Goal: Task Accomplishment & Management: Complete application form

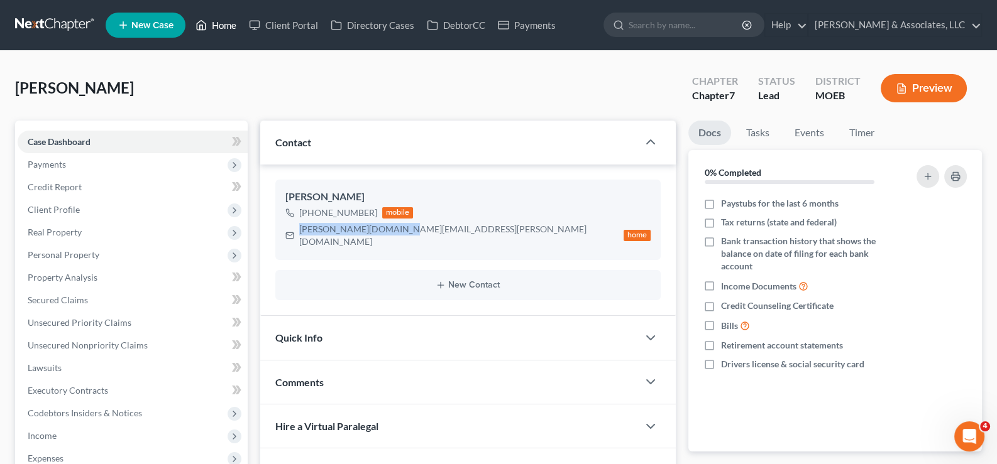
drag, startPoint x: 229, startPoint y: 28, endPoint x: 555, endPoint y: 62, distance: 327.4
click at [229, 28] on link "Home" at bounding box center [215, 25] width 53 height 23
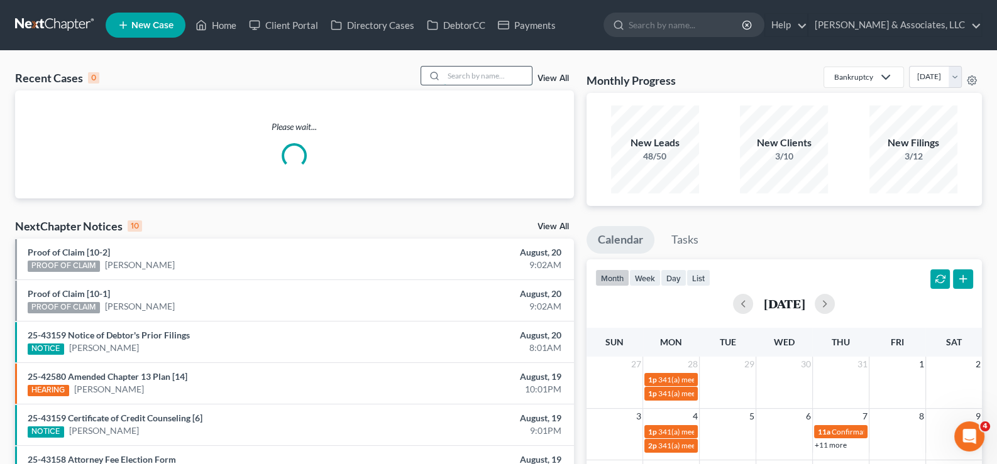
click at [503, 77] on input "search" at bounding box center [488, 76] width 88 height 18
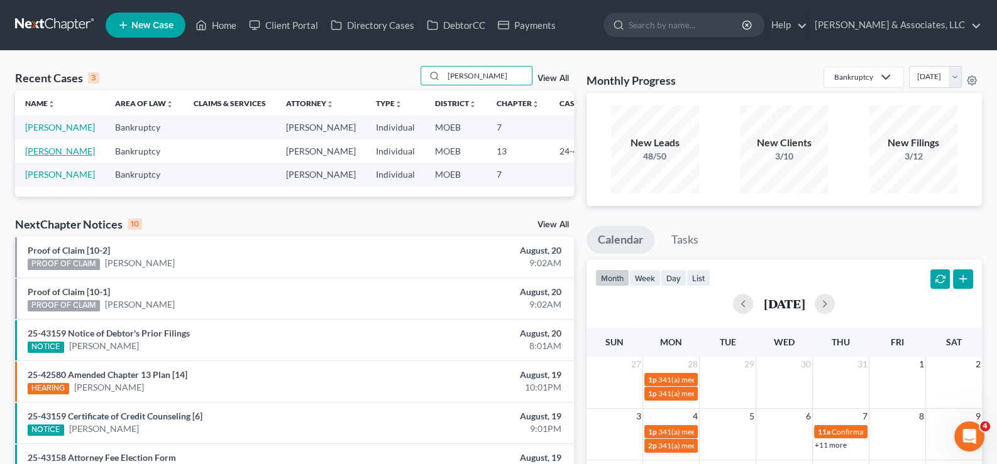
type input "[PERSON_NAME]"
click at [50, 156] on link "[PERSON_NAME]" at bounding box center [60, 151] width 70 height 11
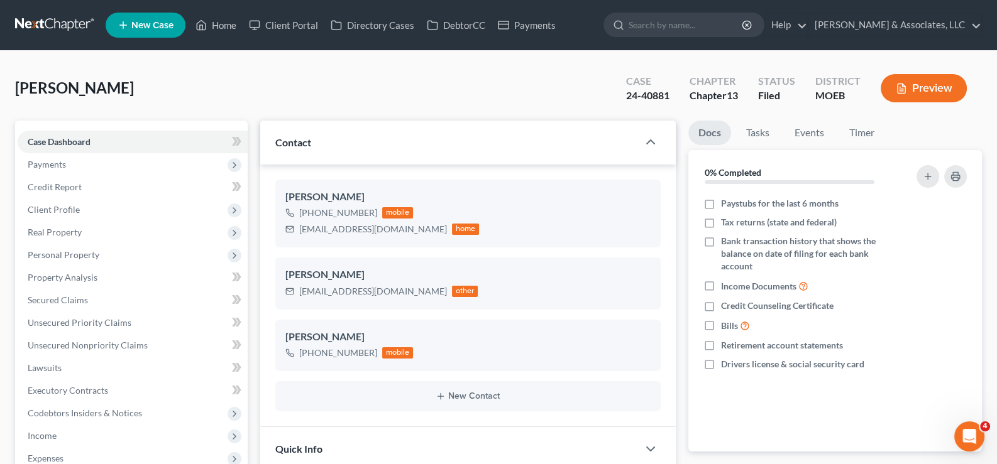
scroll to position [307, 0]
click at [221, 23] on link "Home" at bounding box center [215, 25] width 53 height 23
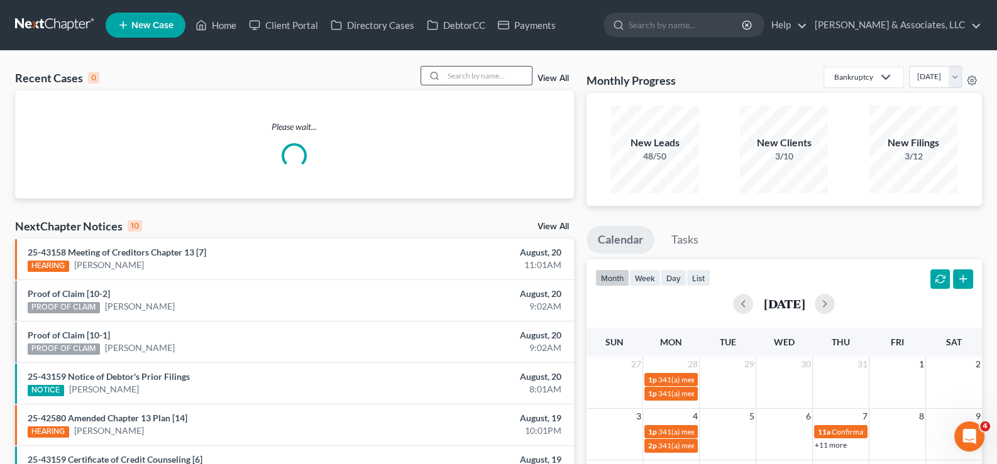
click at [462, 75] on input "search" at bounding box center [488, 76] width 88 height 18
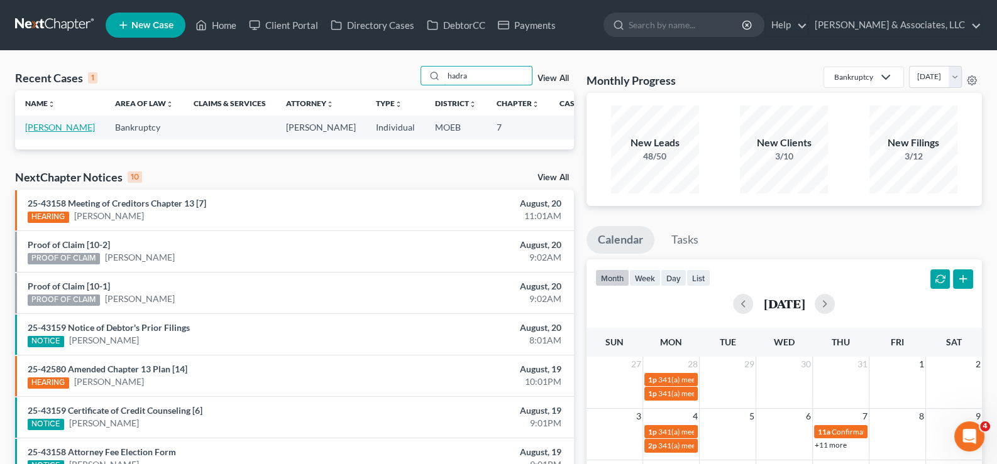
type input "hadra"
click at [42, 133] on link "[PERSON_NAME]" at bounding box center [60, 127] width 70 height 11
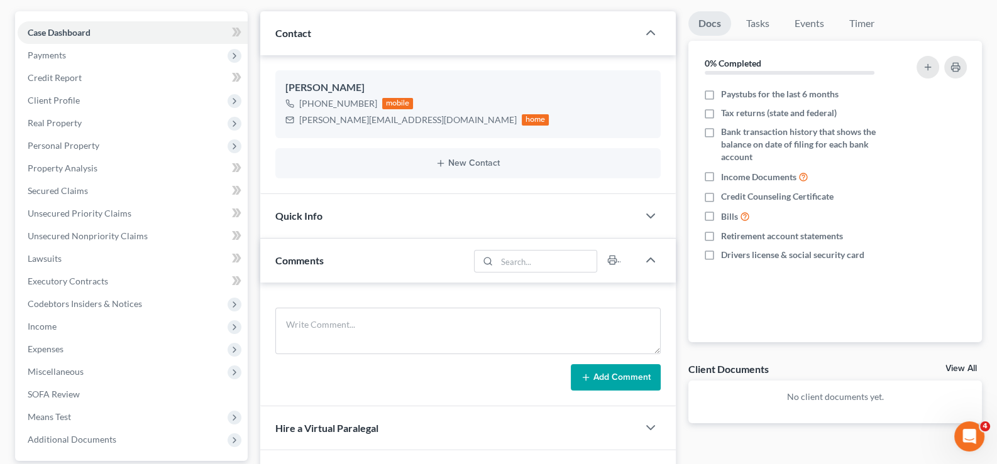
scroll to position [189, 0]
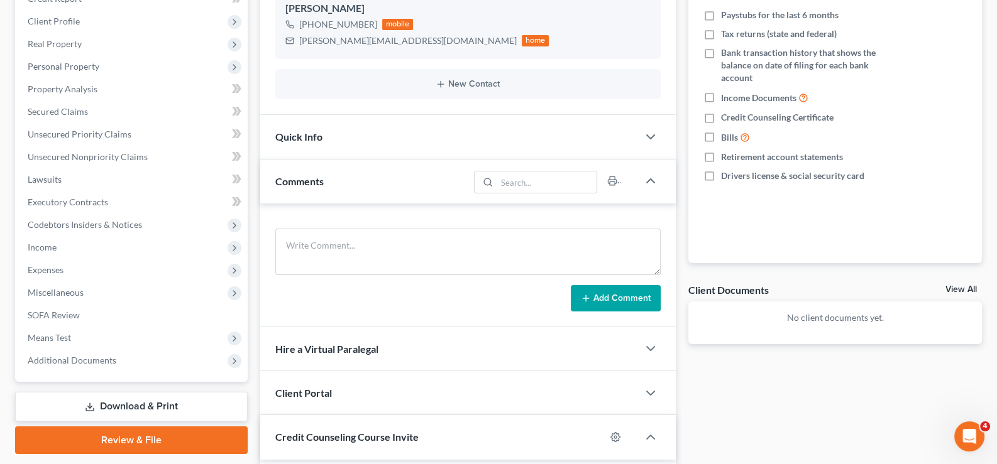
click at [289, 175] on span "Comments" at bounding box center [299, 181] width 48 height 12
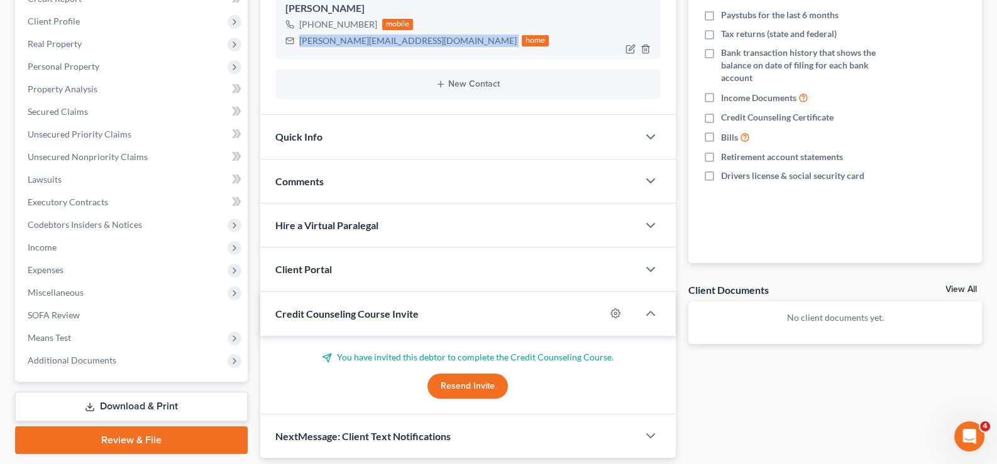
drag, startPoint x: 405, startPoint y: 43, endPoint x: 298, endPoint y: 47, distance: 107.5
click at [298, 47] on div "[PERSON_NAME][EMAIL_ADDRESS][DOMAIN_NAME] home" at bounding box center [417, 41] width 264 height 16
copy div "[PERSON_NAME][EMAIL_ADDRESS][DOMAIN_NAME]"
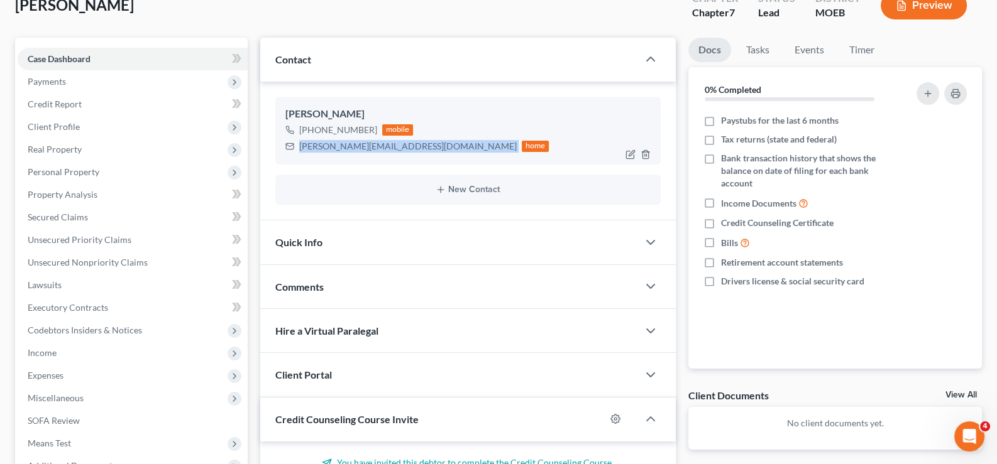
scroll to position [0, 0]
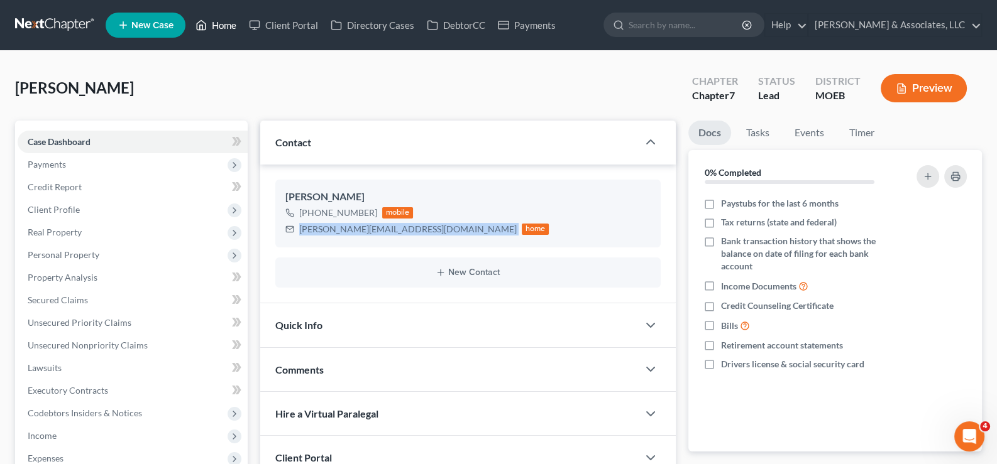
drag, startPoint x: 226, startPoint y: 33, endPoint x: 288, endPoint y: 72, distance: 73.4
click at [226, 33] on link "Home" at bounding box center [215, 25] width 53 height 23
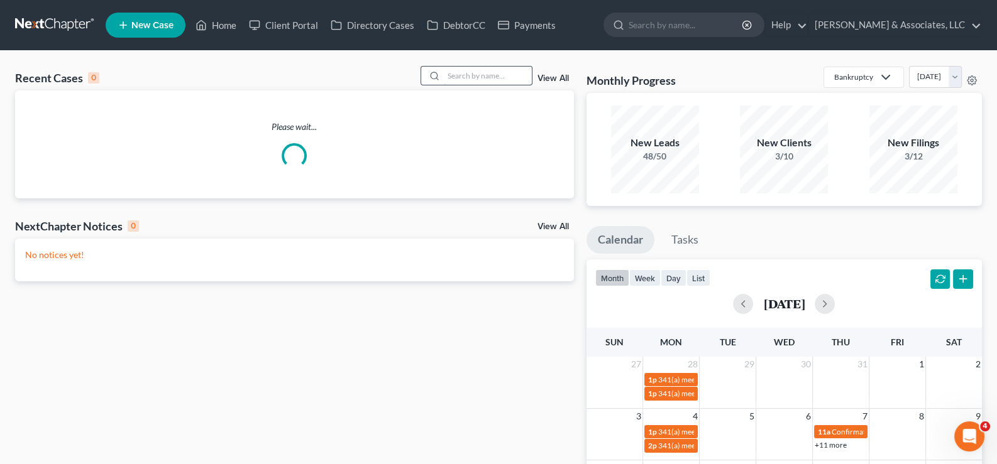
click at [493, 79] on input "search" at bounding box center [488, 76] width 88 height 18
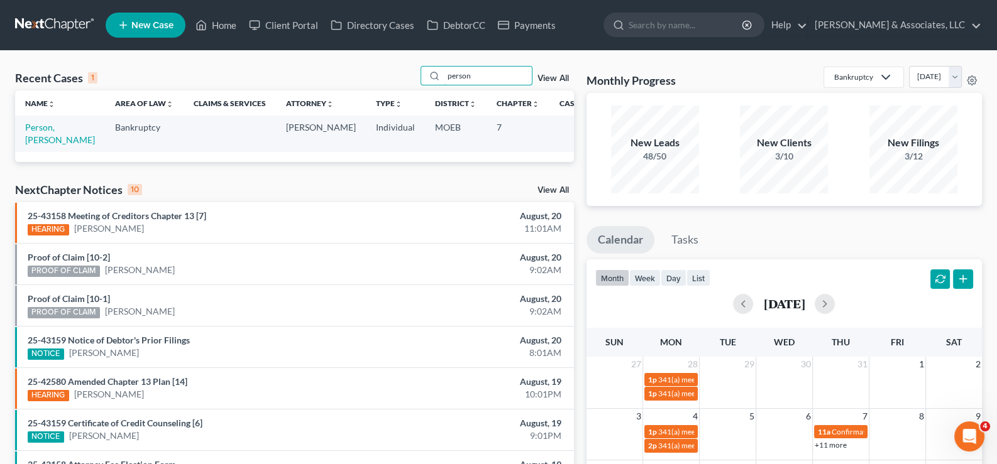
type input "person"
click at [28, 133] on td "Person, [PERSON_NAME]" at bounding box center [60, 134] width 90 height 36
click at [29, 131] on link "Person, [PERSON_NAME]" at bounding box center [60, 133] width 70 height 23
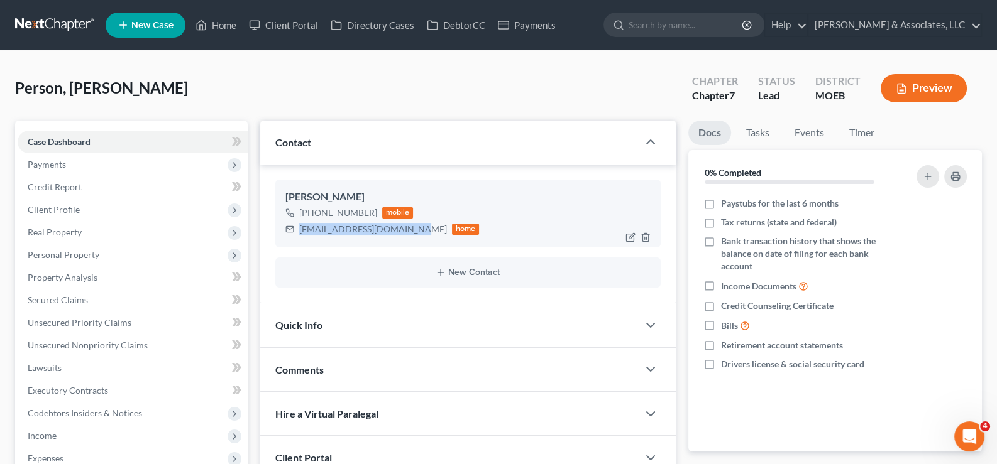
drag, startPoint x: 409, startPoint y: 231, endPoint x: 298, endPoint y: 236, distance: 110.7
click at [298, 236] on div "[EMAIL_ADDRESS][DOMAIN_NAME] home" at bounding box center [382, 229] width 194 height 16
copy div "[EMAIL_ADDRESS][DOMAIN_NAME]"
drag, startPoint x: 222, startPoint y: 24, endPoint x: 466, endPoint y: 89, distance: 252.3
click at [222, 24] on link "Home" at bounding box center [215, 25] width 53 height 23
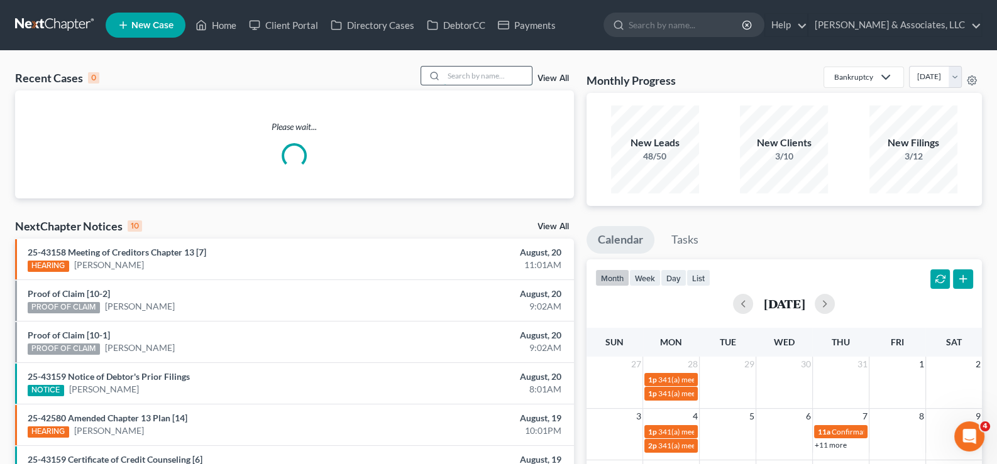
drag, startPoint x: 522, startPoint y: 80, endPoint x: 514, endPoint y: 84, distance: 8.4
click at [520, 80] on input "search" at bounding box center [488, 76] width 88 height 18
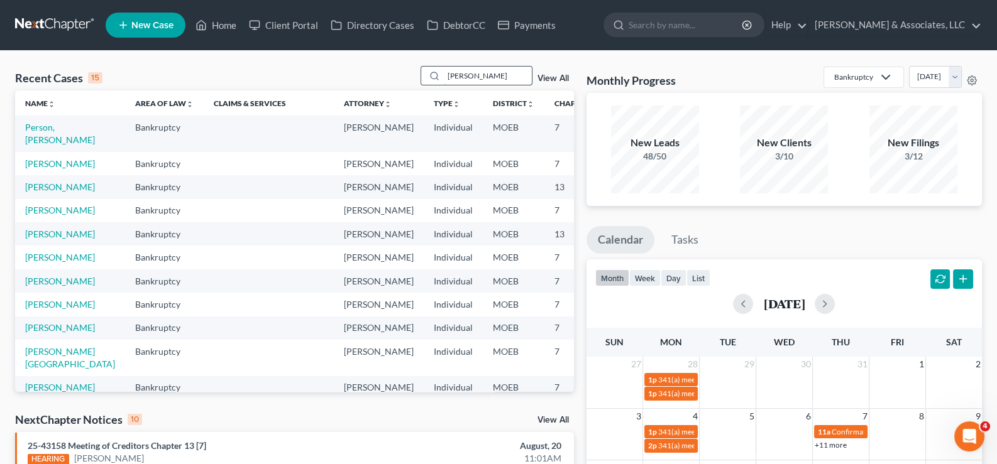
type input "[PERSON_NAME]"
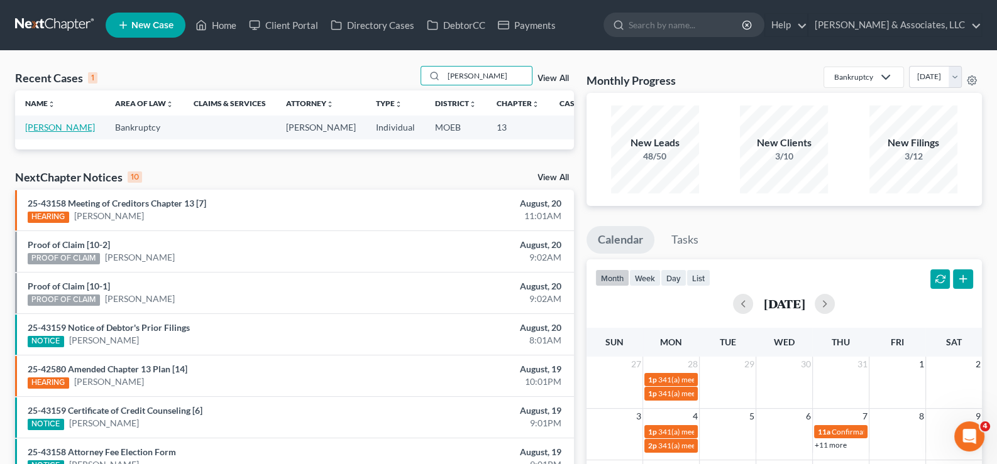
click at [43, 133] on link "[PERSON_NAME]" at bounding box center [60, 127] width 70 height 11
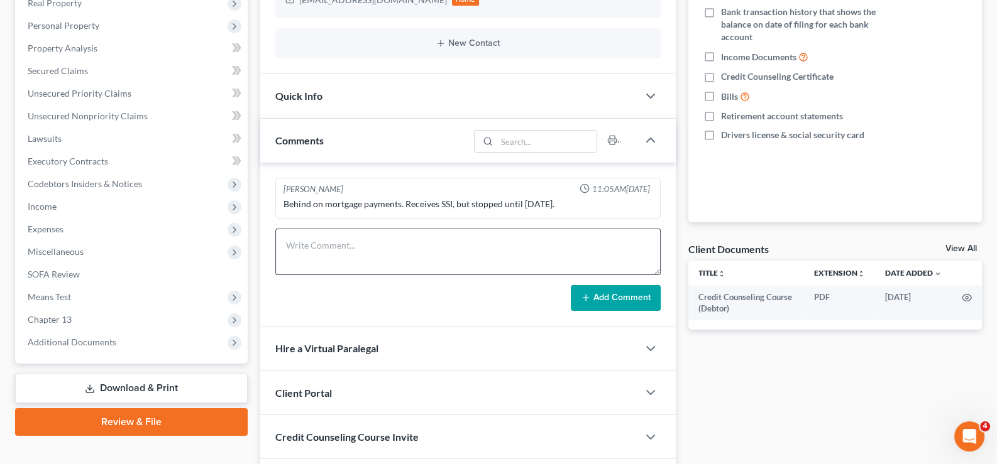
scroll to position [251, 0]
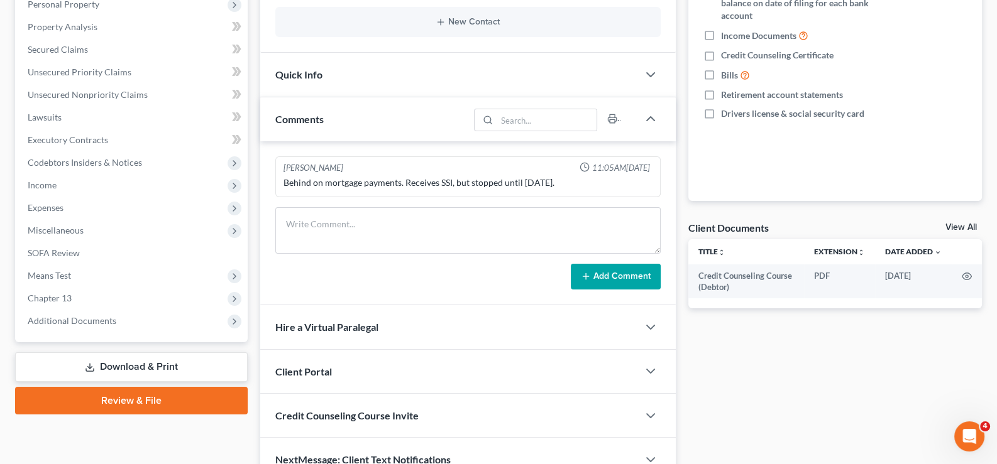
click at [293, 124] on div "Comments" at bounding box center [364, 118] width 209 height 43
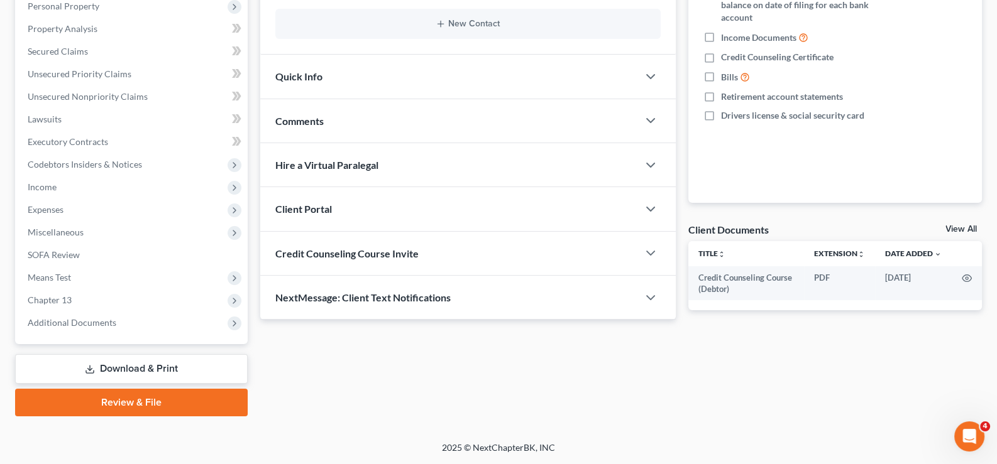
scroll to position [248, 0]
click at [302, 209] on span "Client Portal" at bounding box center [303, 210] width 57 height 12
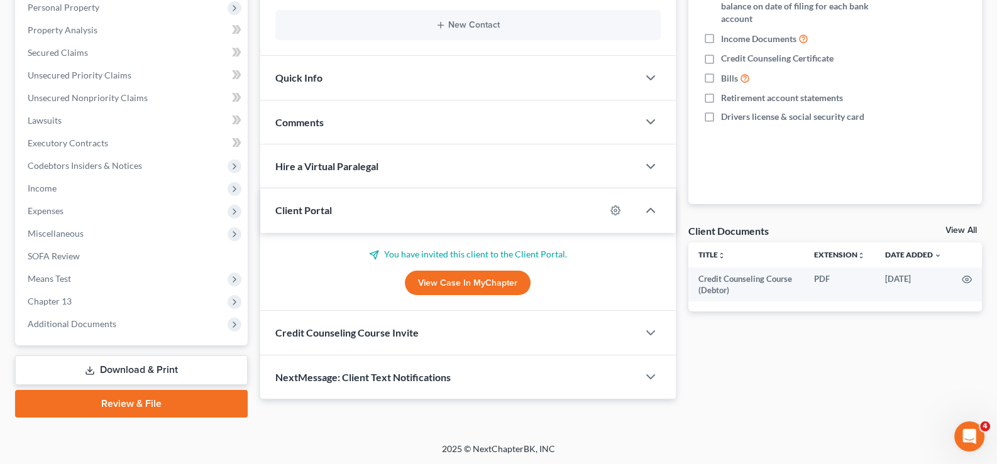
click at [302, 209] on span "Client Portal" at bounding box center [303, 210] width 57 height 12
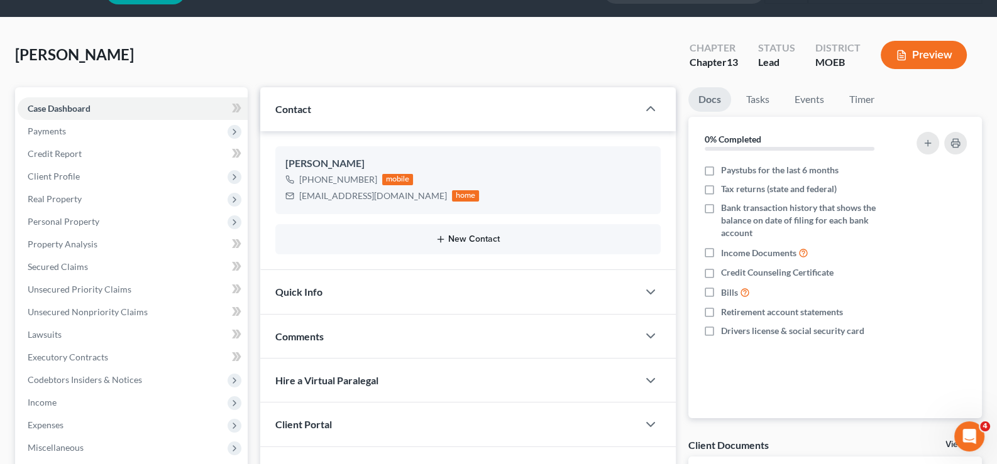
scroll to position [0, 0]
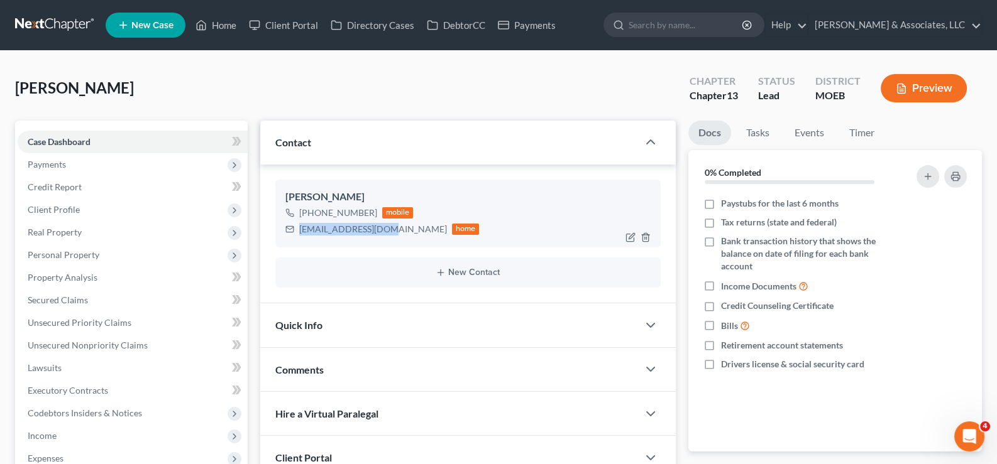
drag, startPoint x: 394, startPoint y: 229, endPoint x: 297, endPoint y: 238, distance: 97.7
click at [297, 238] on div "[PERSON_NAME] [PHONE_NUMBER] mobile [EMAIL_ADDRESS][DOMAIN_NAME] home" at bounding box center [468, 214] width 386 height 68
copy div "[EMAIL_ADDRESS][DOMAIN_NAME]"
click at [224, 22] on link "Home" at bounding box center [215, 25] width 53 height 23
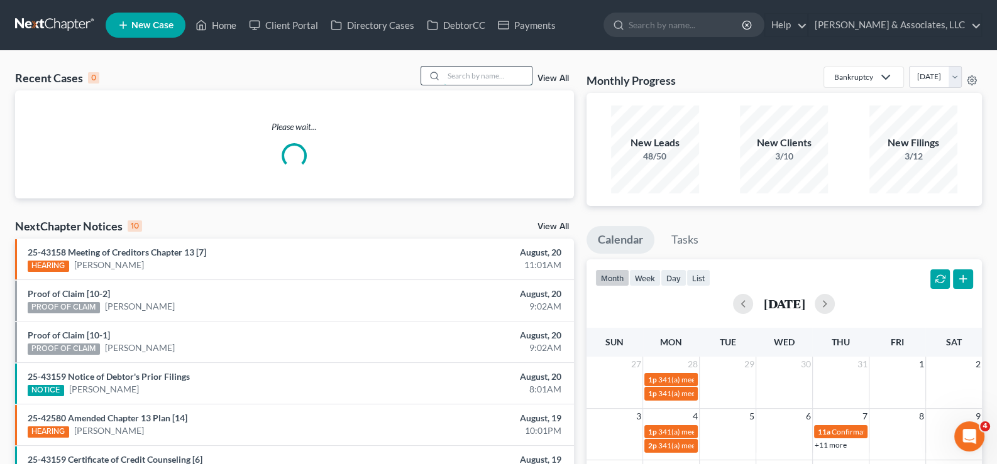
click at [447, 77] on input "search" at bounding box center [488, 76] width 88 height 18
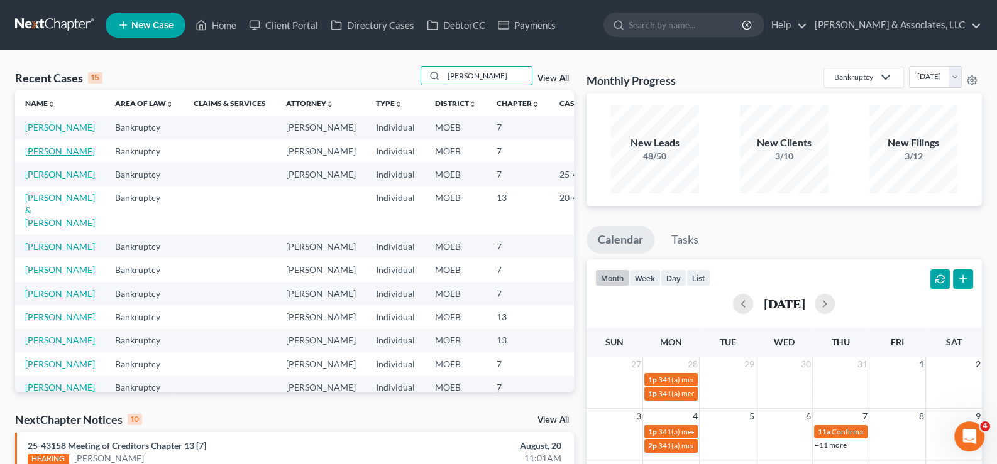
type input "[PERSON_NAME]"
click at [42, 156] on link "[PERSON_NAME]" at bounding box center [60, 151] width 70 height 11
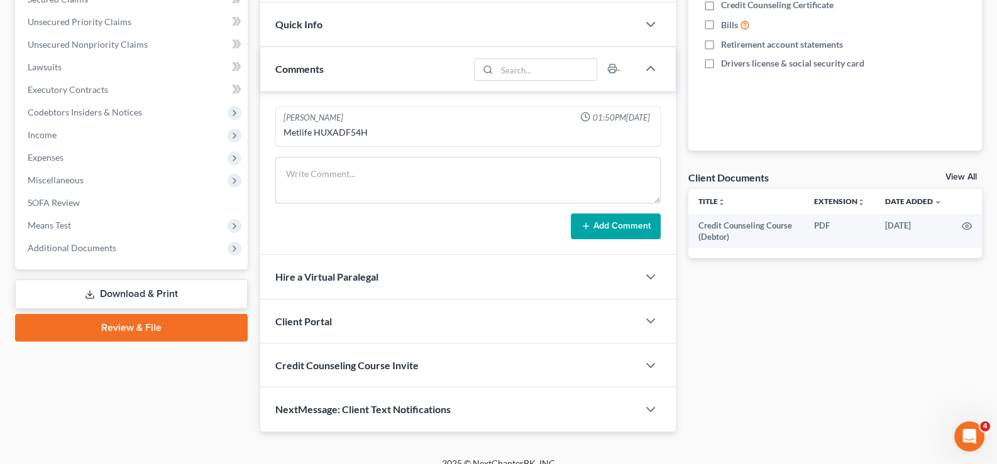
scroll to position [314, 0]
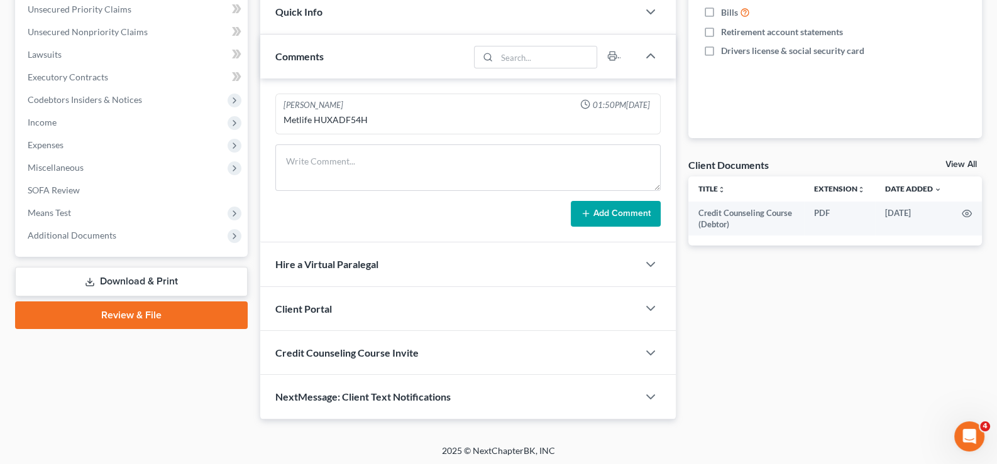
click at [316, 310] on span "Client Portal" at bounding box center [303, 309] width 57 height 12
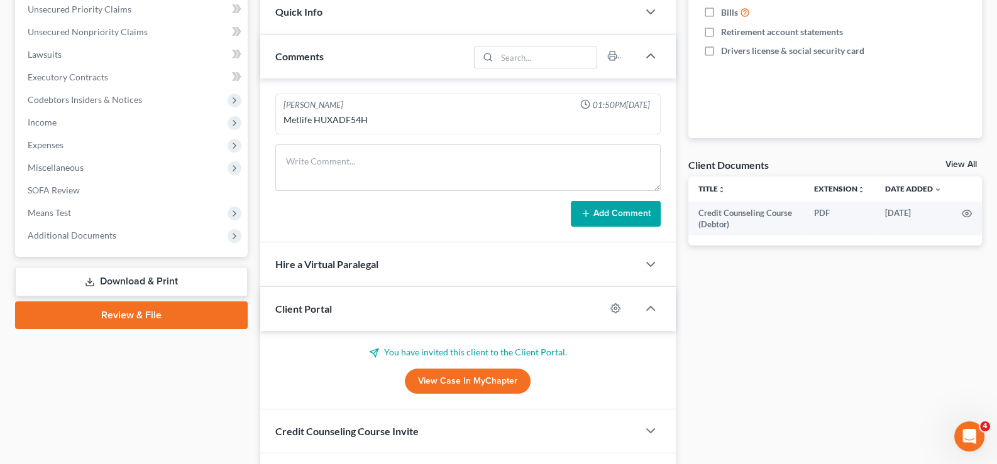
click at [444, 373] on link "View Case in MyChapter" at bounding box center [468, 381] width 126 height 25
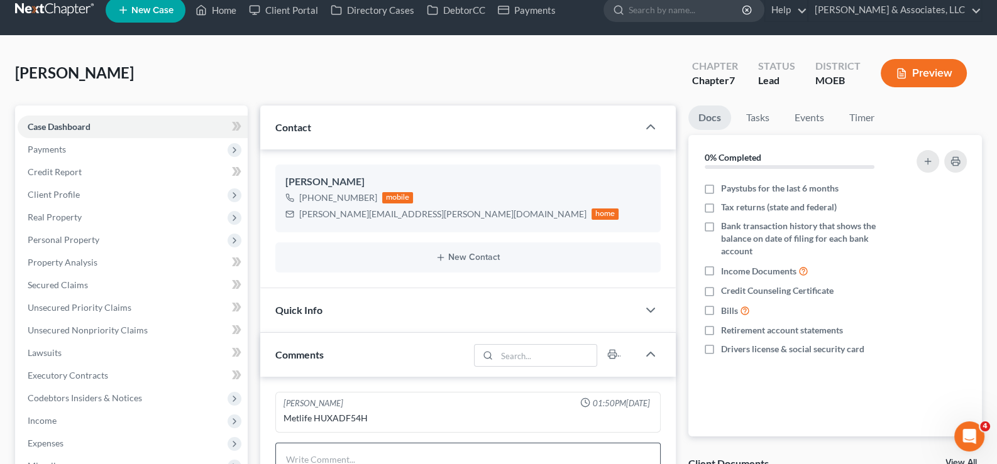
scroll to position [0, 0]
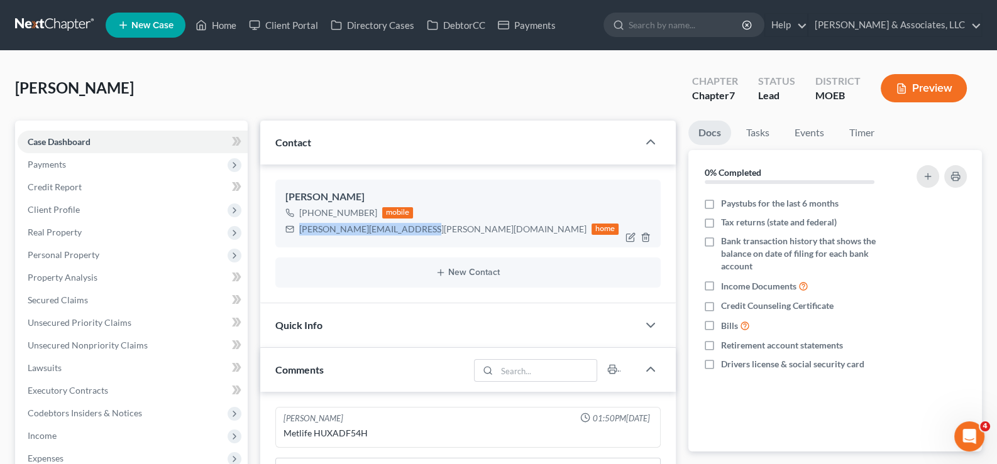
drag, startPoint x: 415, startPoint y: 230, endPoint x: 297, endPoint y: 235, distance: 118.9
click at [297, 235] on div "[PERSON_NAME][EMAIL_ADDRESS][PERSON_NAME][DOMAIN_NAME] home" at bounding box center [452, 229] width 334 height 16
copy div "[PERSON_NAME][EMAIL_ADDRESS][PERSON_NAME][DOMAIN_NAME]"
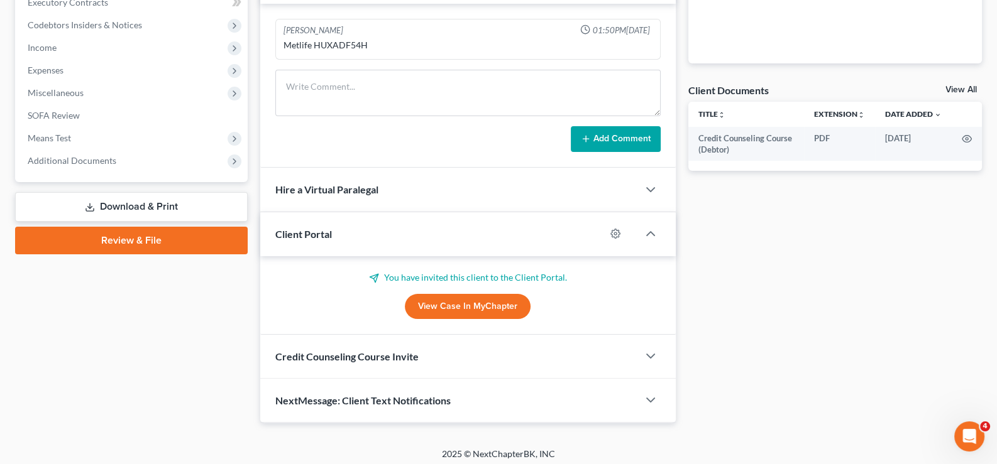
scroll to position [392, 0]
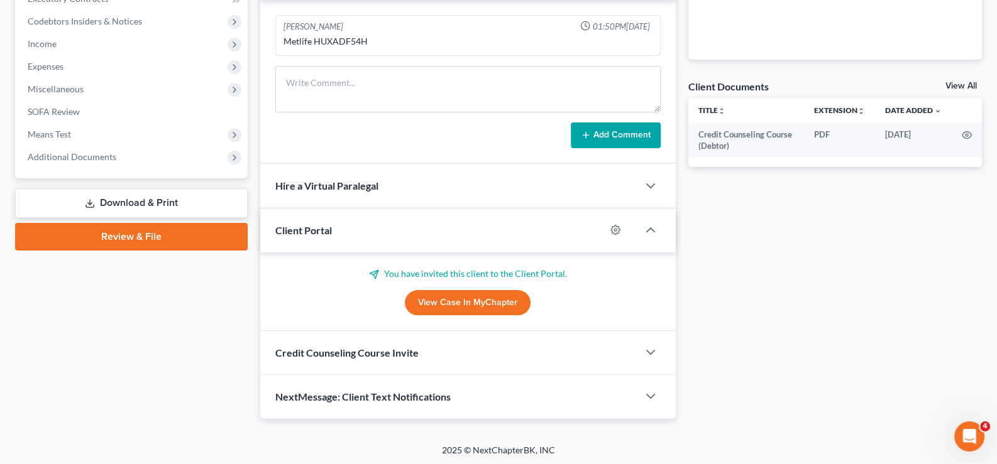
click at [305, 231] on span "Client Portal" at bounding box center [303, 230] width 57 height 12
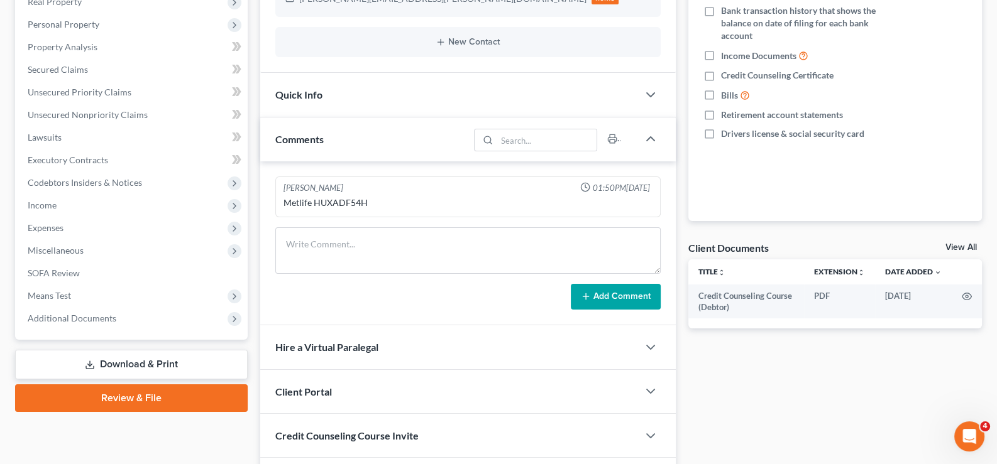
scroll to position [0, 0]
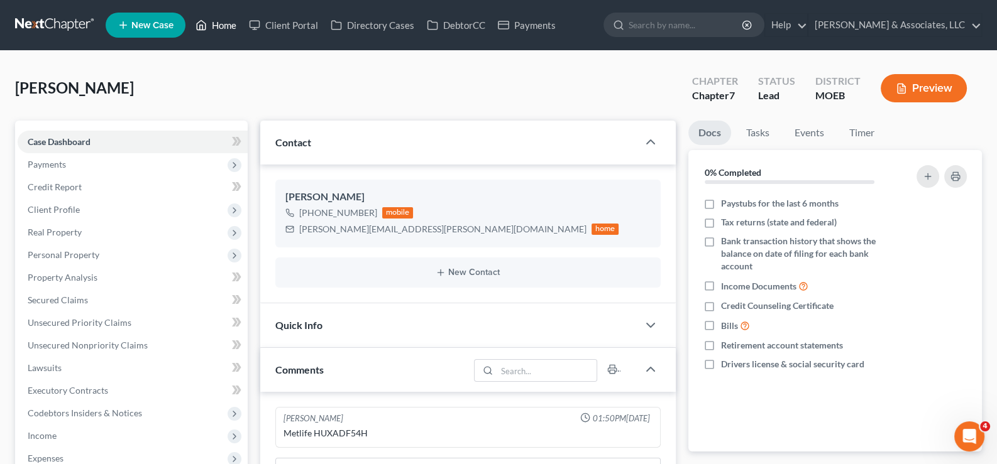
click at [234, 31] on link "Home" at bounding box center [215, 25] width 53 height 23
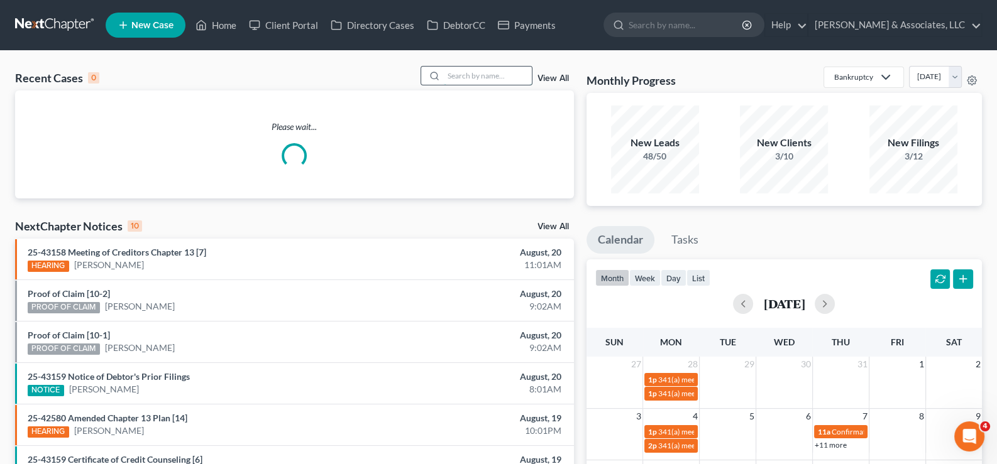
click at [489, 68] on input "search" at bounding box center [488, 76] width 88 height 18
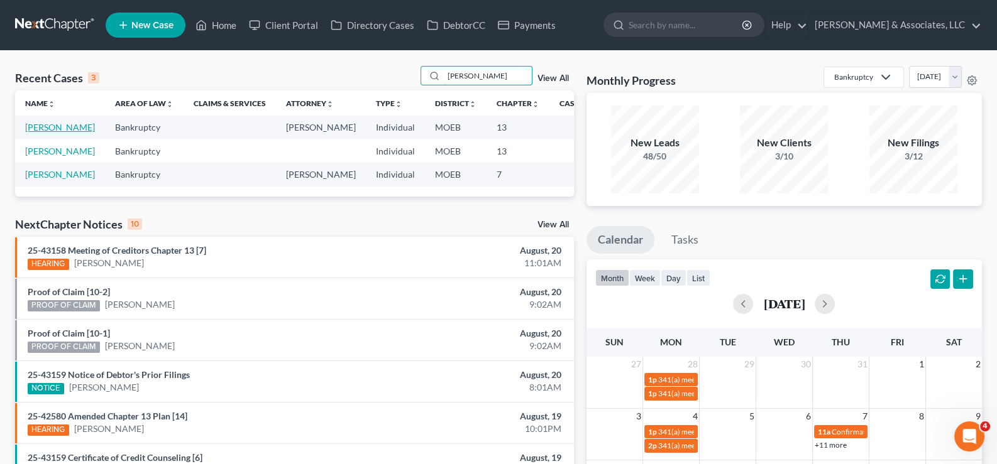
type input "[PERSON_NAME]"
click at [31, 133] on link "[PERSON_NAME]" at bounding box center [60, 127] width 70 height 11
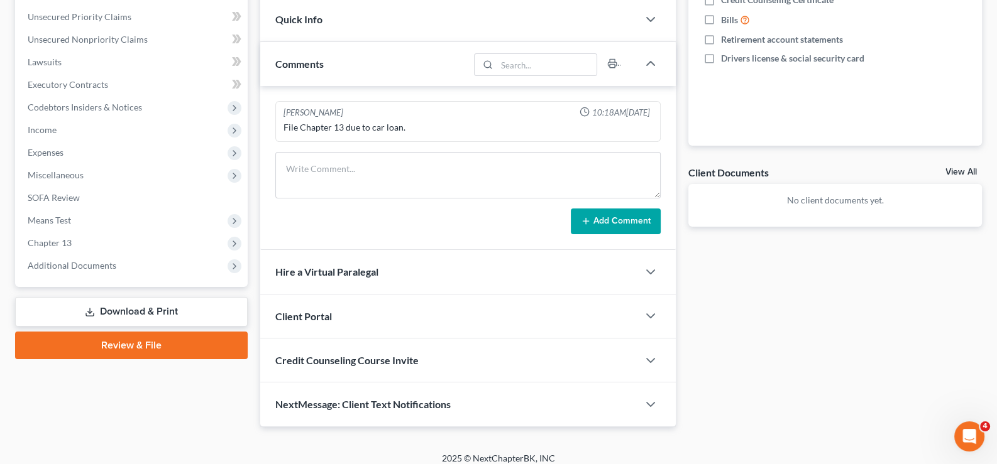
scroll to position [314, 0]
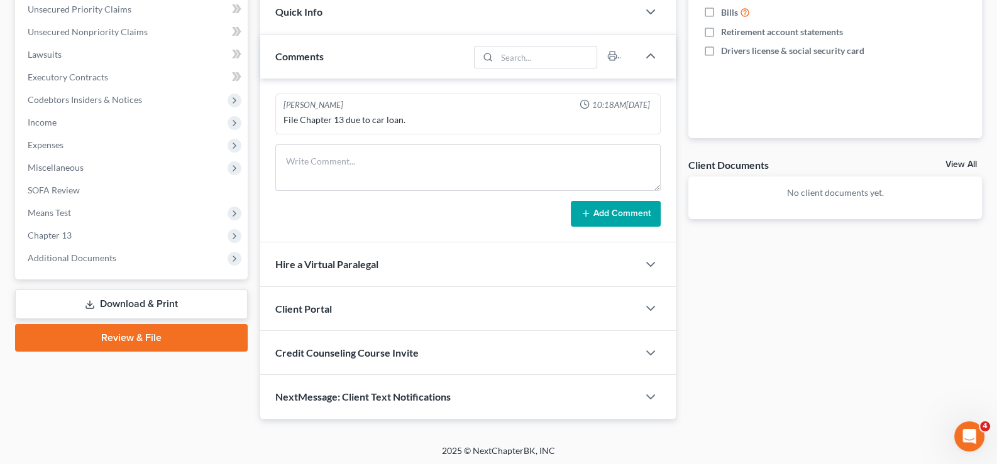
click at [320, 309] on span "Client Portal" at bounding box center [303, 309] width 57 height 12
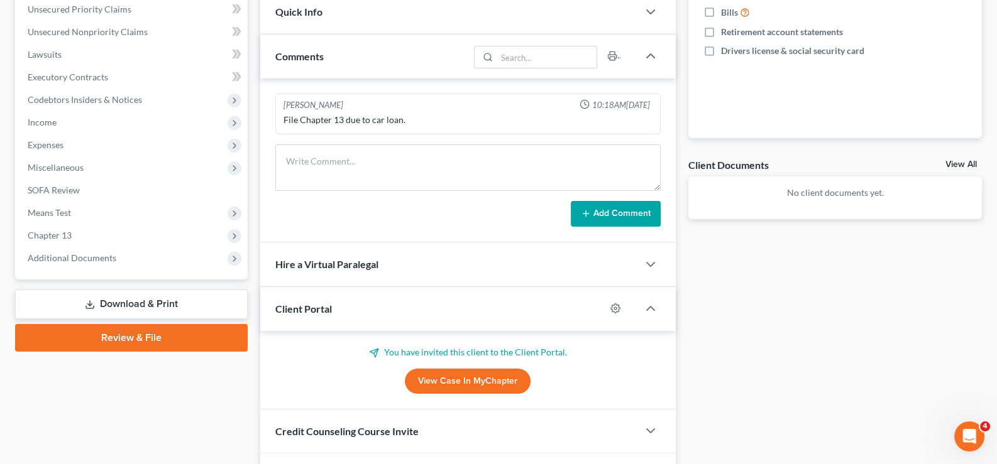
click at [443, 372] on link "View Case in MyChapter" at bounding box center [468, 381] width 126 height 25
click at [324, 307] on span "Client Portal" at bounding box center [303, 309] width 57 height 12
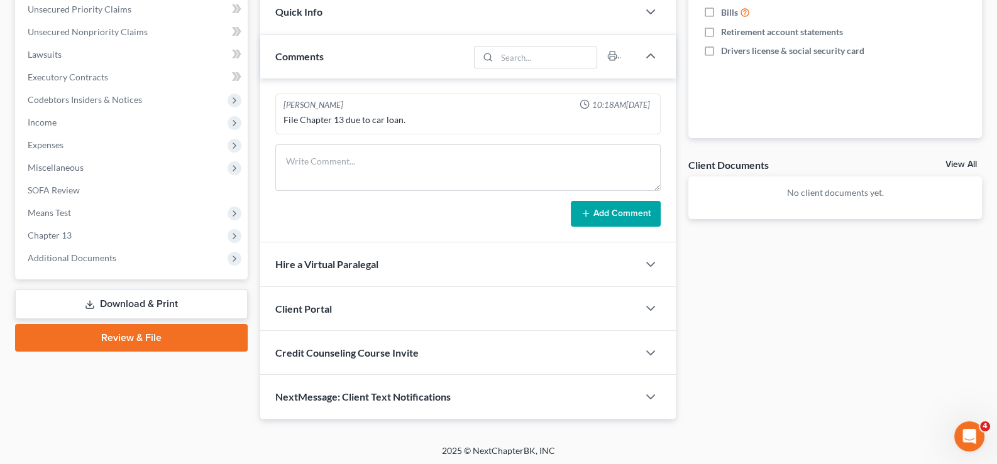
click at [324, 57] on div "Comments" at bounding box center [364, 56] width 209 height 43
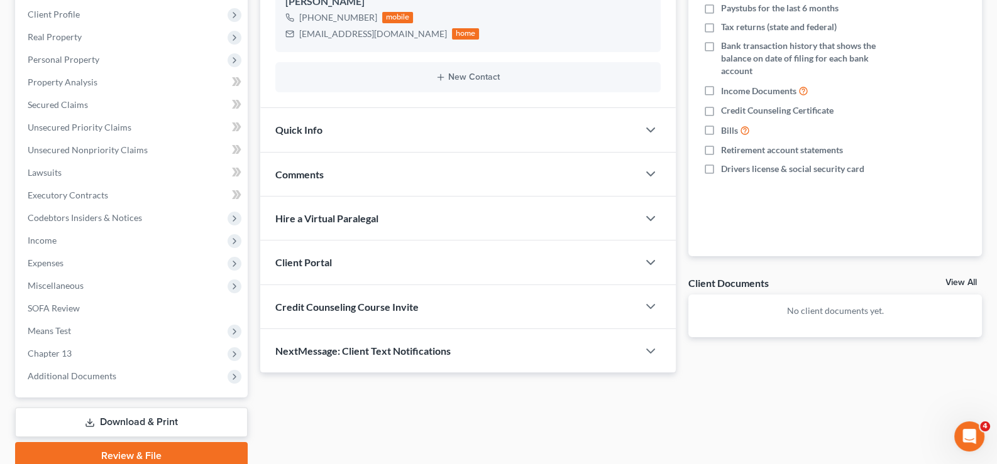
scroll to position [0, 0]
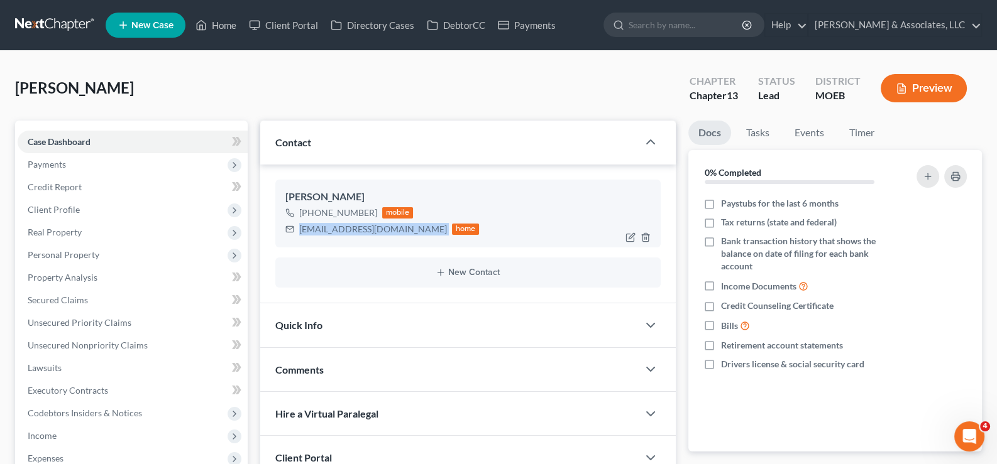
drag, startPoint x: 408, startPoint y: 227, endPoint x: 291, endPoint y: 231, distance: 117.6
click at [291, 231] on div "[EMAIL_ADDRESS][DOMAIN_NAME] home" at bounding box center [382, 229] width 194 height 16
copy div "[EMAIL_ADDRESS][DOMAIN_NAME]"
click at [232, 28] on link "Home" at bounding box center [215, 25] width 53 height 23
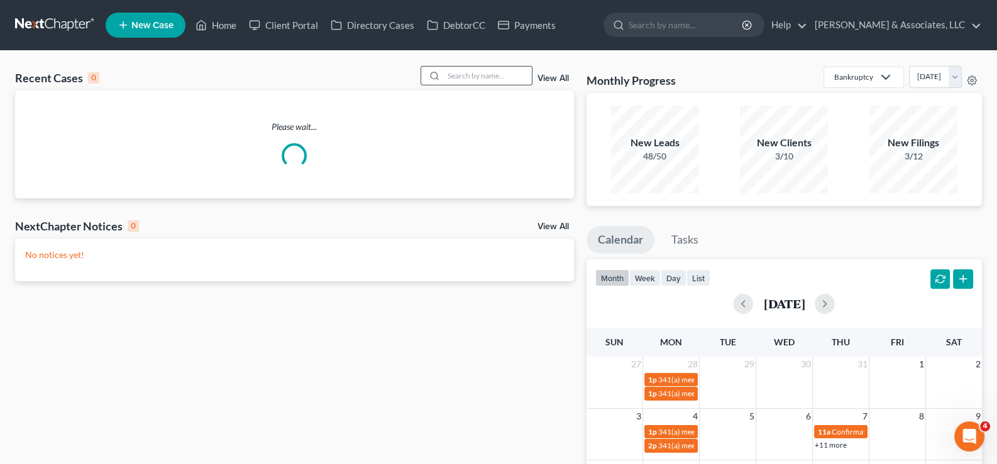
click at [496, 72] on input "search" at bounding box center [488, 76] width 88 height 18
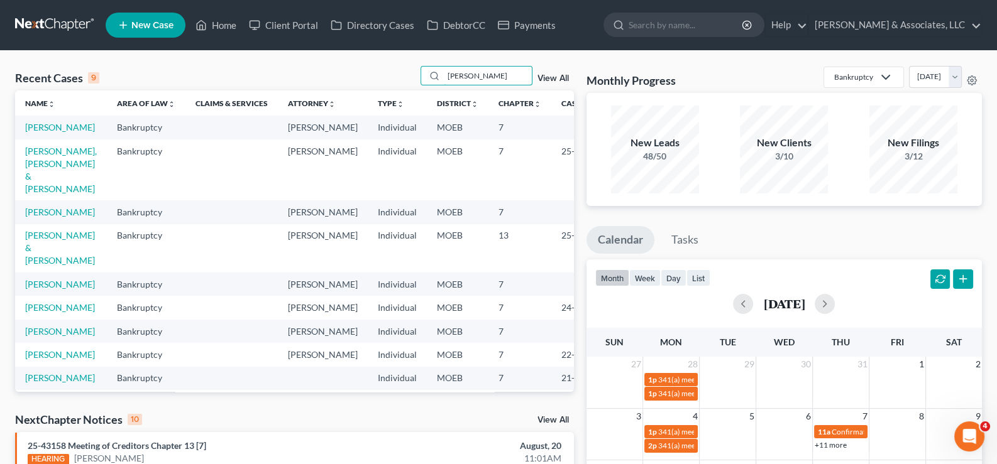
type input "[PERSON_NAME]"
click at [38, 224] on td "[PERSON_NAME]" at bounding box center [61, 211] width 92 height 23
click at [33, 217] on link "[PERSON_NAME]" at bounding box center [60, 212] width 70 height 11
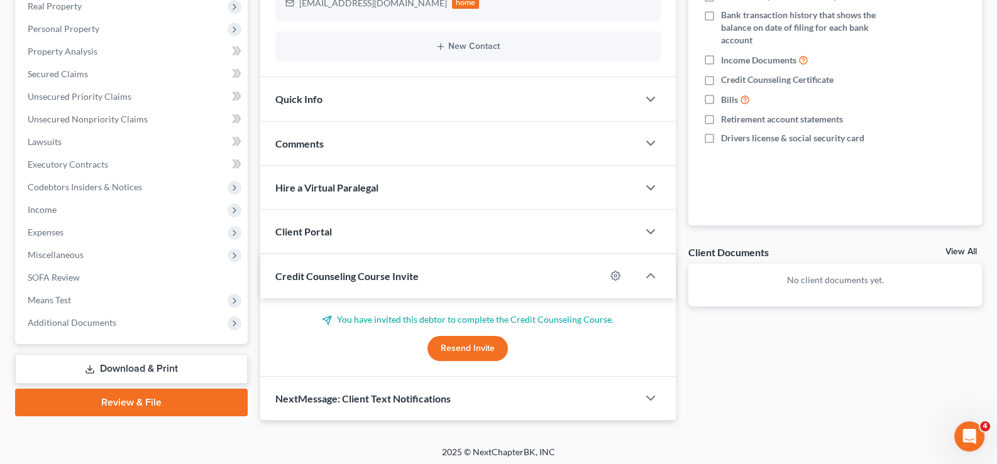
scroll to position [229, 0]
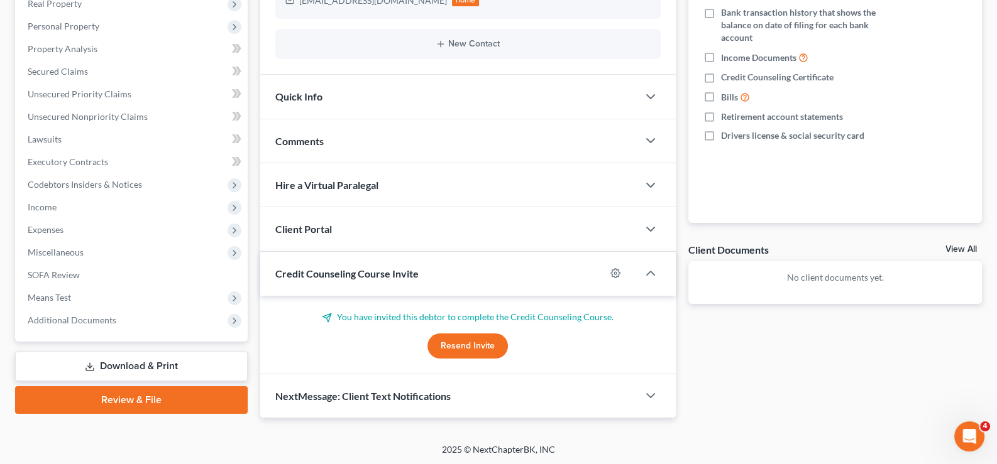
click at [353, 278] on span "Credit Counseling Course Invite" at bounding box center [346, 274] width 143 height 12
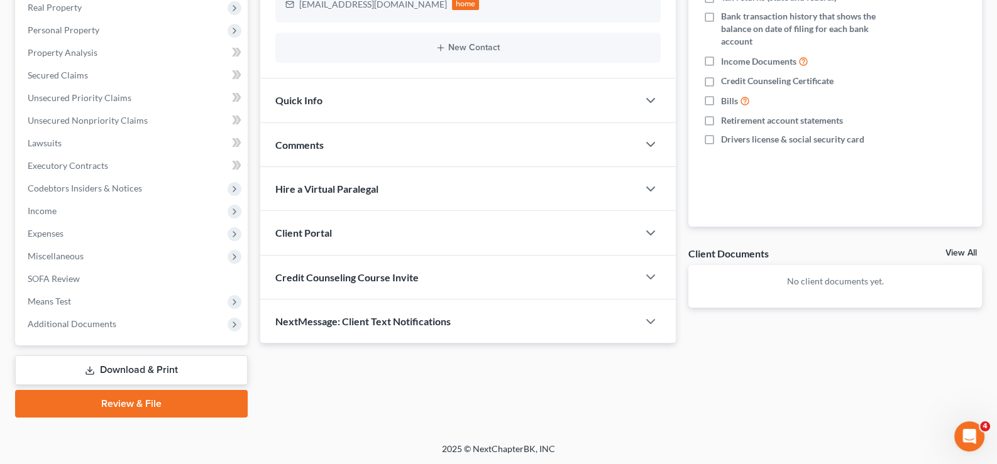
click at [314, 227] on span "Client Portal" at bounding box center [303, 233] width 57 height 12
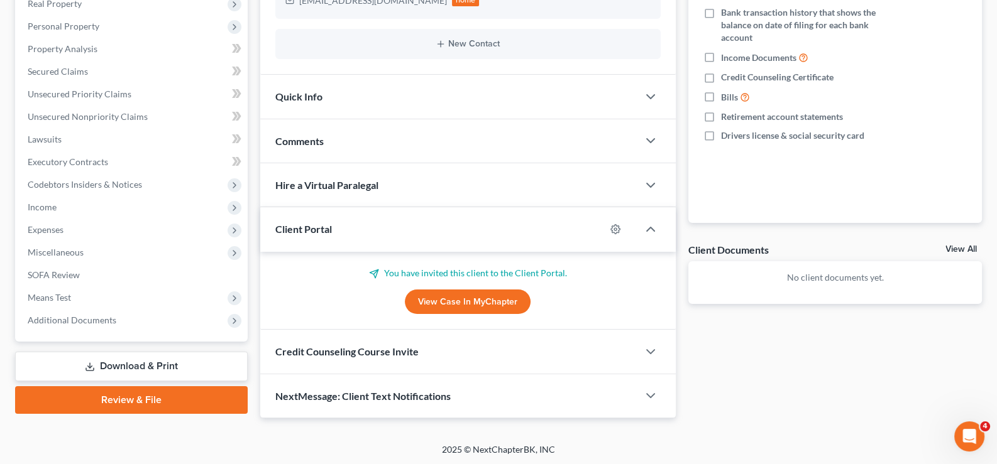
click at [314, 227] on span "Client Portal" at bounding box center [303, 229] width 57 height 12
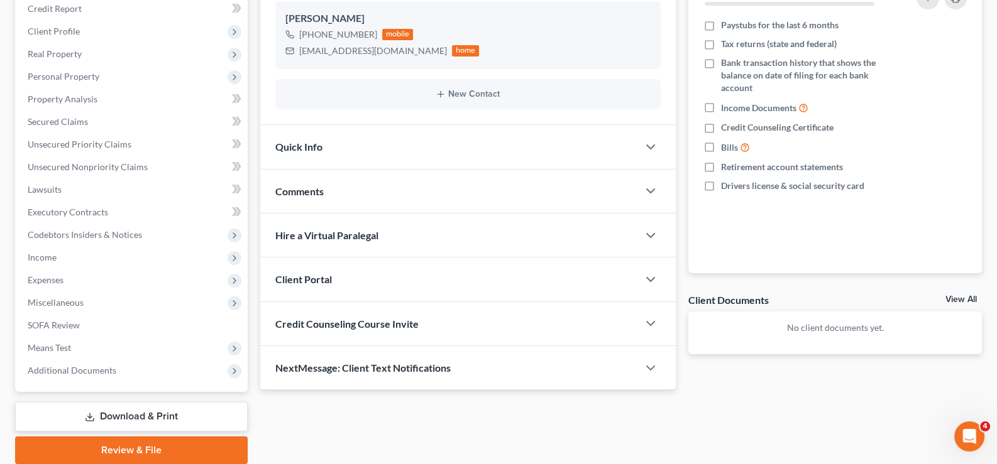
scroll to position [225, 0]
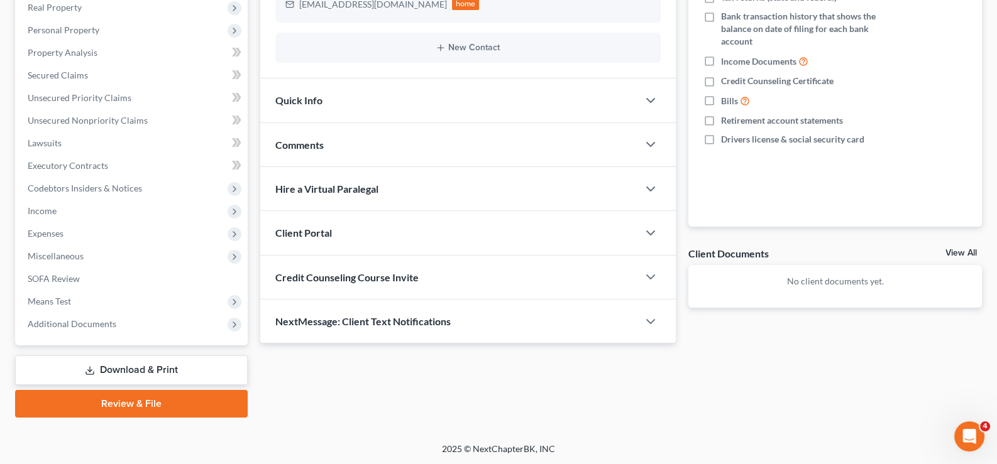
click at [326, 229] on span "Client Portal" at bounding box center [303, 233] width 57 height 12
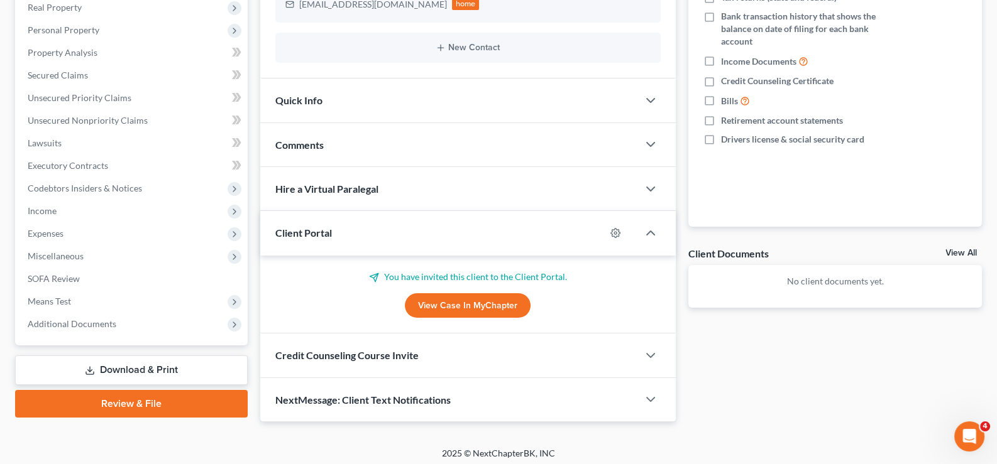
click at [463, 306] on link "View Case in MyChapter" at bounding box center [468, 305] width 126 height 25
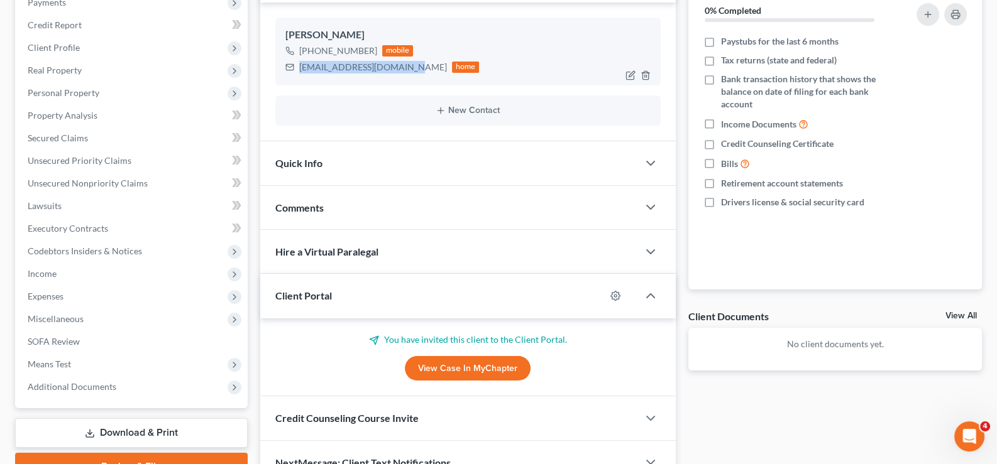
drag, startPoint x: 401, startPoint y: 66, endPoint x: 298, endPoint y: 74, distance: 102.8
click at [298, 74] on div "[EMAIL_ADDRESS][DOMAIN_NAME] home" at bounding box center [382, 67] width 194 height 16
copy div "[EMAIL_ADDRESS][DOMAIN_NAME]"
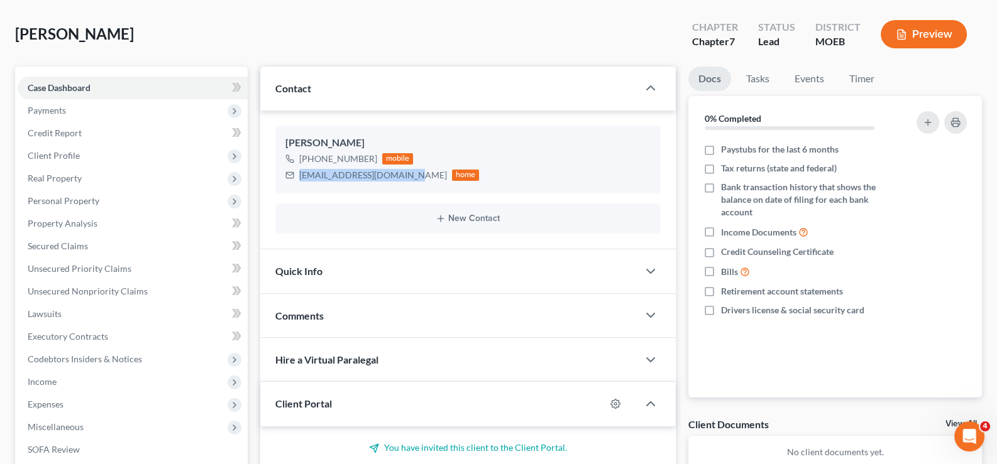
scroll to position [0, 0]
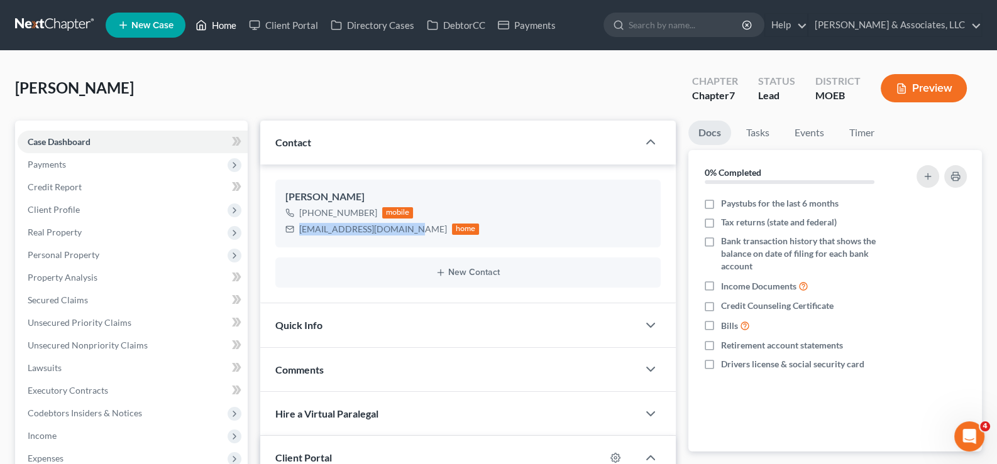
click at [221, 23] on link "Home" at bounding box center [215, 25] width 53 height 23
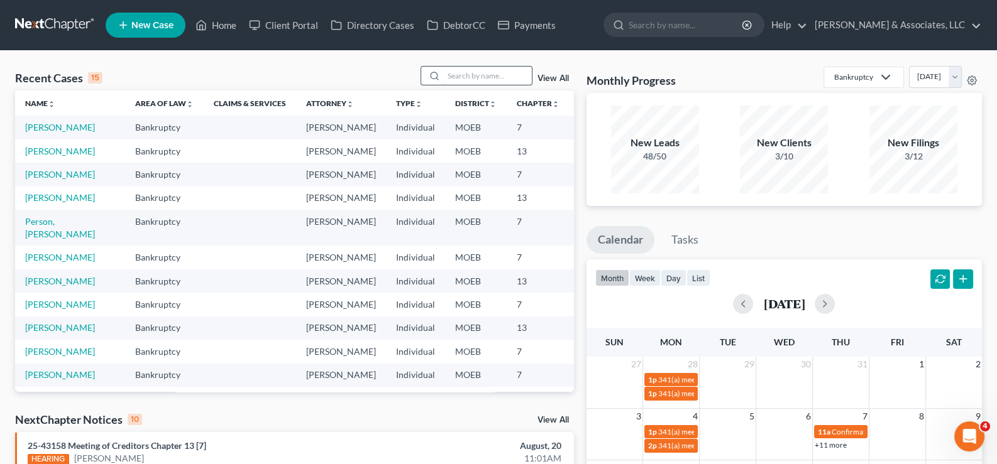
click at [458, 68] on input "search" at bounding box center [488, 76] width 88 height 18
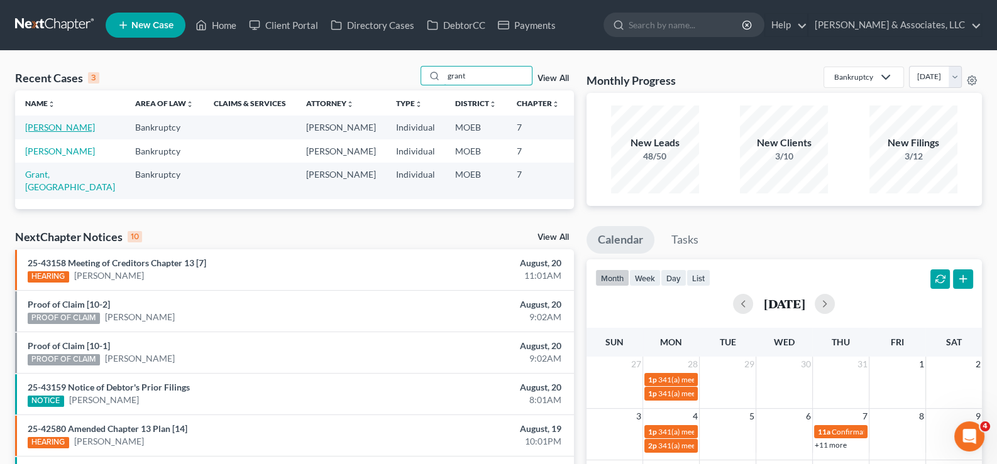
type input "grant"
click at [41, 126] on link "[PERSON_NAME]" at bounding box center [60, 127] width 70 height 11
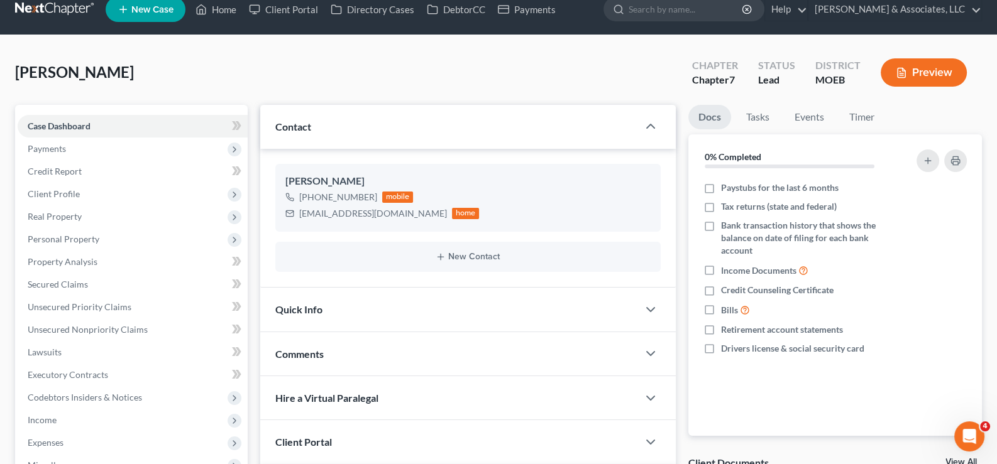
scroll to position [189, 0]
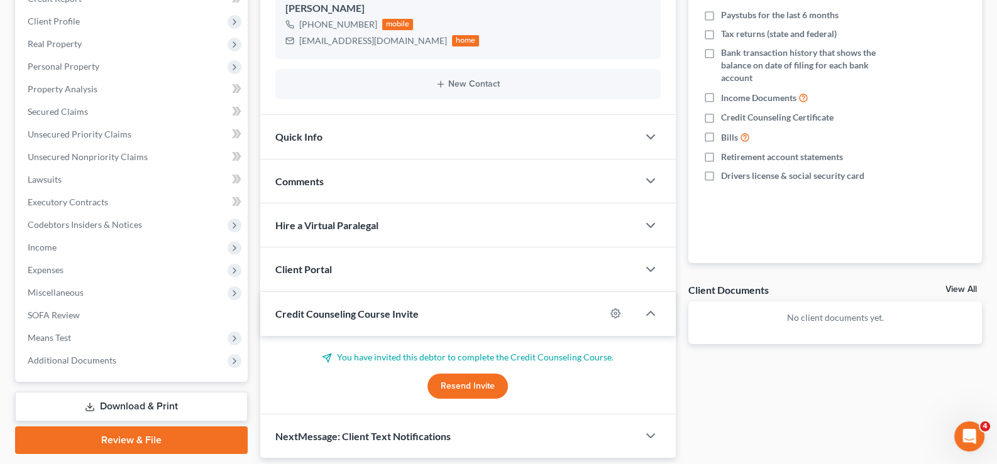
click at [306, 304] on div "Credit Counseling Course Invite" at bounding box center [433, 313] width 346 height 43
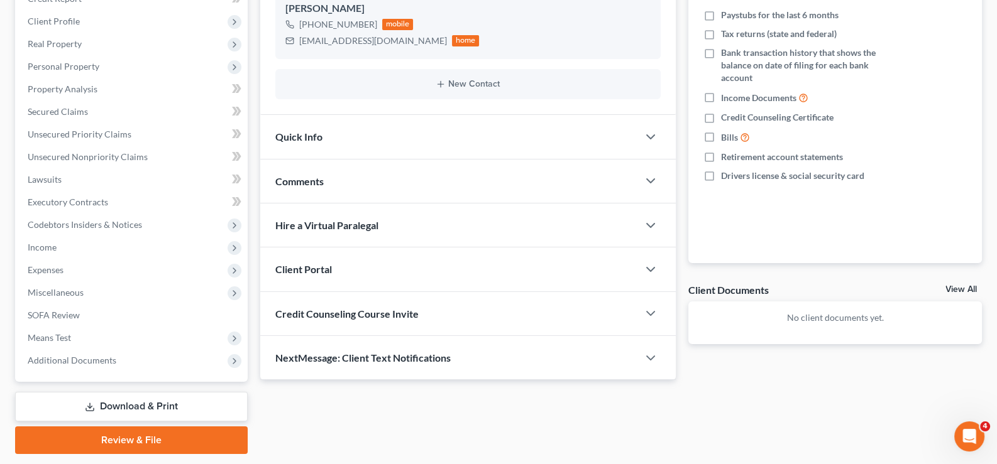
click at [305, 270] on span "Client Portal" at bounding box center [303, 269] width 57 height 12
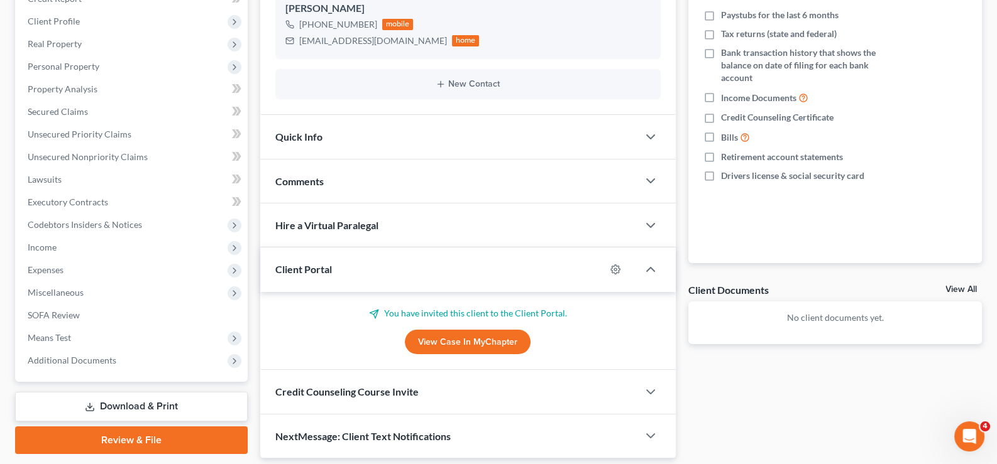
click at [449, 340] on link "View Case in MyChapter" at bounding box center [468, 342] width 126 height 25
drag, startPoint x: 390, startPoint y: 43, endPoint x: 300, endPoint y: 45, distance: 89.9
click at [300, 45] on div "[EMAIL_ADDRESS][DOMAIN_NAME]" at bounding box center [373, 41] width 148 height 13
copy div "[EMAIL_ADDRESS][DOMAIN_NAME]"
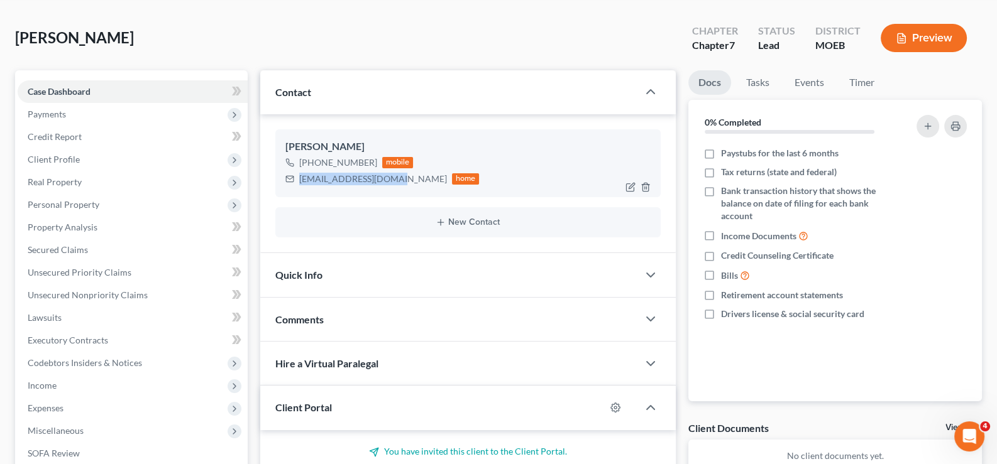
scroll to position [0, 0]
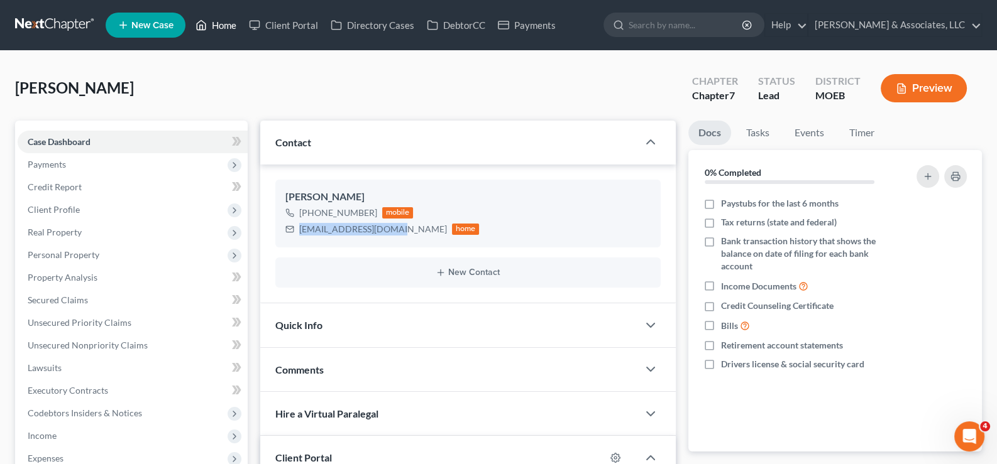
drag, startPoint x: 212, startPoint y: 21, endPoint x: 251, endPoint y: 68, distance: 60.8
click at [212, 21] on link "Home" at bounding box center [215, 25] width 53 height 23
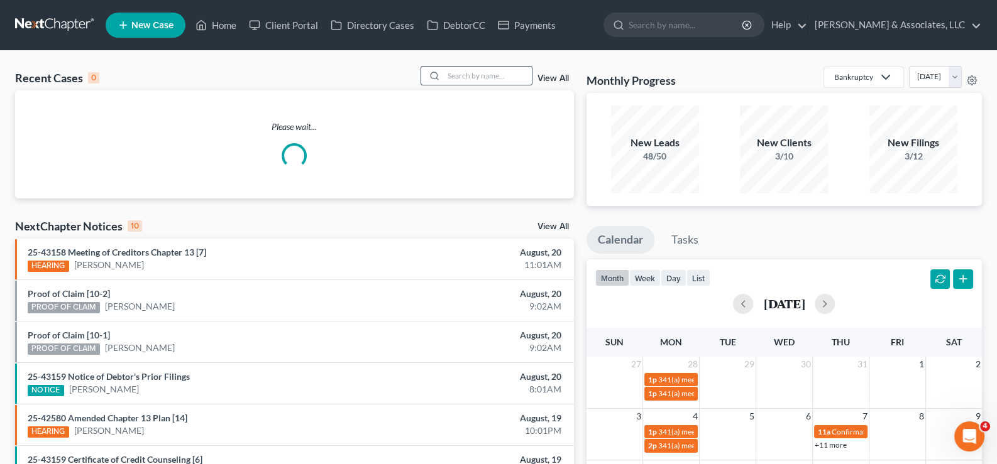
click at [434, 75] on icon at bounding box center [434, 76] width 10 height 10
click at [464, 74] on input "search" at bounding box center [488, 76] width 88 height 18
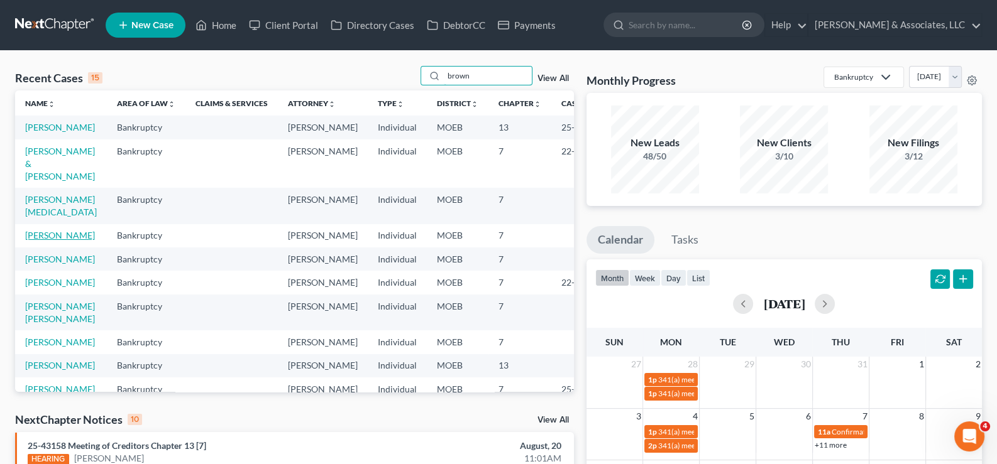
type input "brown"
click at [39, 241] on link "[PERSON_NAME]" at bounding box center [60, 235] width 70 height 11
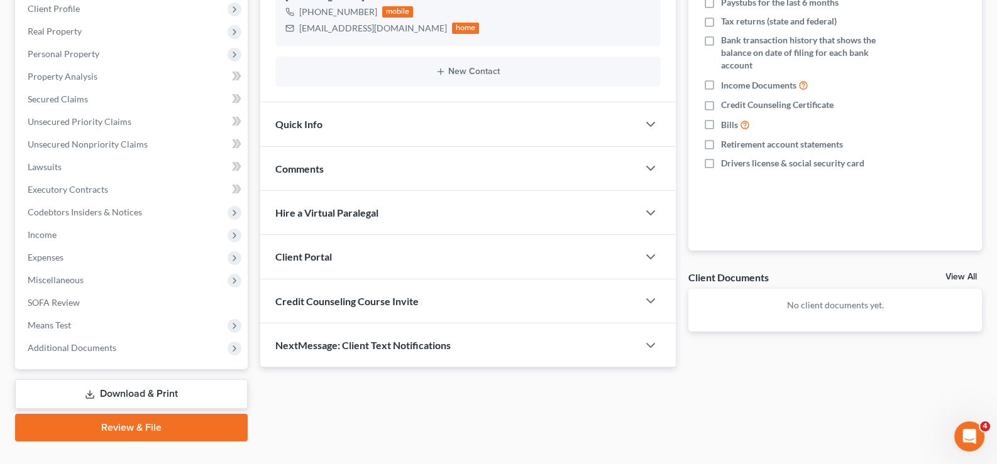
scroll to position [225, 0]
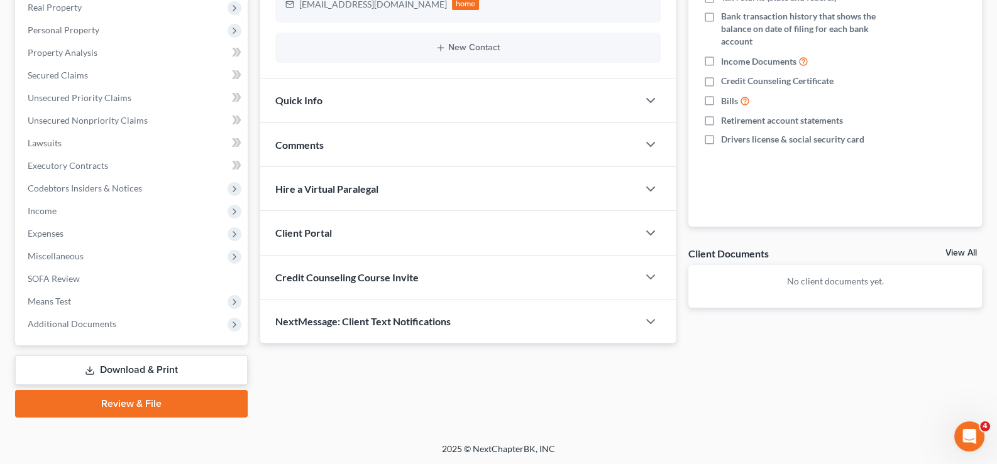
click at [305, 229] on span "Client Portal" at bounding box center [303, 233] width 57 height 12
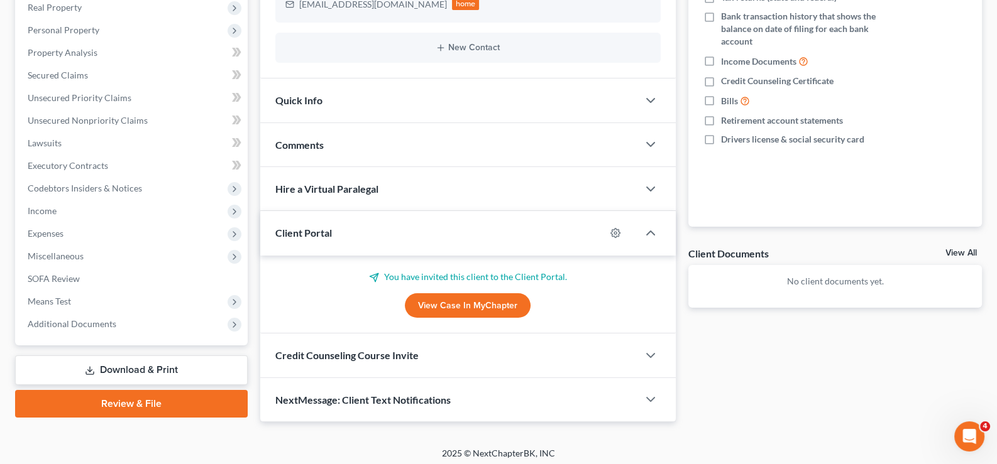
click at [451, 300] on link "View Case in MyChapter" at bounding box center [468, 305] width 126 height 25
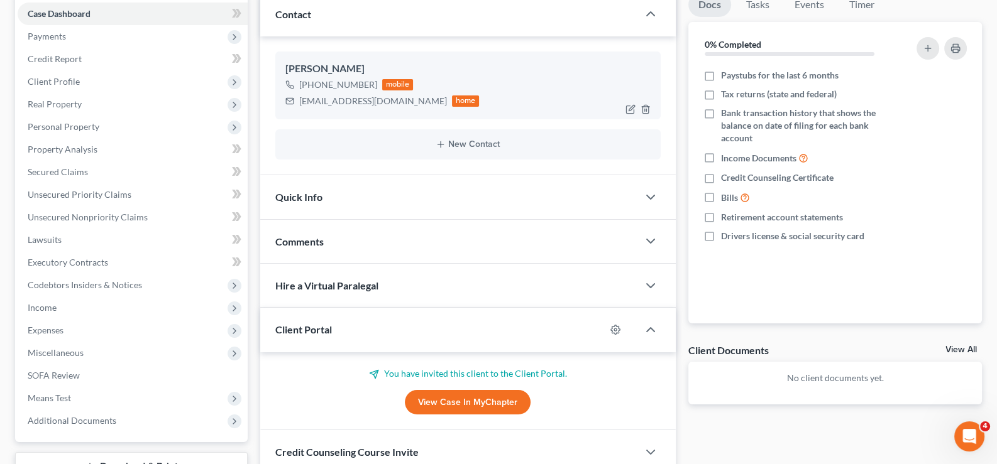
scroll to position [99, 0]
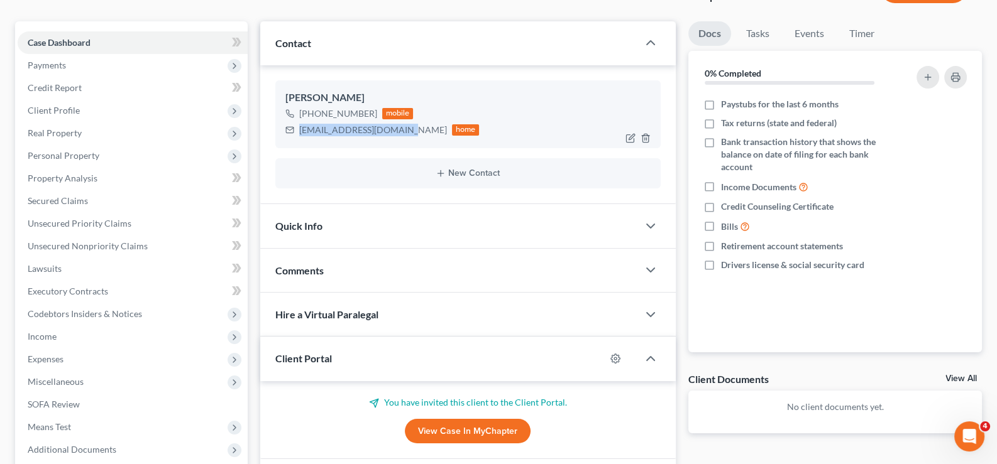
drag, startPoint x: 407, startPoint y: 131, endPoint x: 293, endPoint y: 132, distance: 114.4
click at [293, 132] on div "[EMAIL_ADDRESS][DOMAIN_NAME] home" at bounding box center [382, 130] width 194 height 16
copy div "[EMAIL_ADDRESS][DOMAIN_NAME]"
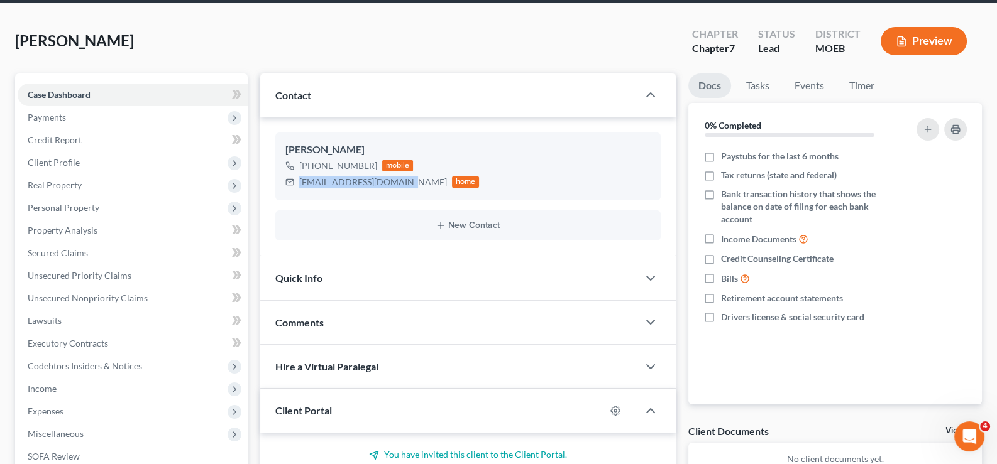
scroll to position [0, 0]
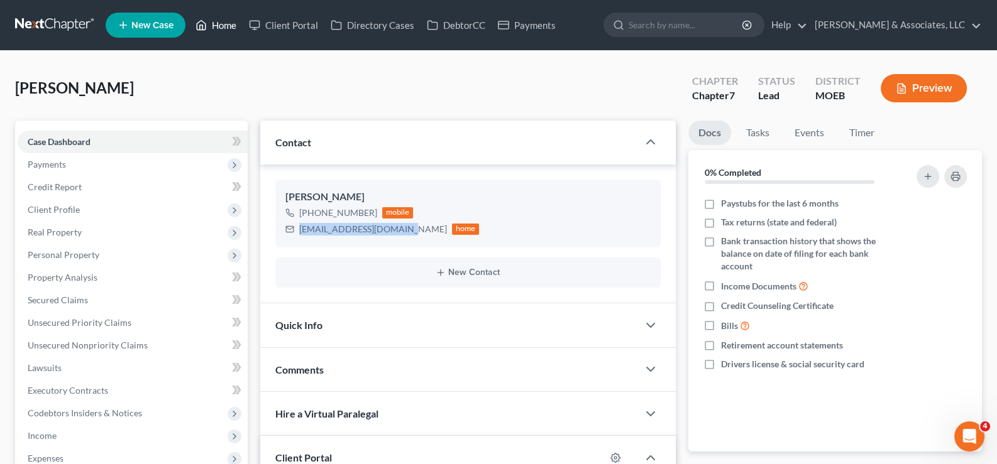
drag, startPoint x: 219, startPoint y: 25, endPoint x: 372, endPoint y: 84, distance: 163.7
click at [219, 25] on link "Home" at bounding box center [215, 25] width 53 height 23
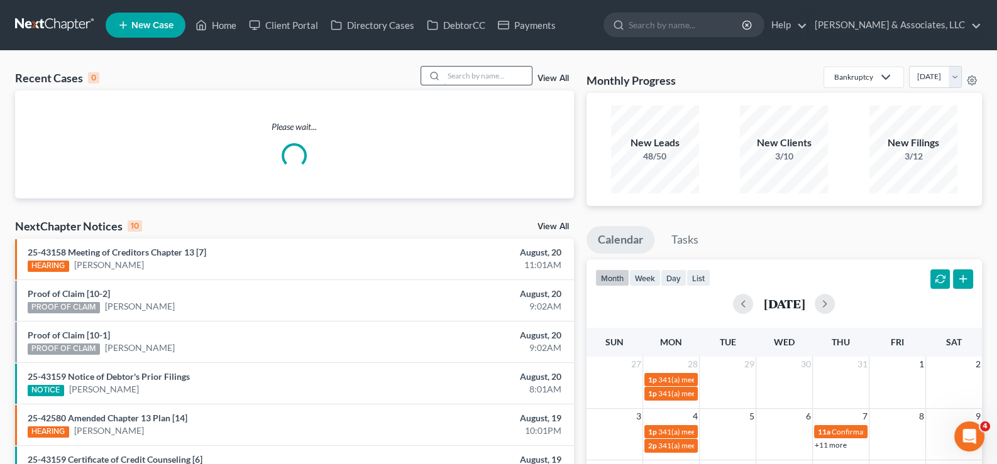
click at [490, 79] on input "search" at bounding box center [488, 76] width 88 height 18
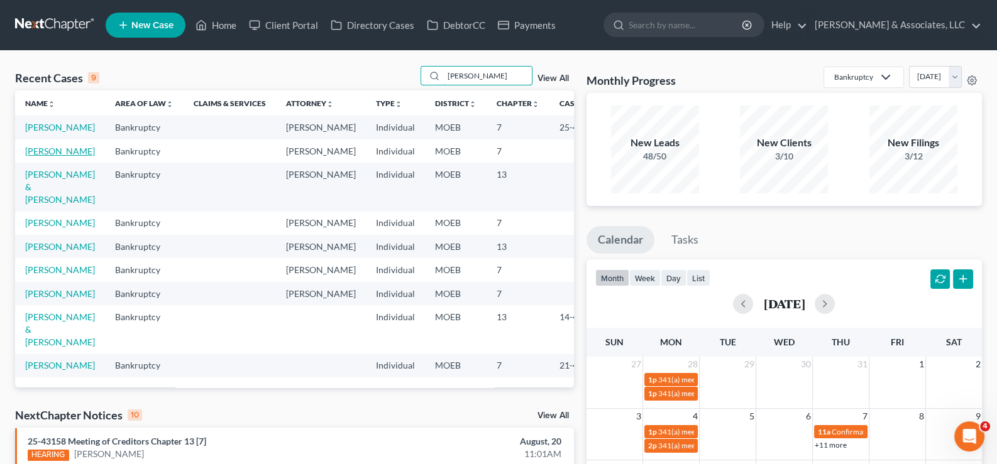
type input "[PERSON_NAME]"
click at [41, 156] on link "[PERSON_NAME]" at bounding box center [60, 151] width 70 height 11
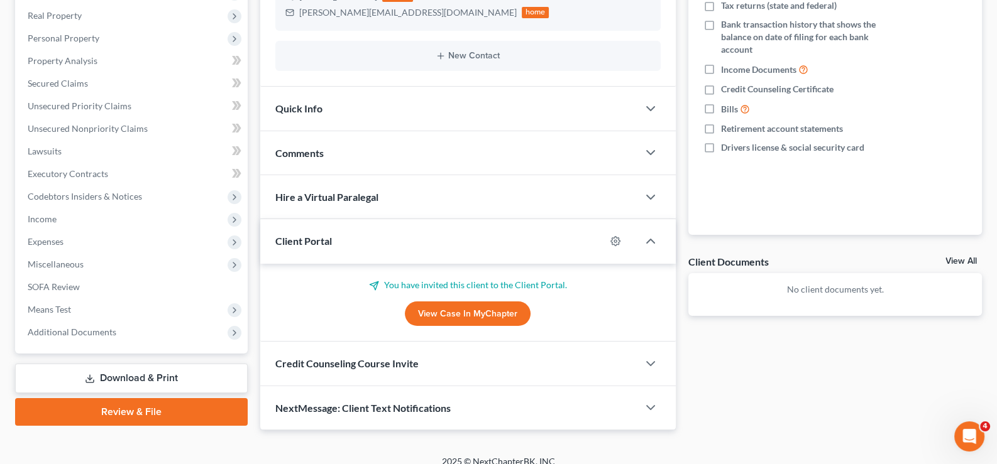
scroll to position [229, 0]
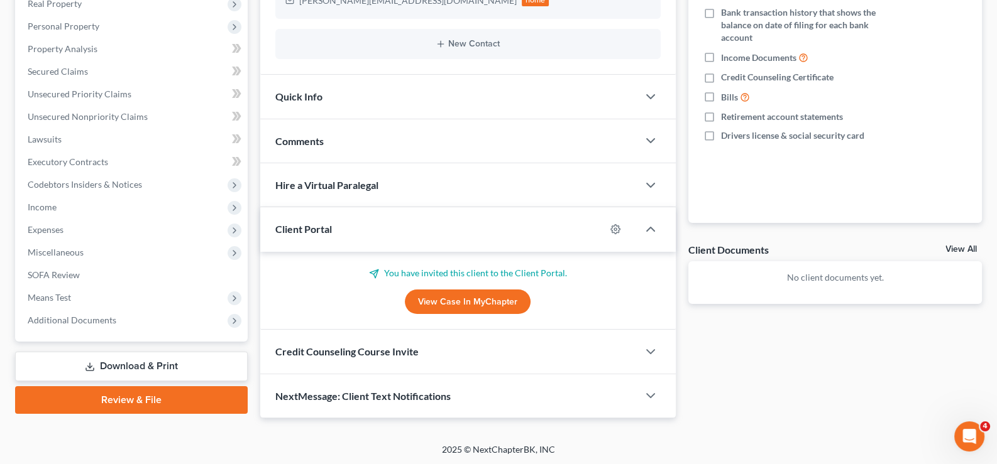
click at [479, 300] on link "View Case in MyChapter" at bounding box center [468, 302] width 126 height 25
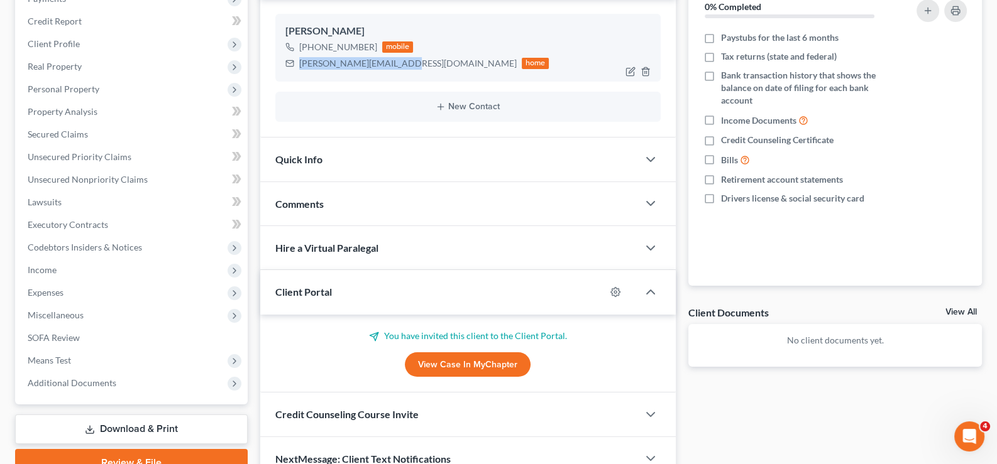
drag, startPoint x: 396, startPoint y: 64, endPoint x: 298, endPoint y: 68, distance: 97.5
click at [299, 68] on div "[PERSON_NAME][EMAIL_ADDRESS][DOMAIN_NAME]" at bounding box center [407, 63] width 217 height 13
copy div "[PERSON_NAME][EMAIL_ADDRESS][DOMAIN_NAME]"
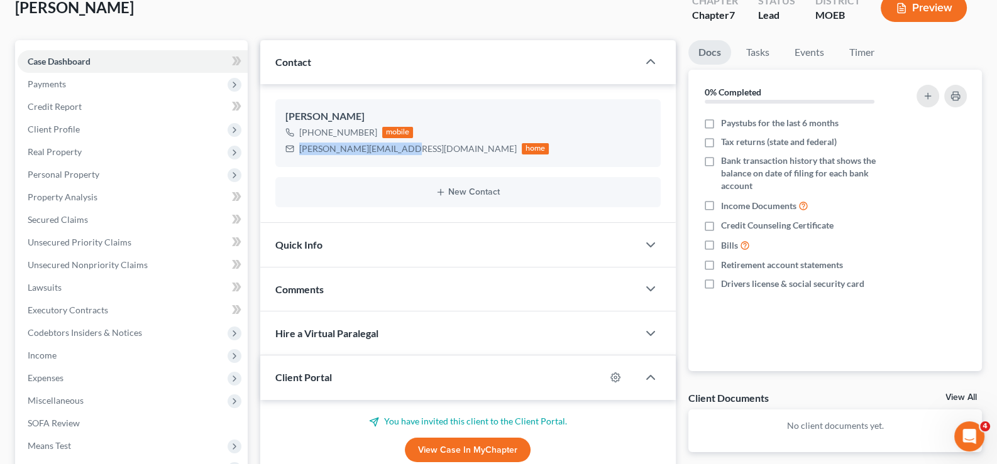
scroll to position [0, 0]
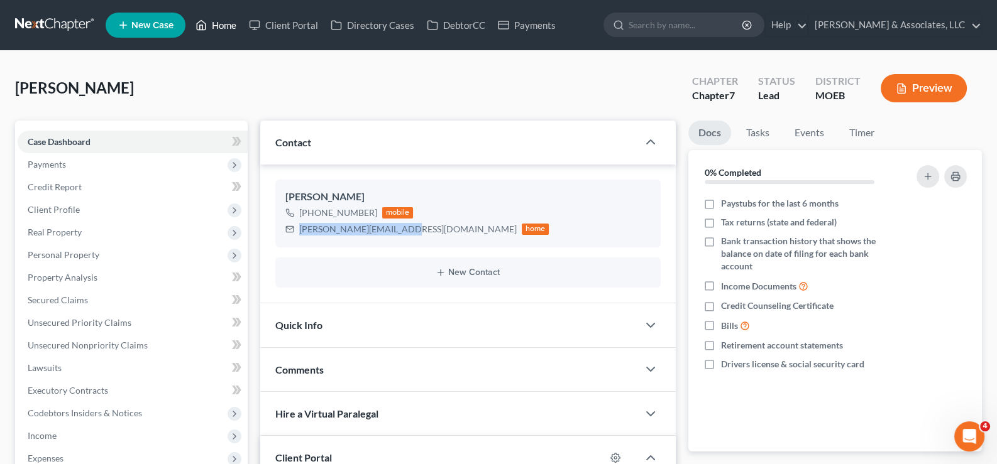
drag, startPoint x: 219, startPoint y: 35, endPoint x: 531, endPoint y: 72, distance: 314.0
click at [219, 35] on link "Home" at bounding box center [215, 25] width 53 height 23
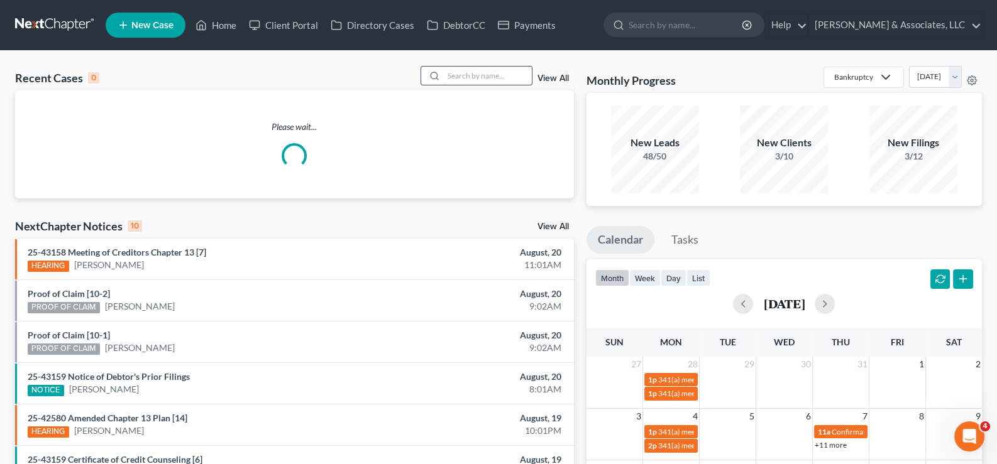
click at [507, 79] on input "search" at bounding box center [488, 76] width 88 height 18
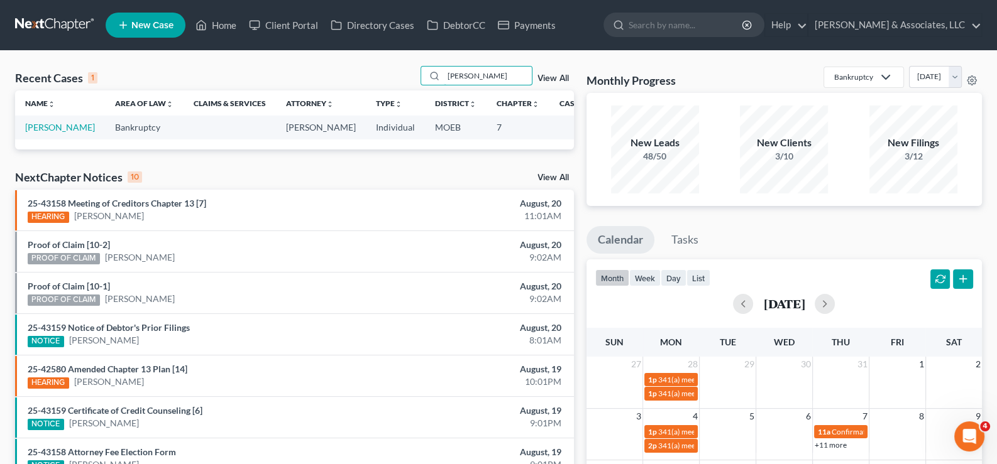
type input "[PERSON_NAME]"
click at [41, 139] on td "[PERSON_NAME]" at bounding box center [60, 127] width 90 height 23
click at [43, 133] on link "[PERSON_NAME]" at bounding box center [60, 127] width 70 height 11
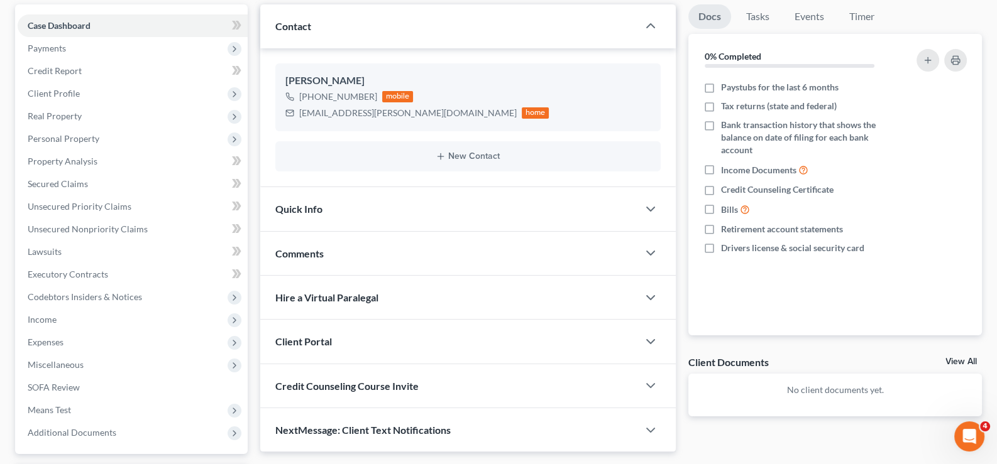
scroll to position [225, 0]
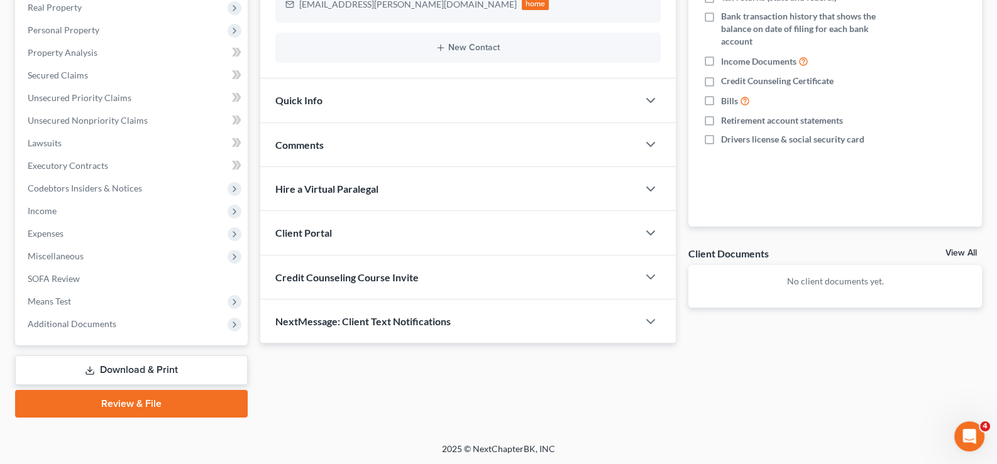
click at [300, 227] on span "Client Portal" at bounding box center [303, 233] width 57 height 12
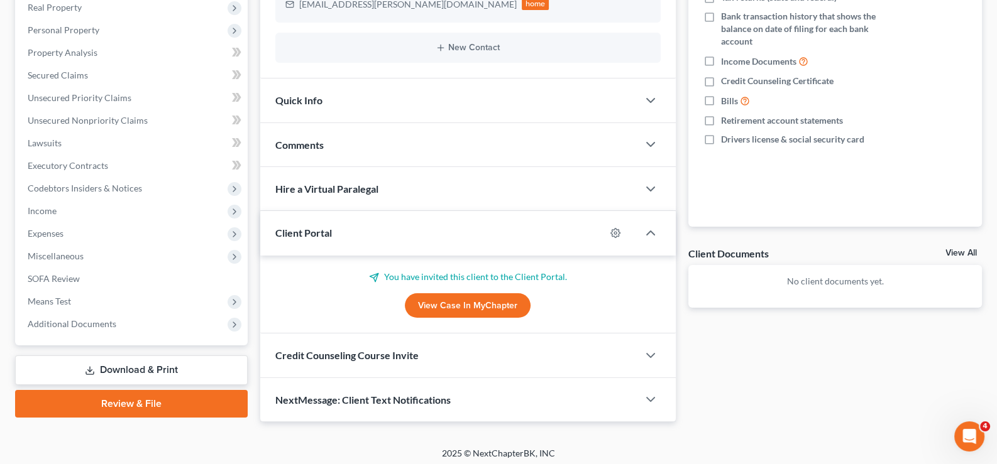
click at [437, 295] on link "View Case in MyChapter" at bounding box center [468, 305] width 126 height 25
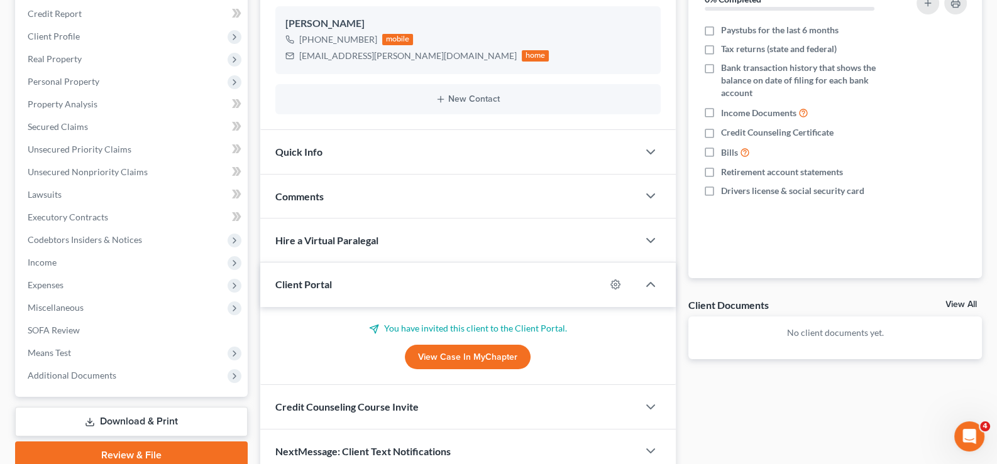
scroll to position [99, 0]
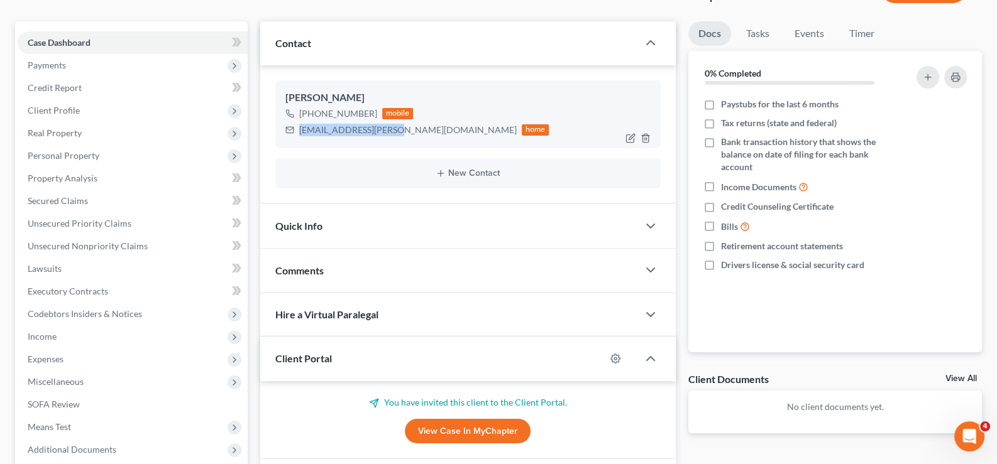
drag, startPoint x: 393, startPoint y: 129, endPoint x: 291, endPoint y: 134, distance: 102.6
click at [291, 134] on div "[EMAIL_ADDRESS][PERSON_NAME][DOMAIN_NAME] home" at bounding box center [417, 130] width 264 height 16
copy div "[EMAIL_ADDRESS][PERSON_NAME][DOMAIN_NAME]"
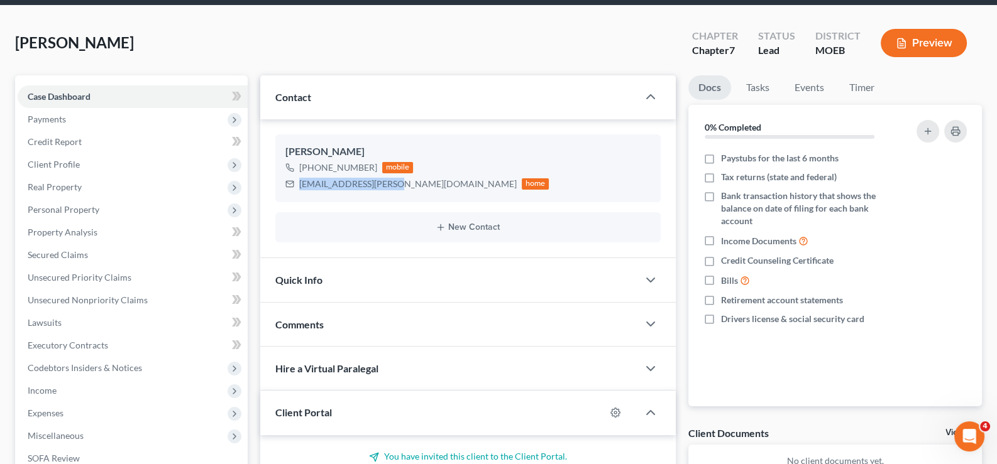
scroll to position [0, 0]
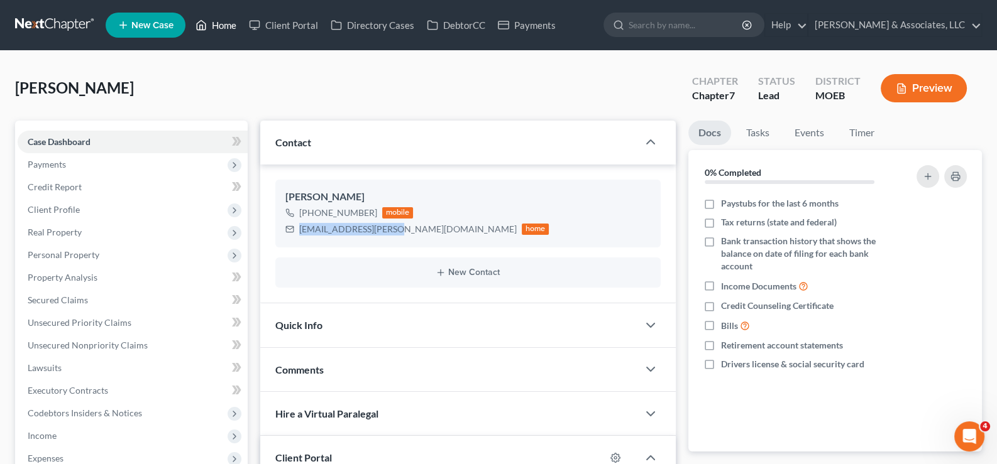
click at [226, 23] on link "Home" at bounding box center [215, 25] width 53 height 23
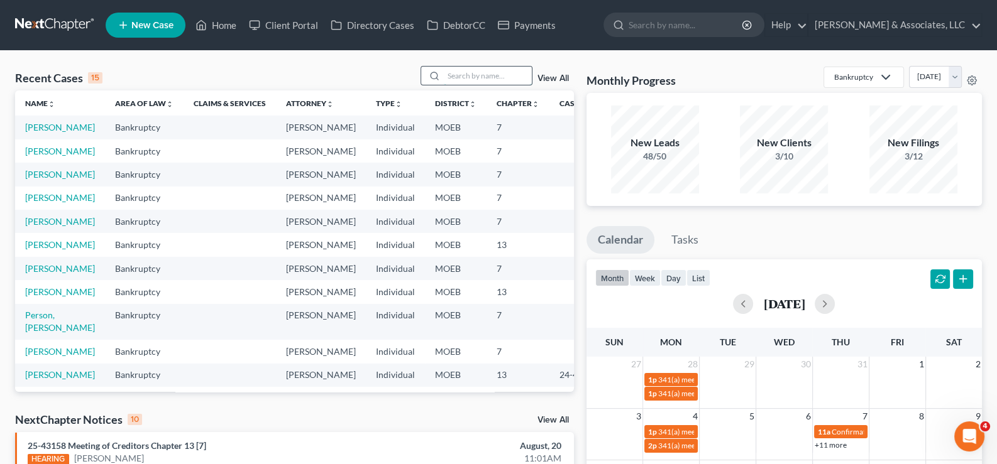
click at [496, 72] on input "search" at bounding box center [488, 76] width 88 height 18
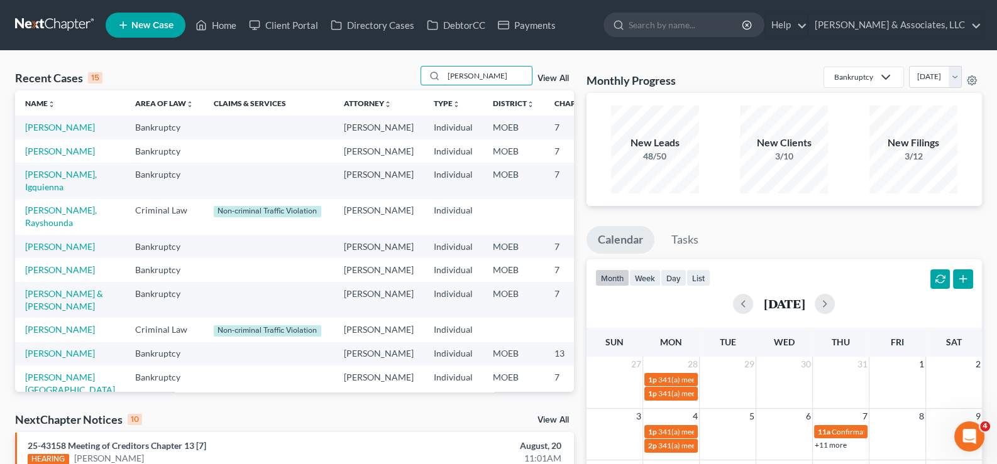
type input "[PERSON_NAME]"
click at [41, 199] on td "[PERSON_NAME], Igquienna" at bounding box center [70, 181] width 110 height 36
click at [40, 192] on link "[PERSON_NAME], Igquienna" at bounding box center [61, 180] width 72 height 23
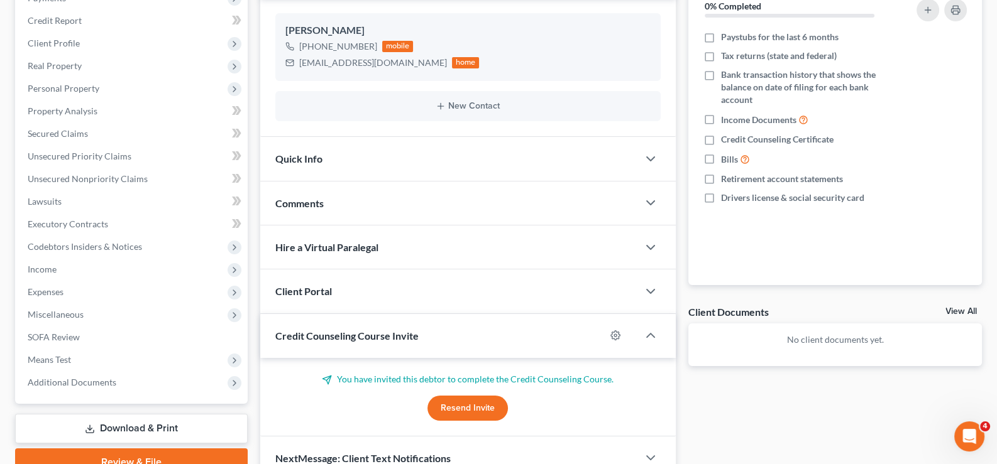
scroll to position [189, 0]
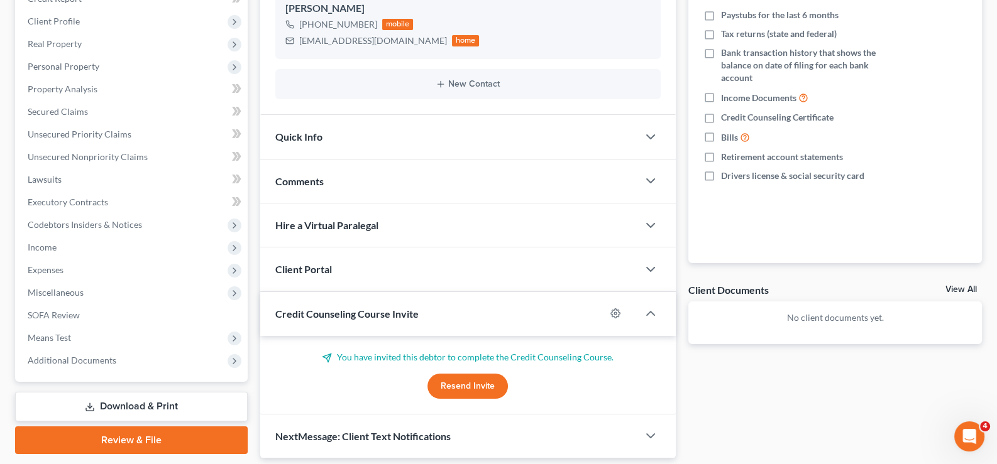
drag, startPoint x: 302, startPoint y: 315, endPoint x: 301, endPoint y: 265, distance: 50.9
click at [302, 314] on span "Credit Counseling Course Invite" at bounding box center [346, 314] width 143 height 12
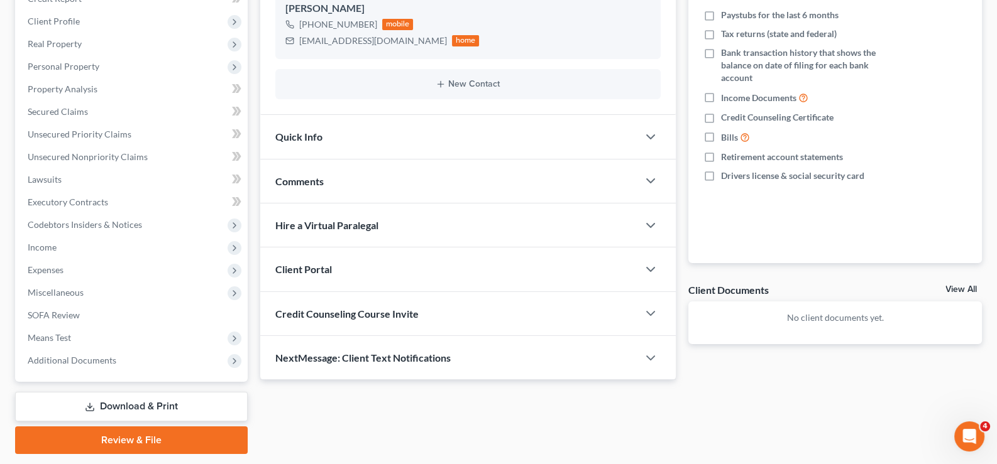
click at [301, 265] on span "Client Portal" at bounding box center [303, 269] width 57 height 12
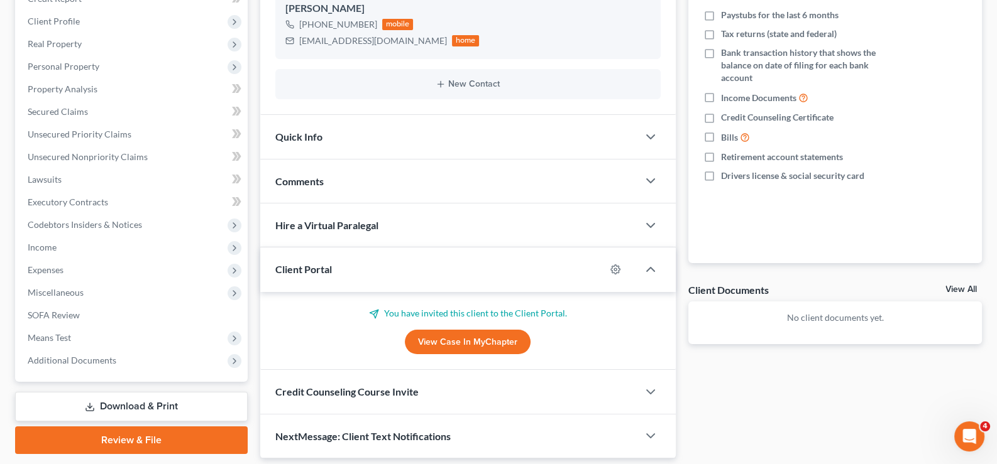
click at [440, 344] on link "View Case in MyChapter" at bounding box center [468, 342] width 126 height 25
drag, startPoint x: 428, startPoint y: 40, endPoint x: 298, endPoint y: 36, distance: 129.5
click at [298, 36] on div "[EMAIL_ADDRESS][DOMAIN_NAME] home" at bounding box center [382, 41] width 194 height 16
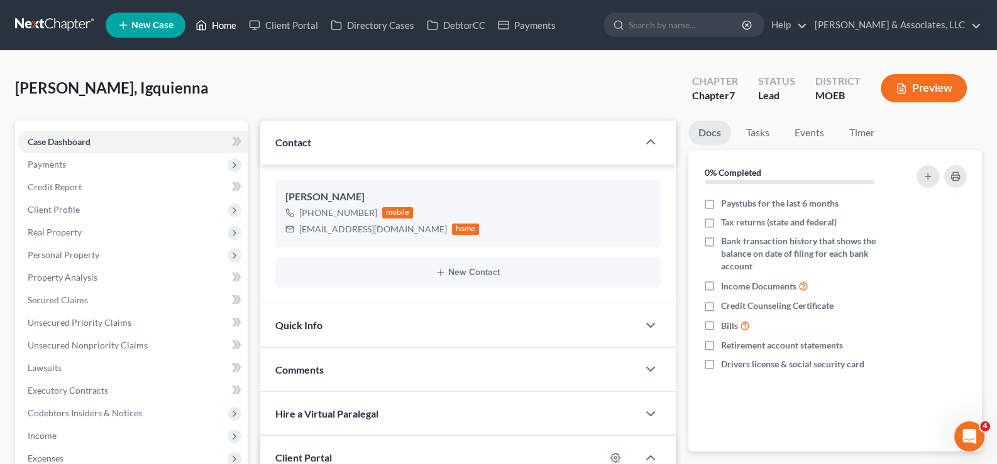
drag, startPoint x: 226, startPoint y: 19, endPoint x: 484, endPoint y: 89, distance: 267.5
click at [226, 19] on link "Home" at bounding box center [215, 25] width 53 height 23
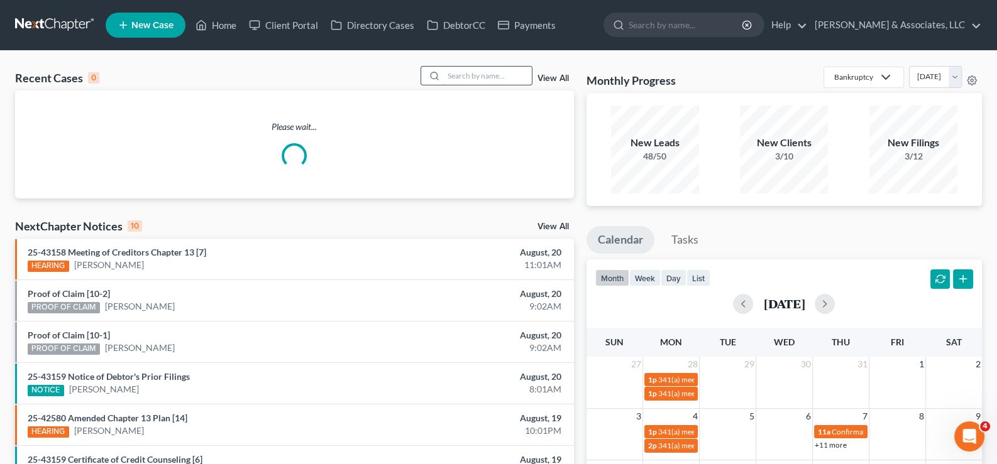
click at [493, 74] on input "search" at bounding box center [488, 76] width 88 height 18
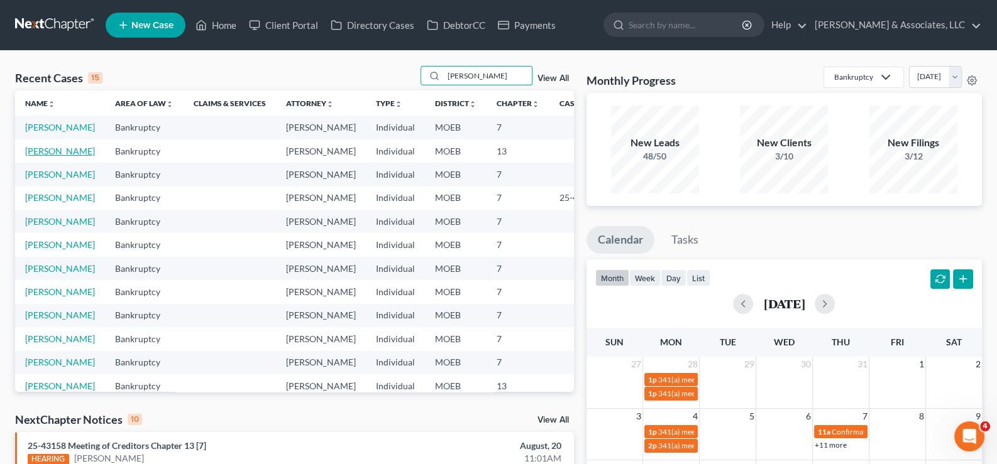
type input "[PERSON_NAME]"
click at [41, 156] on link "[PERSON_NAME]" at bounding box center [60, 151] width 70 height 11
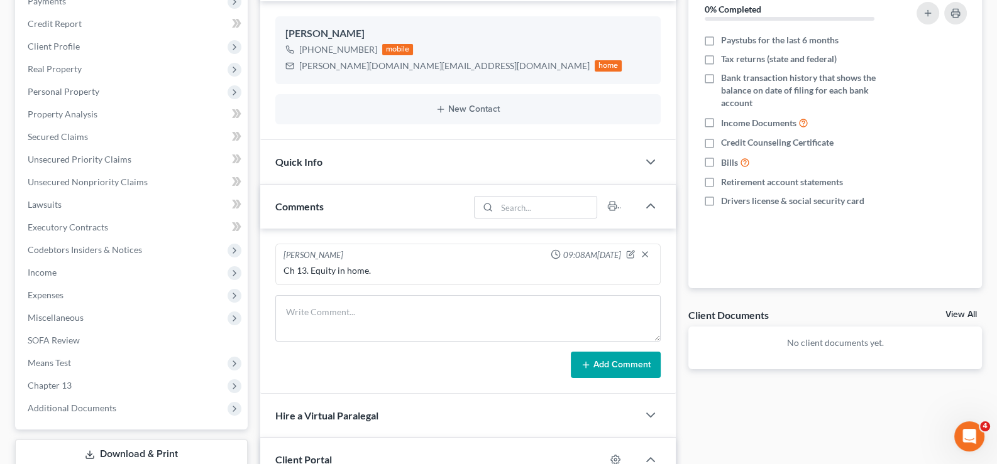
scroll to position [189, 0]
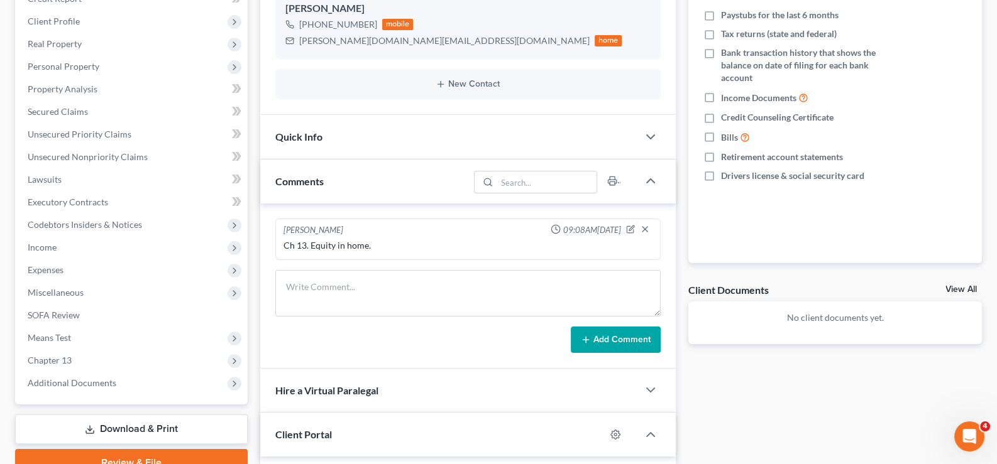
click at [319, 191] on div "Comments" at bounding box center [364, 181] width 209 height 43
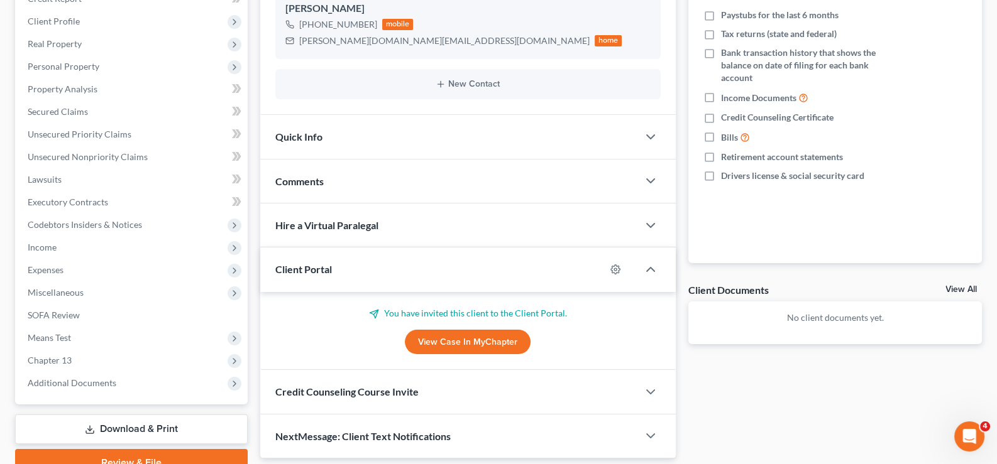
click at [485, 339] on link "View Case in MyChapter" at bounding box center [468, 342] width 126 height 25
drag, startPoint x: 386, startPoint y: 40, endPoint x: 310, endPoint y: 42, distance: 76.1
click at [299, 47] on div "[PERSON_NAME][DOMAIN_NAME][EMAIL_ADDRESS][DOMAIN_NAME] home" at bounding box center [453, 41] width 337 height 16
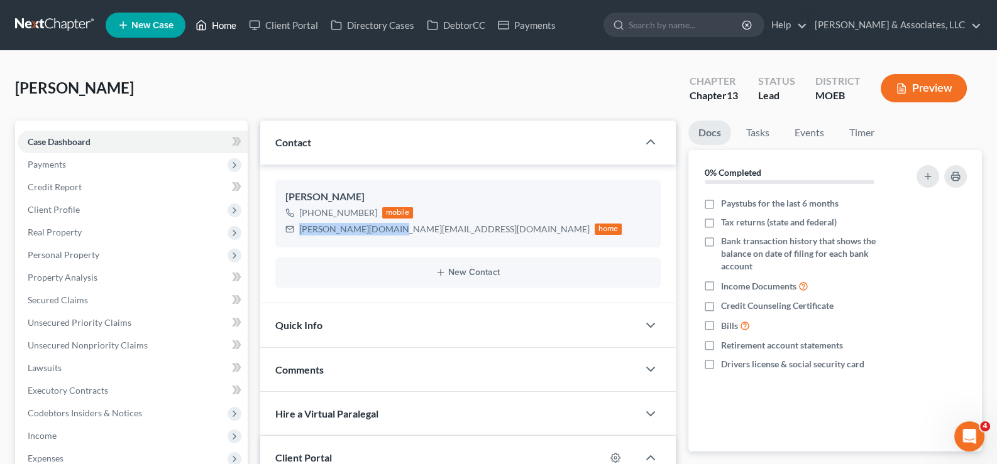
drag, startPoint x: 225, startPoint y: 27, endPoint x: 463, endPoint y: 91, distance: 246.6
click at [225, 27] on link "Home" at bounding box center [215, 25] width 53 height 23
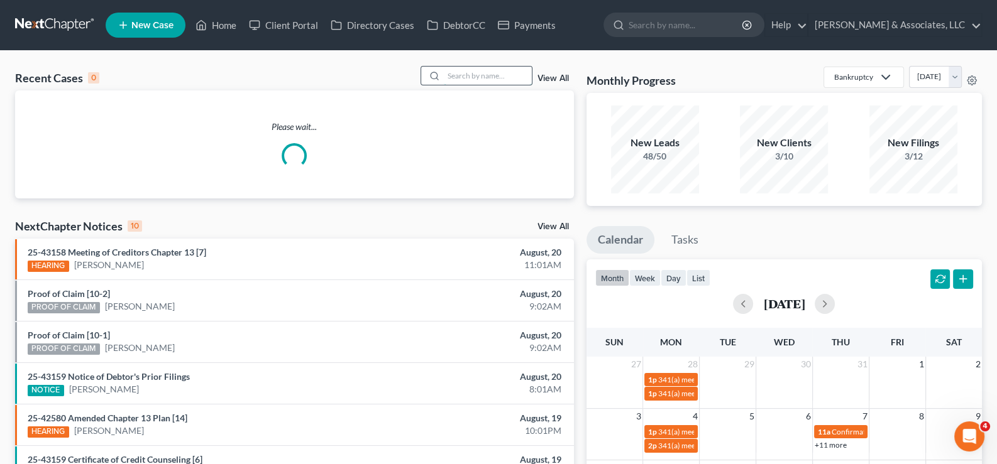
click at [512, 78] on input "search" at bounding box center [488, 76] width 88 height 18
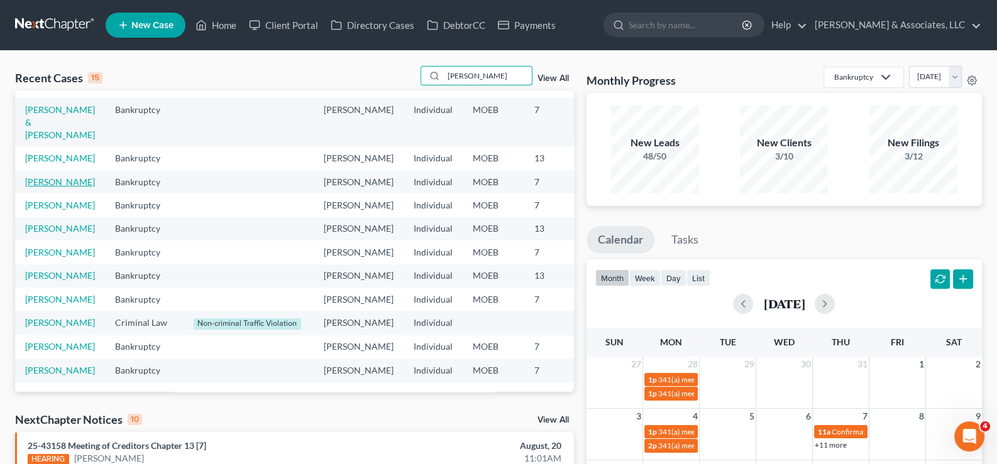
scroll to position [189, 0]
type input "[PERSON_NAME]"
click at [35, 234] on link "[PERSON_NAME]" at bounding box center [60, 228] width 70 height 11
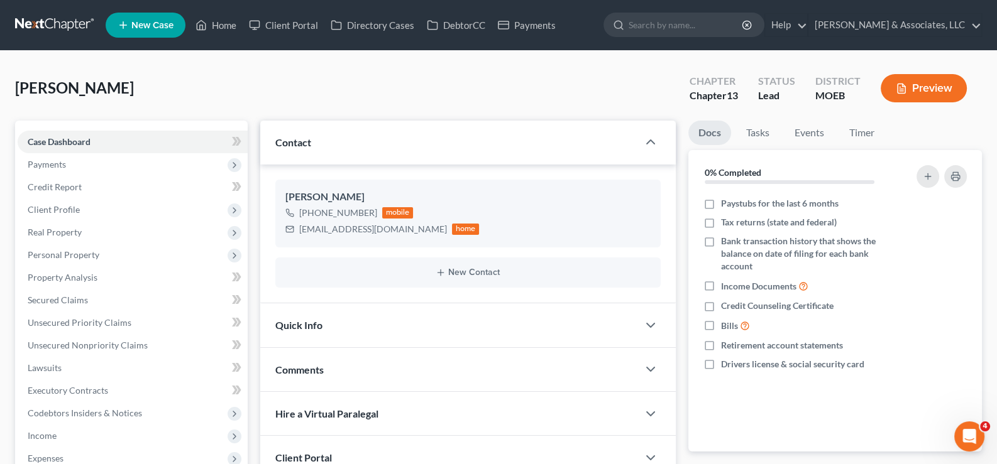
scroll to position [189, 0]
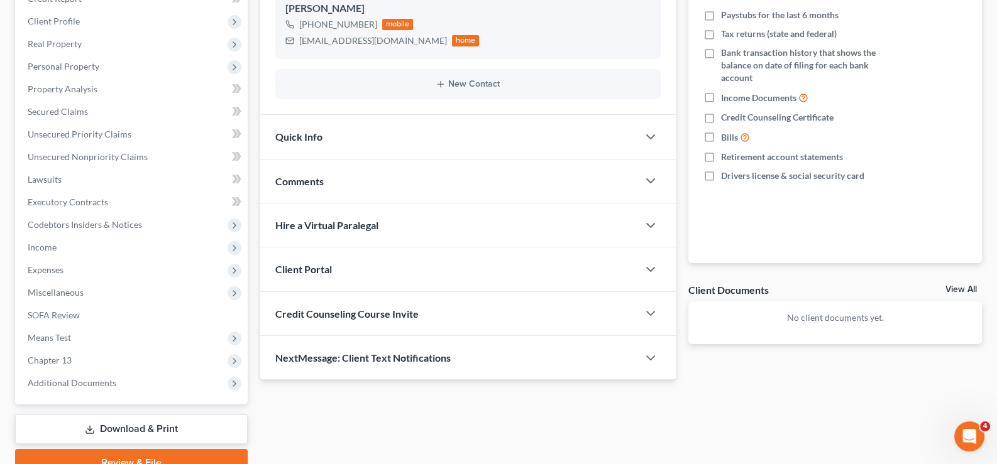
click at [308, 269] on span "Client Portal" at bounding box center [303, 269] width 57 height 12
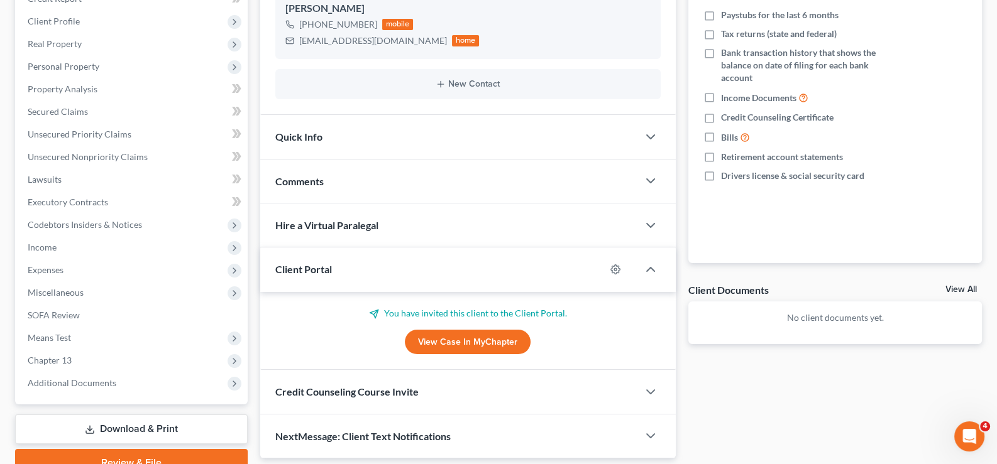
click at [444, 336] on link "View Case in MyChapter" at bounding box center [468, 342] width 126 height 25
drag, startPoint x: 396, startPoint y: 41, endPoint x: 311, endPoint y: 41, distance: 84.8
click at [295, 40] on div "[EMAIL_ADDRESS][DOMAIN_NAME] home" at bounding box center [382, 41] width 194 height 16
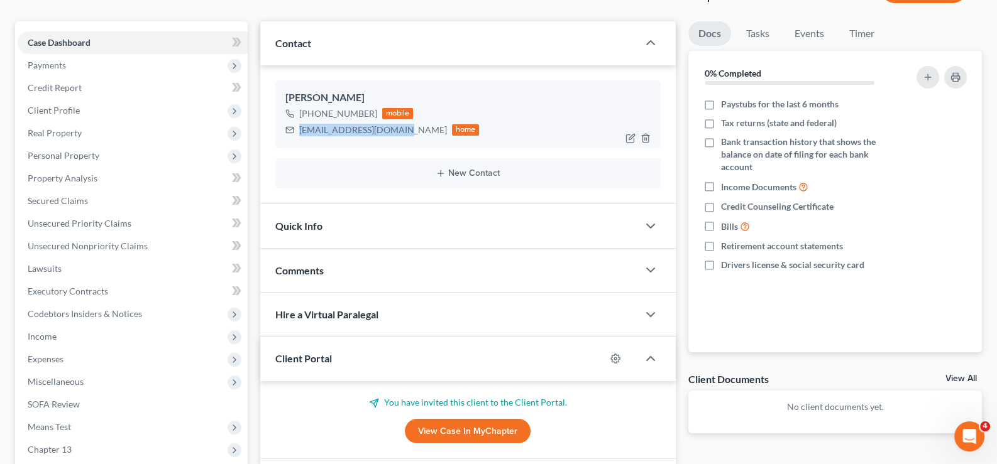
scroll to position [0, 0]
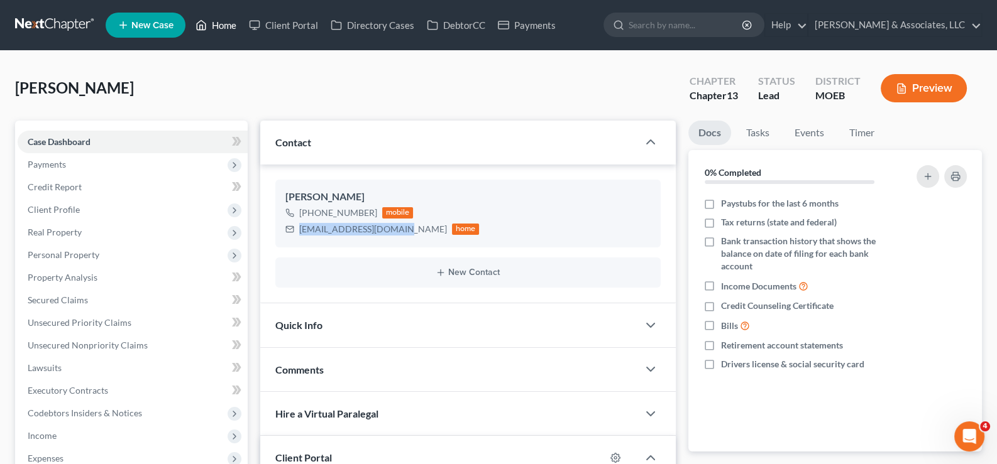
drag, startPoint x: 221, startPoint y: 19, endPoint x: 231, endPoint y: 38, distance: 21.1
click at [221, 19] on link "Home" at bounding box center [215, 25] width 53 height 23
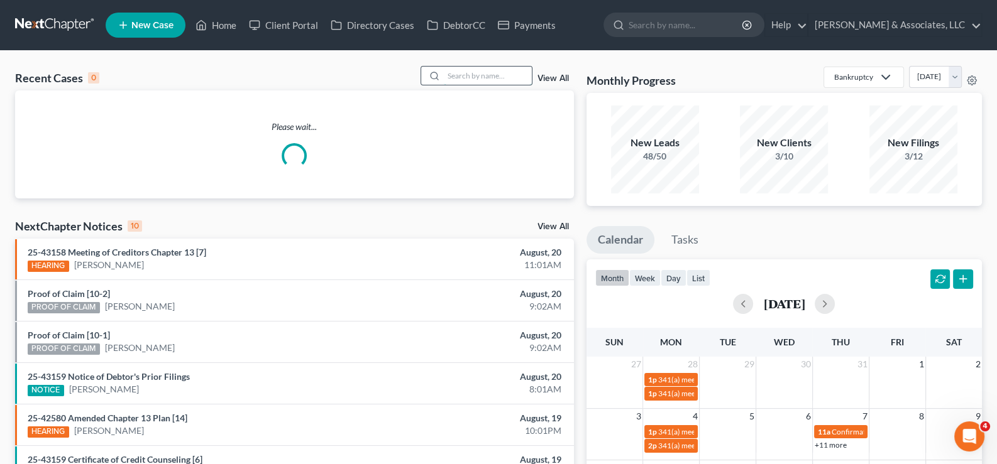
click at [462, 80] on input "search" at bounding box center [488, 76] width 88 height 18
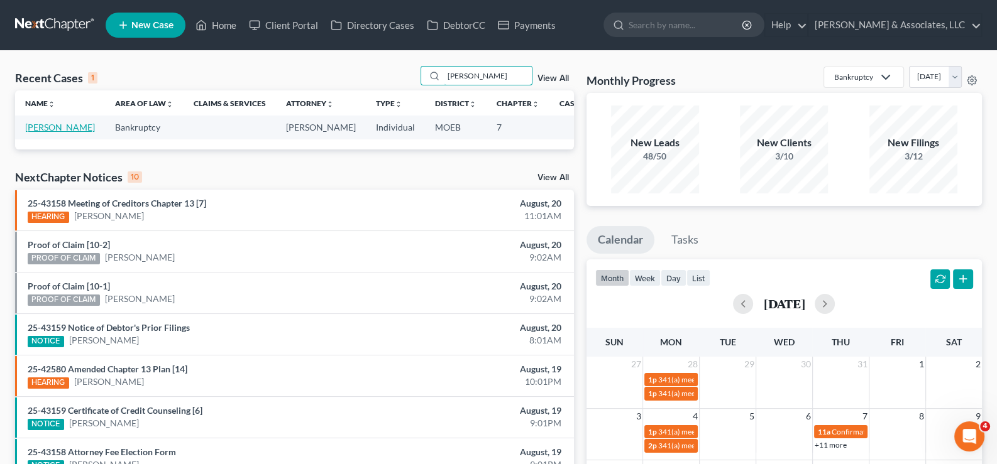
type input "[PERSON_NAME]"
click at [41, 133] on link "[PERSON_NAME]" at bounding box center [60, 127] width 70 height 11
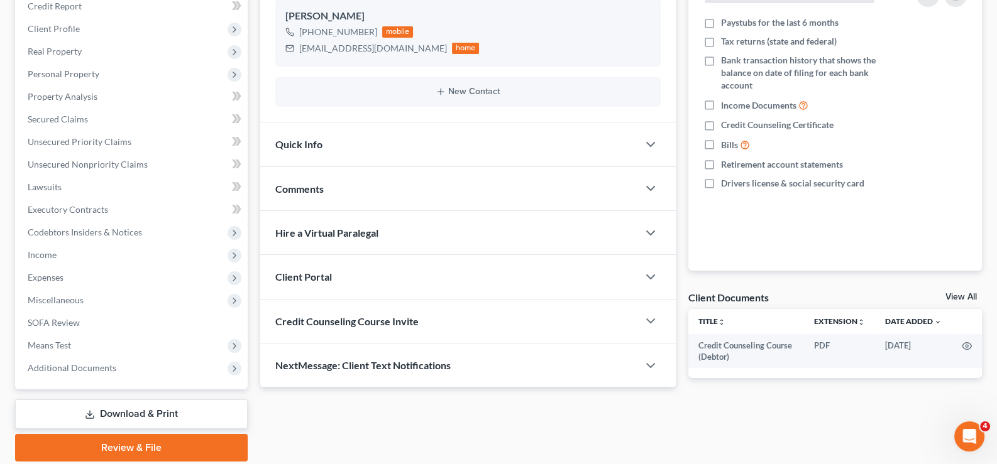
scroll to position [189, 0]
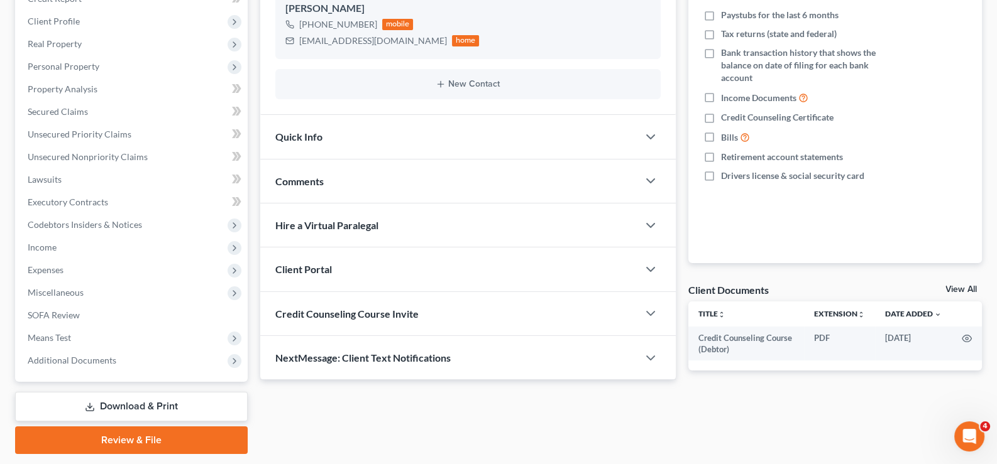
click at [314, 266] on span "Client Portal" at bounding box center [303, 269] width 57 height 12
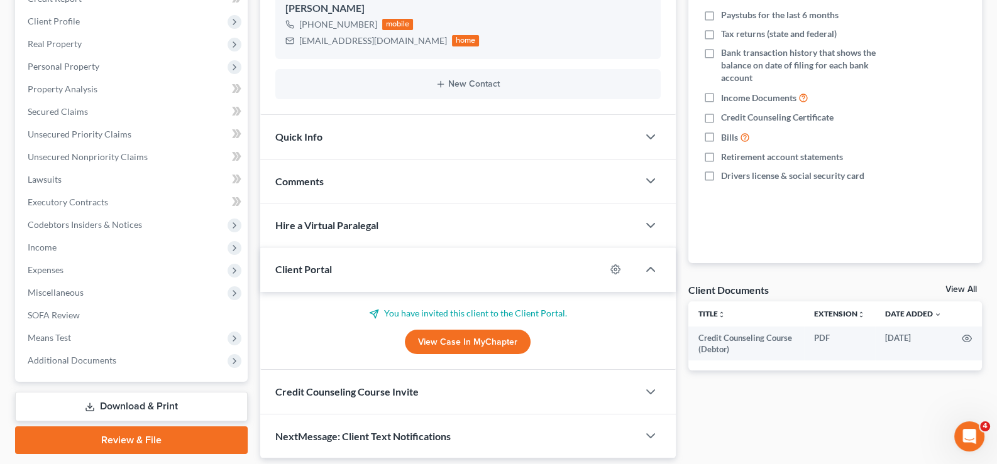
click at [437, 336] on link "View Case in MyChapter" at bounding box center [468, 342] width 126 height 25
click at [314, 275] on div "Client Portal" at bounding box center [433, 269] width 346 height 43
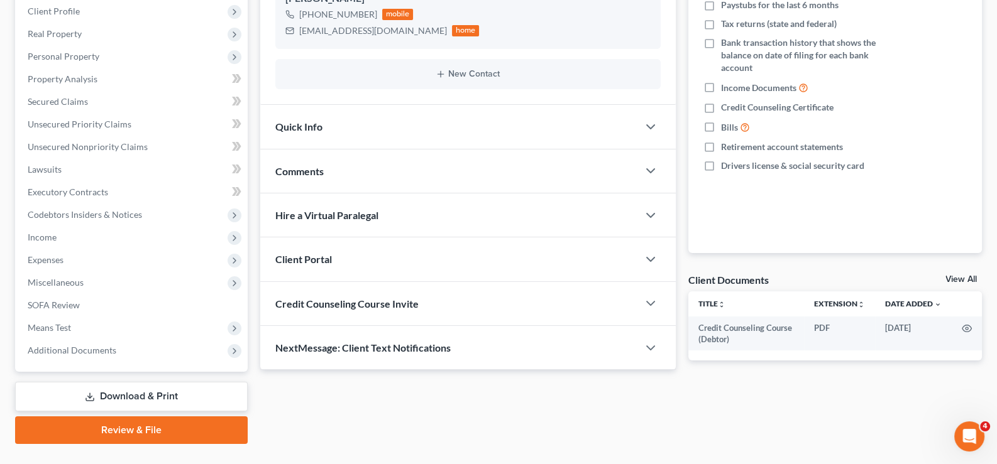
scroll to position [225, 0]
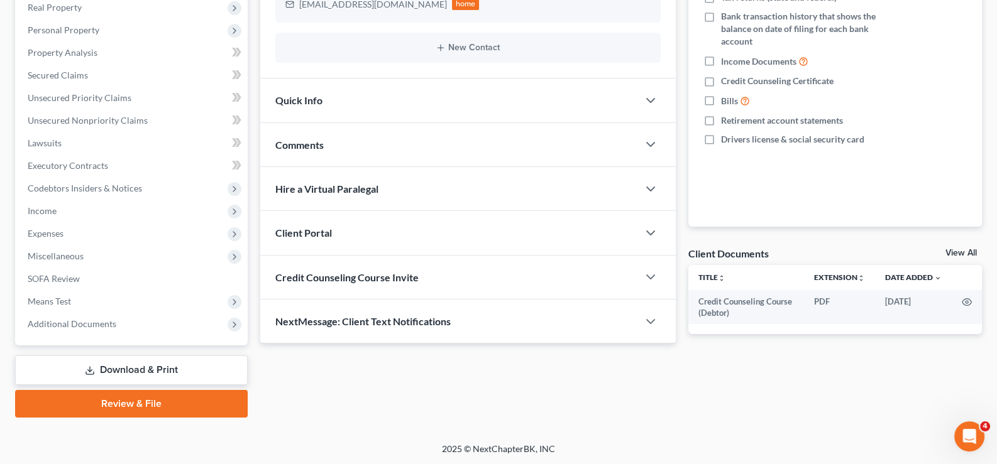
click at [324, 233] on span "Client Portal" at bounding box center [303, 233] width 57 height 12
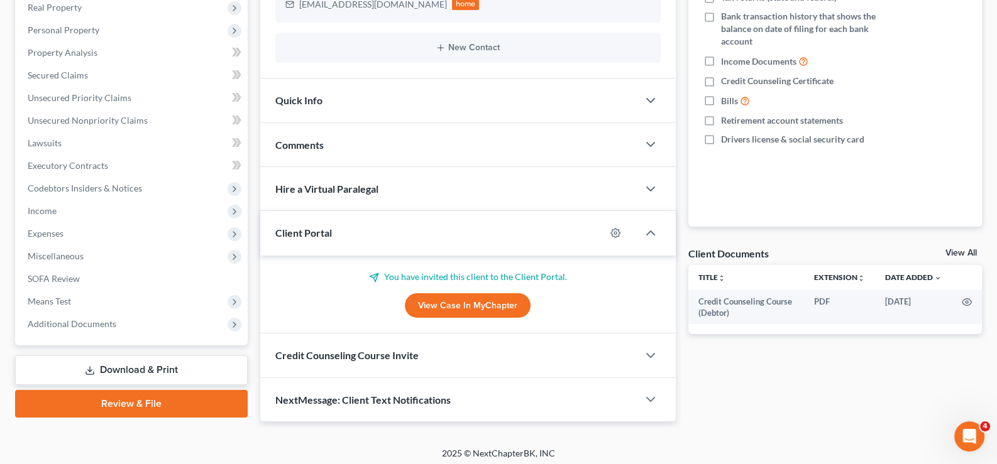
click at [425, 303] on link "View Case in MyChapter" at bounding box center [468, 305] width 126 height 25
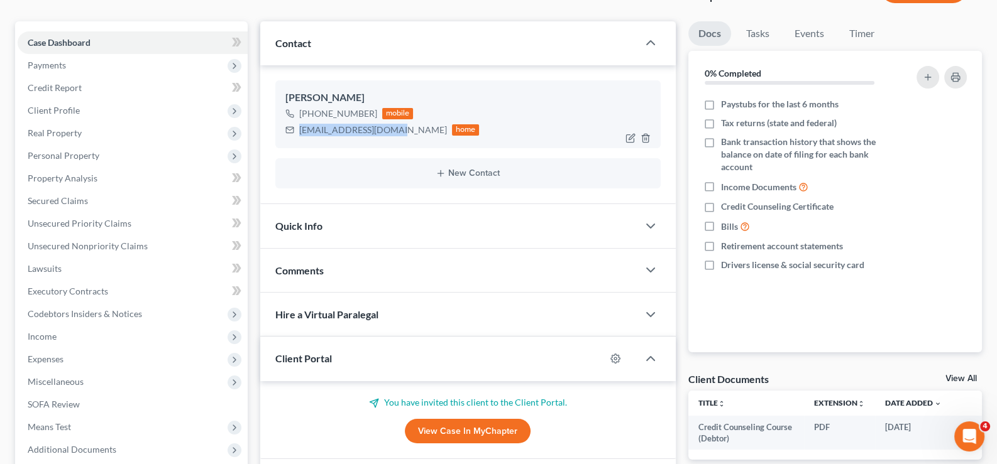
drag, startPoint x: 396, startPoint y: 129, endPoint x: 320, endPoint y: 130, distance: 75.4
click at [304, 134] on div "[EMAIL_ADDRESS][DOMAIN_NAME]" at bounding box center [373, 130] width 148 height 13
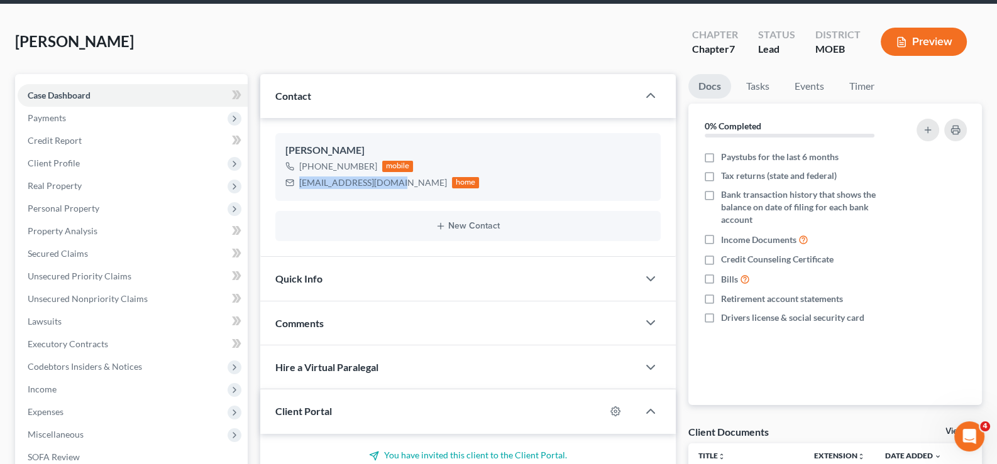
scroll to position [0, 0]
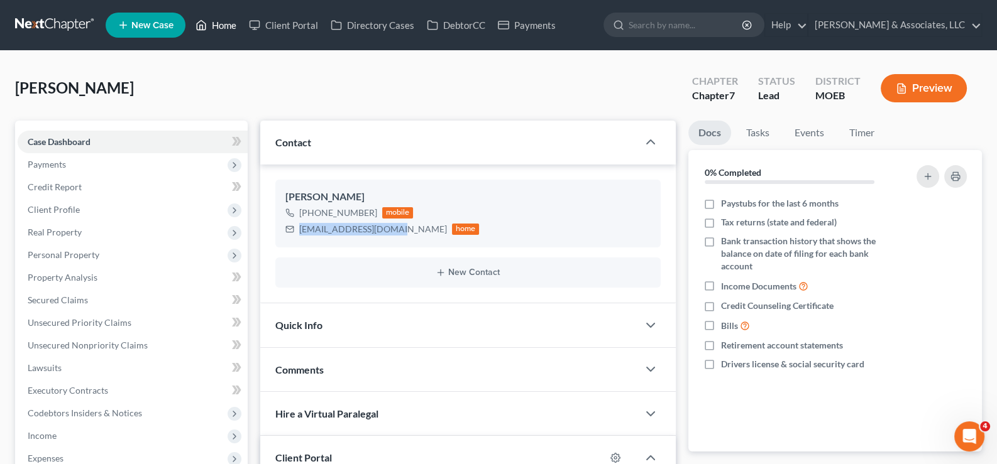
drag, startPoint x: 201, startPoint y: 25, endPoint x: 465, endPoint y: 55, distance: 265.7
click at [201, 25] on icon at bounding box center [200, 25] width 11 height 15
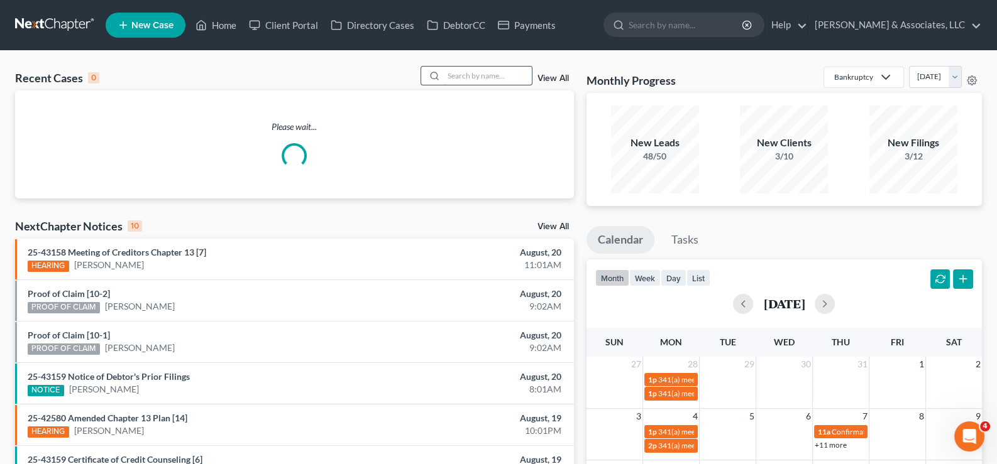
click at [515, 72] on input "search" at bounding box center [488, 76] width 88 height 18
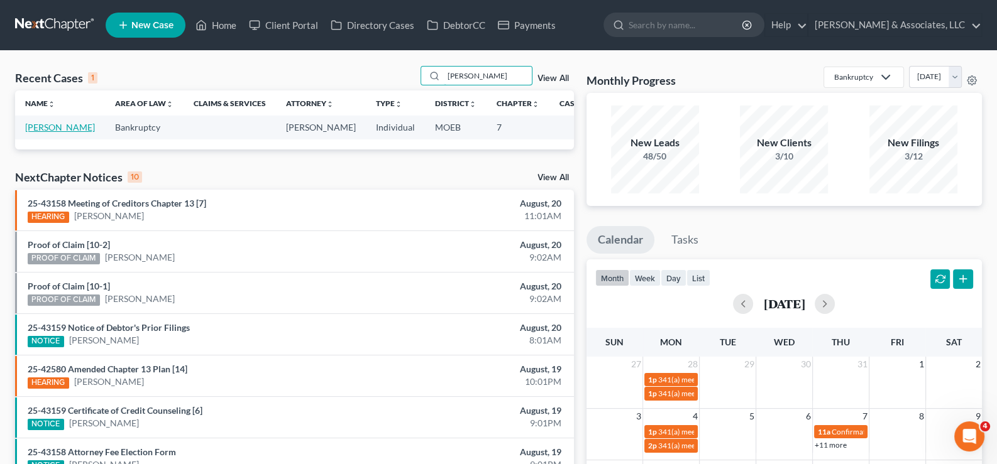
type input "[PERSON_NAME]"
click at [38, 126] on link "[PERSON_NAME]" at bounding box center [60, 127] width 70 height 11
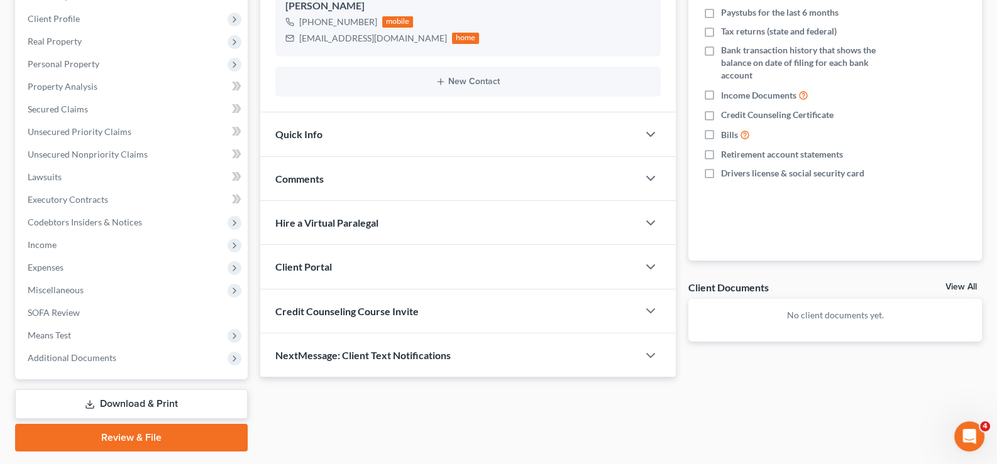
scroll to position [225, 0]
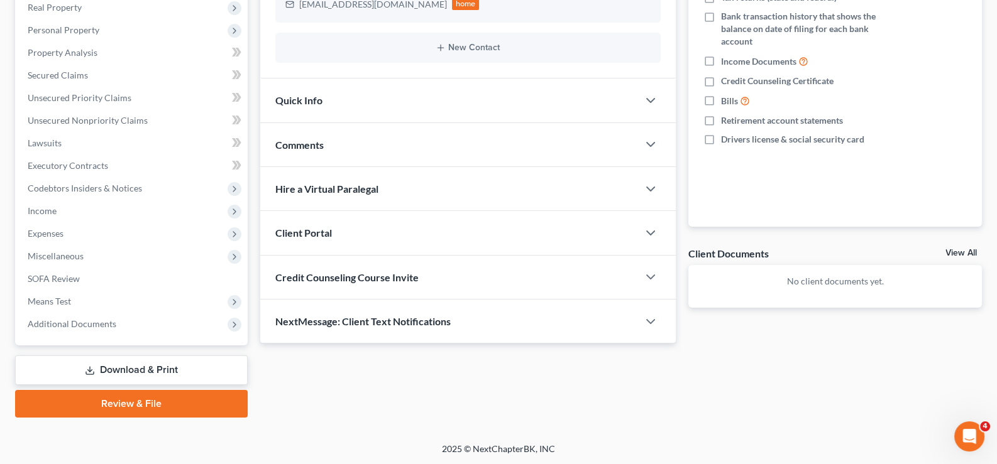
click at [312, 227] on span "Client Portal" at bounding box center [303, 233] width 57 height 12
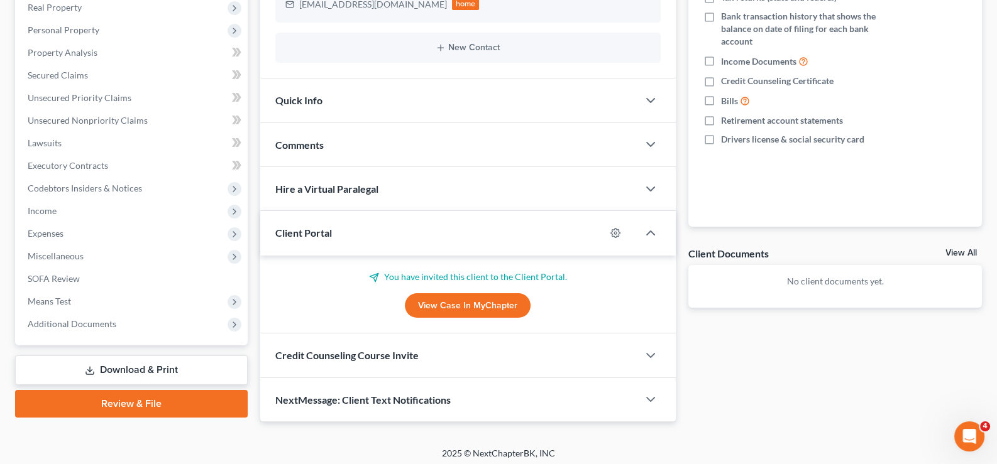
click at [454, 307] on link "View Case in MyChapter" at bounding box center [468, 305] width 126 height 25
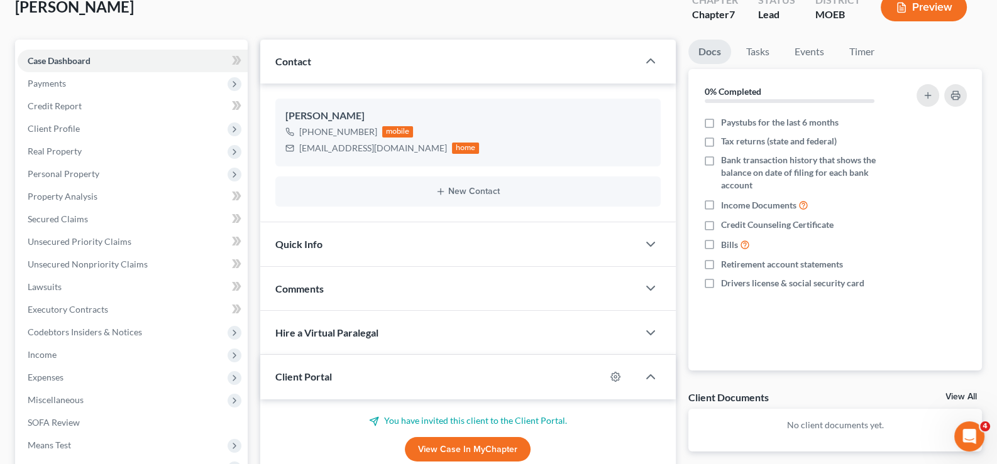
scroll to position [36, 0]
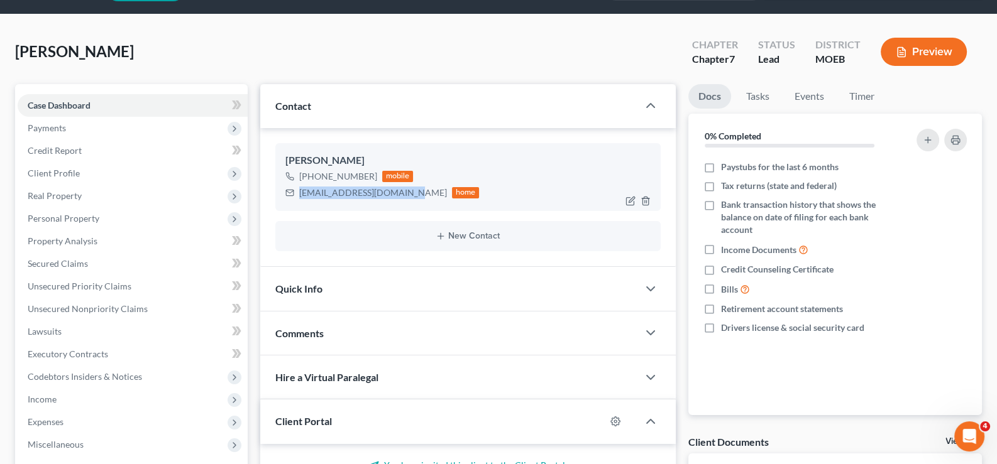
drag, startPoint x: 402, startPoint y: 192, endPoint x: 297, endPoint y: 198, distance: 104.5
click at [297, 198] on div "[EMAIL_ADDRESS][DOMAIN_NAME] home" at bounding box center [382, 193] width 194 height 16
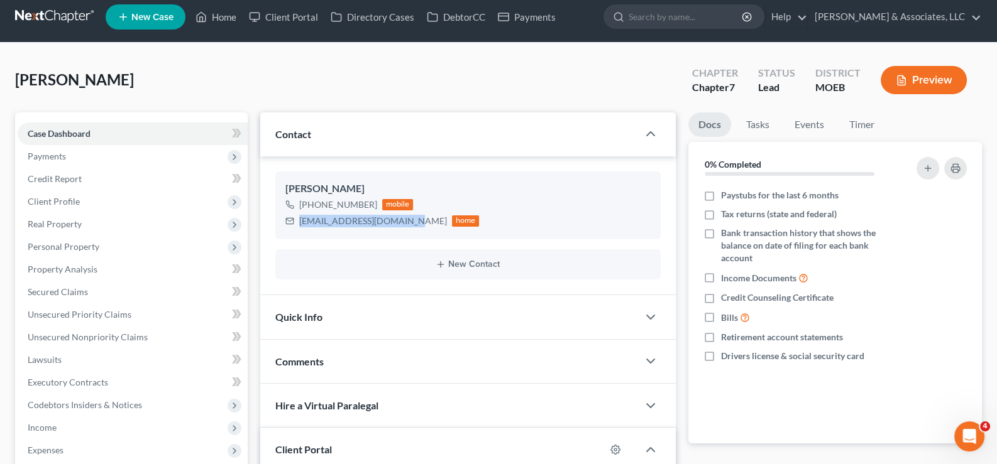
scroll to position [0, 0]
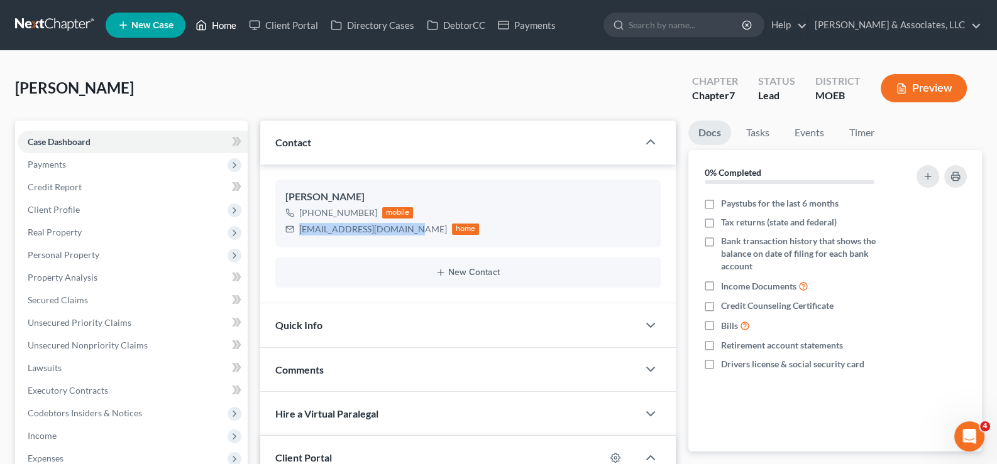
click at [219, 18] on link "Home" at bounding box center [215, 25] width 53 height 23
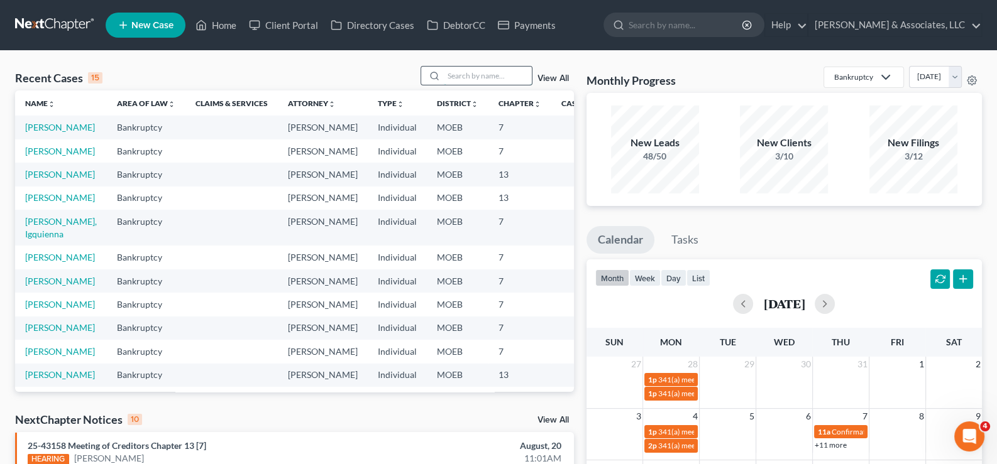
click at [496, 75] on input "search" at bounding box center [488, 76] width 88 height 18
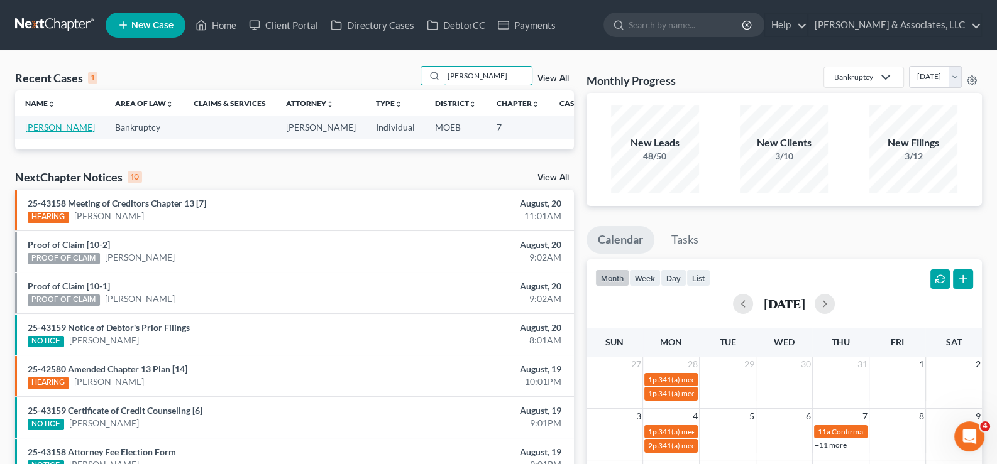
type input "[PERSON_NAME]"
click at [40, 133] on link "[PERSON_NAME]" at bounding box center [60, 127] width 70 height 11
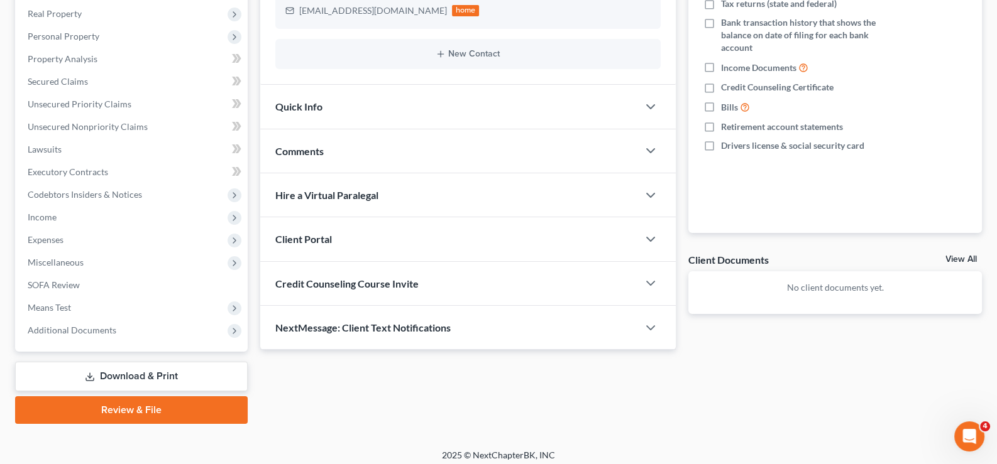
scroll to position [225, 0]
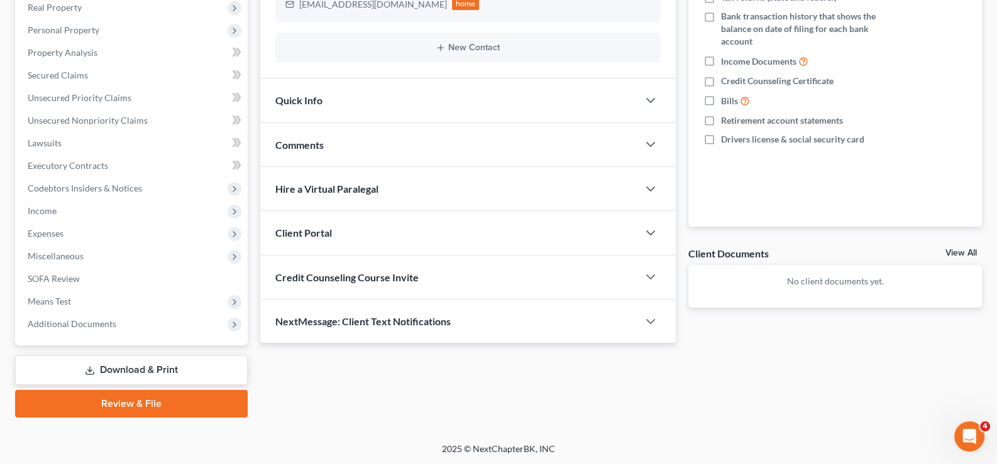
click at [302, 227] on span "Client Portal" at bounding box center [303, 233] width 57 height 12
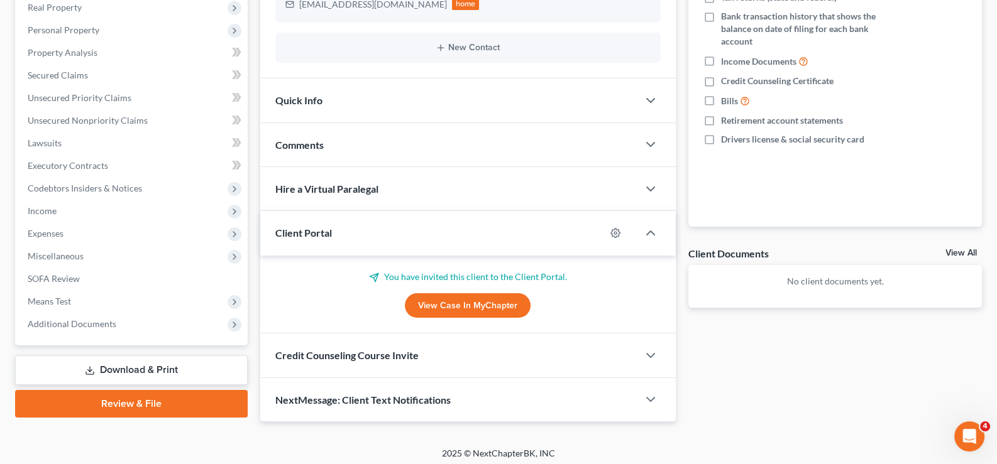
click at [454, 304] on link "View Case in MyChapter" at bounding box center [468, 305] width 126 height 25
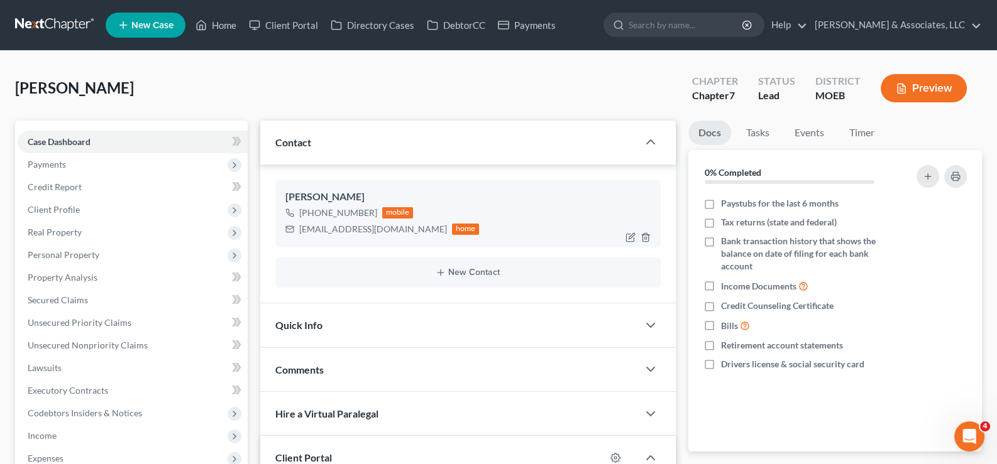
scroll to position [0, 0]
drag, startPoint x: 415, startPoint y: 231, endPoint x: 295, endPoint y: 236, distance: 119.5
click at [295, 236] on div "[EMAIL_ADDRESS][DOMAIN_NAME] home" at bounding box center [382, 229] width 194 height 16
click at [221, 23] on link "Home" at bounding box center [215, 25] width 53 height 23
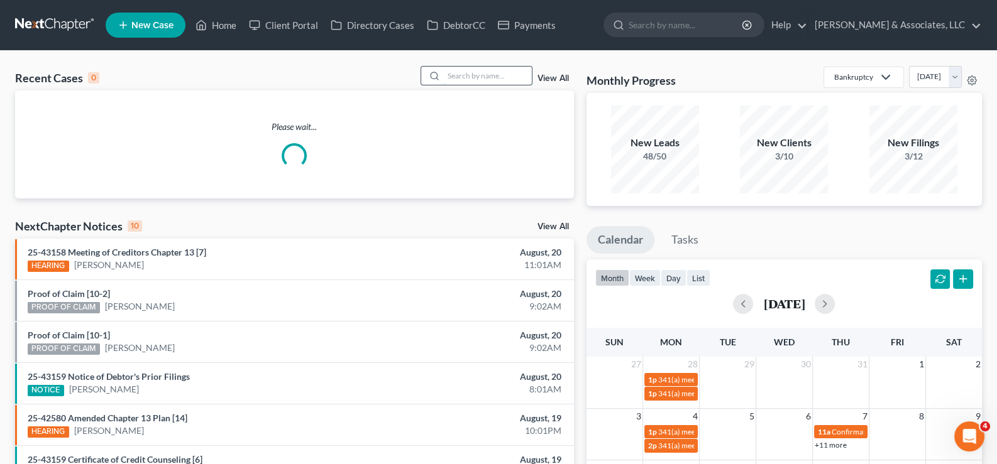
click at [459, 76] on input "search" at bounding box center [488, 76] width 88 height 18
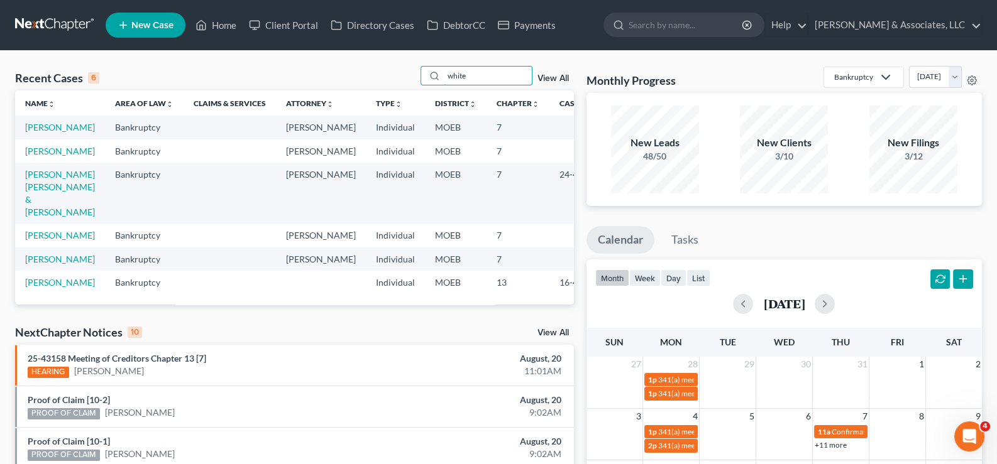
type input "white"
click at [53, 131] on td "[PERSON_NAME]" at bounding box center [60, 127] width 90 height 23
click at [44, 133] on link "[PERSON_NAME]" at bounding box center [60, 127] width 70 height 11
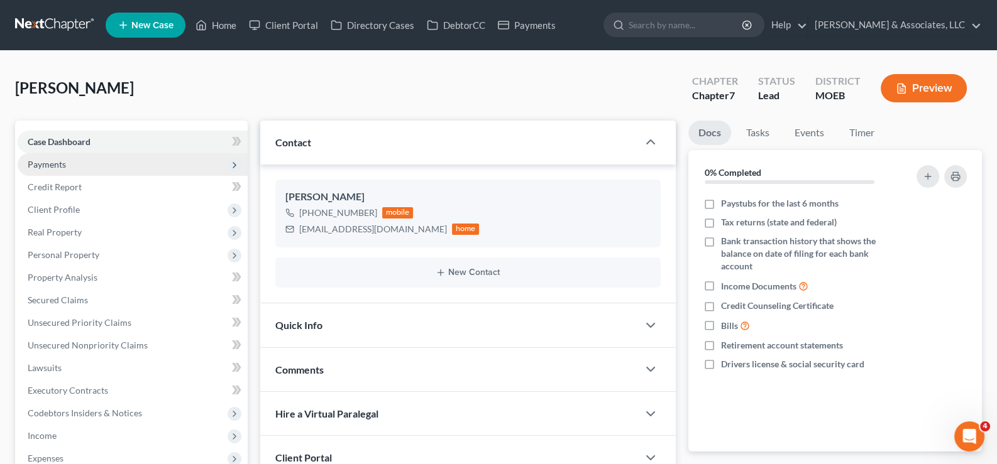
click at [63, 162] on span "Payments" at bounding box center [47, 164] width 38 height 11
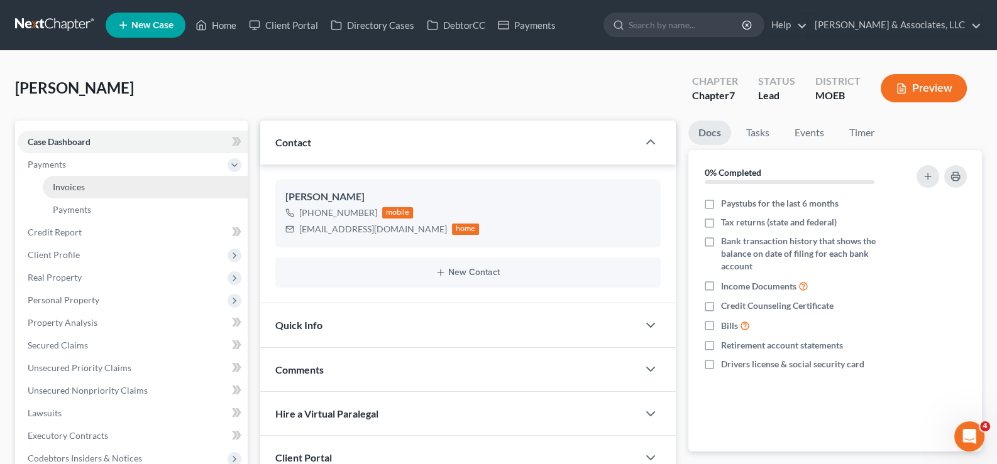
click at [75, 188] on span "Invoices" at bounding box center [69, 187] width 32 height 11
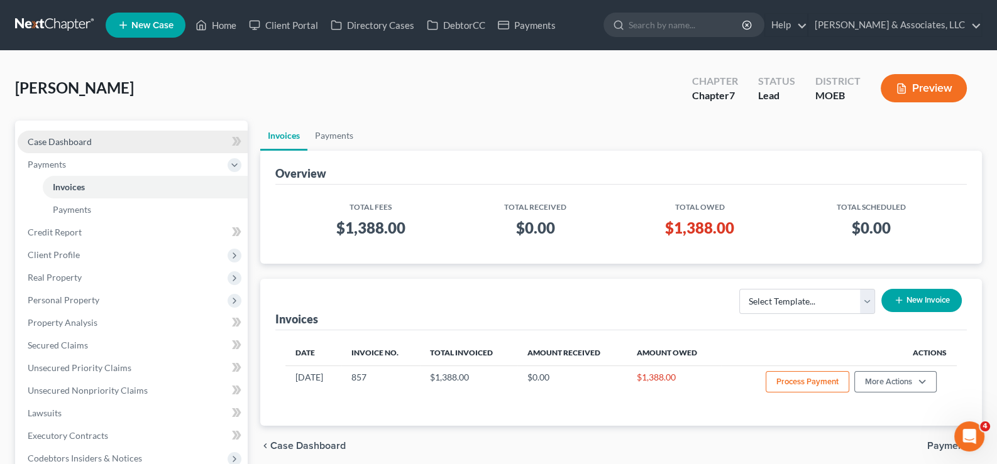
click at [62, 143] on span "Case Dashboard" at bounding box center [60, 141] width 64 height 11
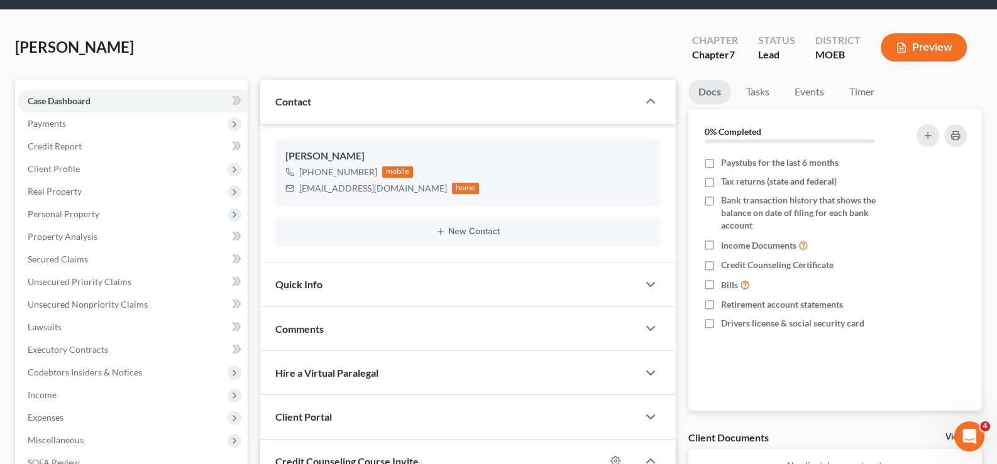
scroll to position [229, 0]
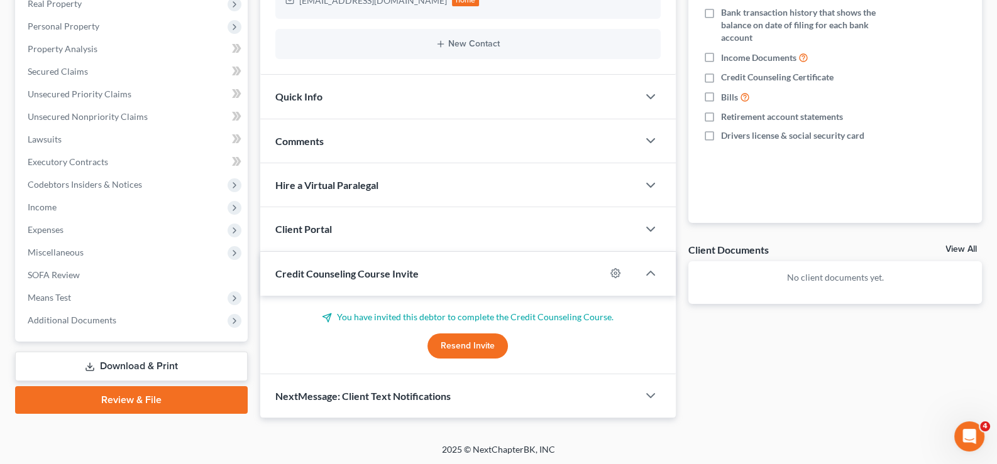
click at [306, 227] on span "Client Portal" at bounding box center [303, 229] width 57 height 12
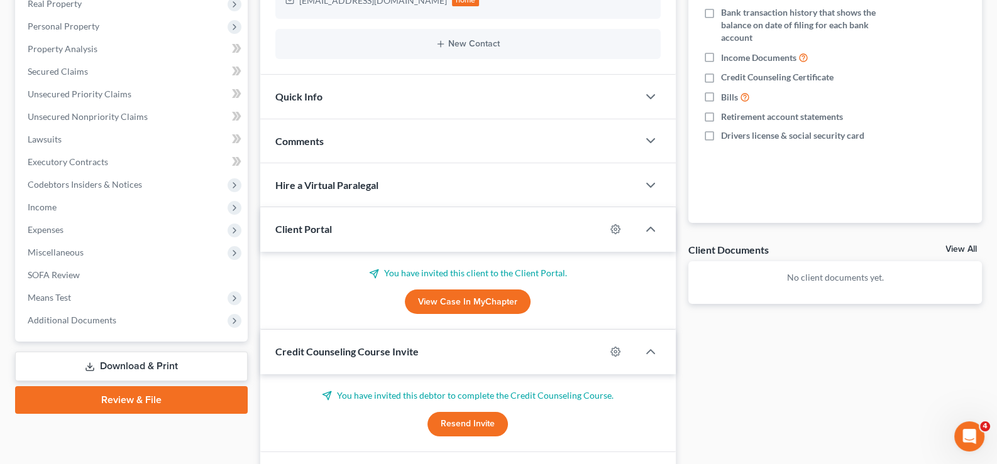
click at [447, 298] on link "View Case in MyChapter" at bounding box center [468, 302] width 126 height 25
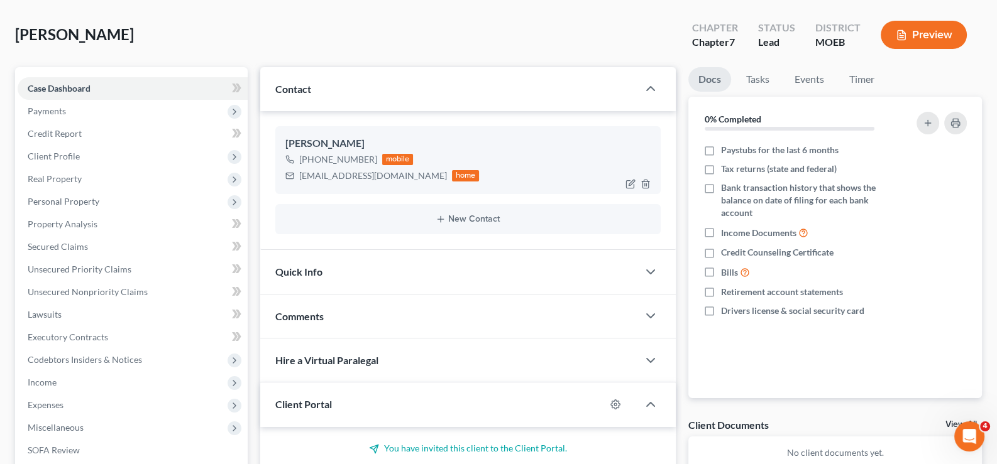
scroll to position [40, 0]
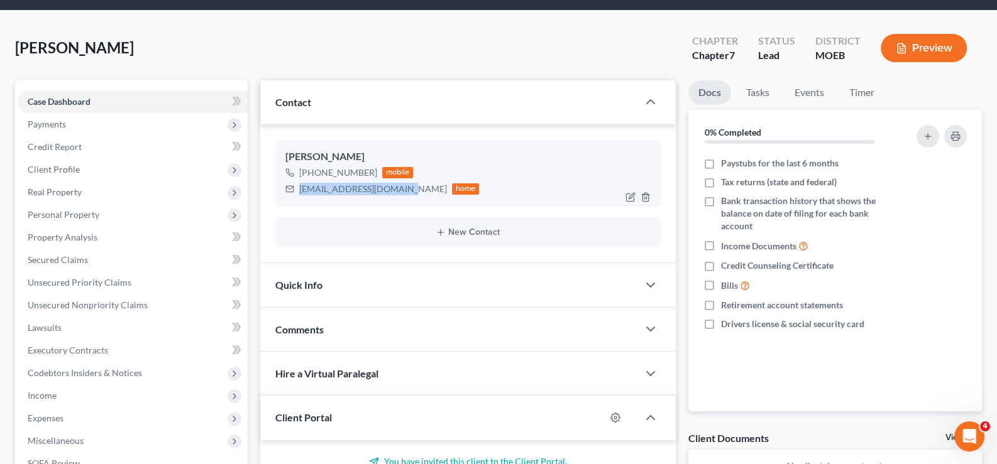
drag, startPoint x: 399, startPoint y: 190, endPoint x: 307, endPoint y: 186, distance: 92.5
click at [297, 197] on div "[PERSON_NAME] [PHONE_NUMBER] mobile [EMAIL_ADDRESS][DOMAIN_NAME] home" at bounding box center [468, 174] width 386 height 68
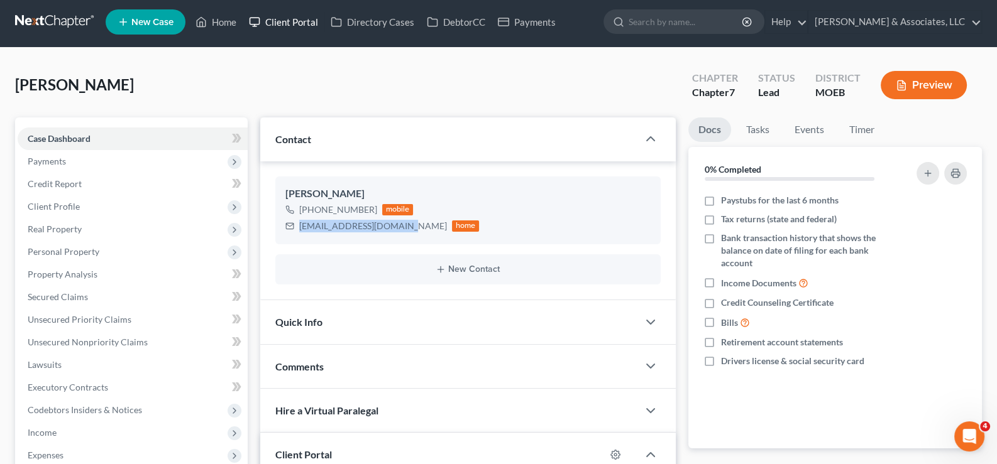
scroll to position [0, 0]
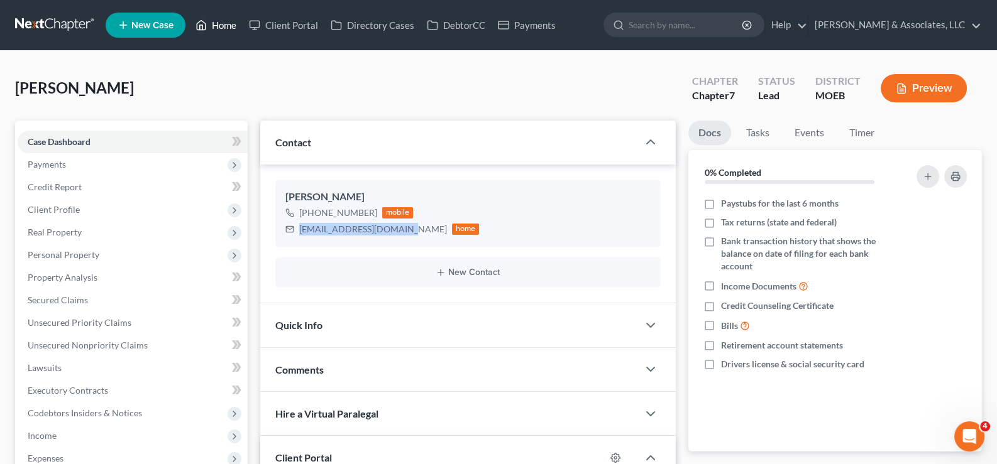
drag, startPoint x: 216, startPoint y: 21, endPoint x: 289, endPoint y: 143, distance: 141.8
click at [216, 21] on link "Home" at bounding box center [215, 25] width 53 height 23
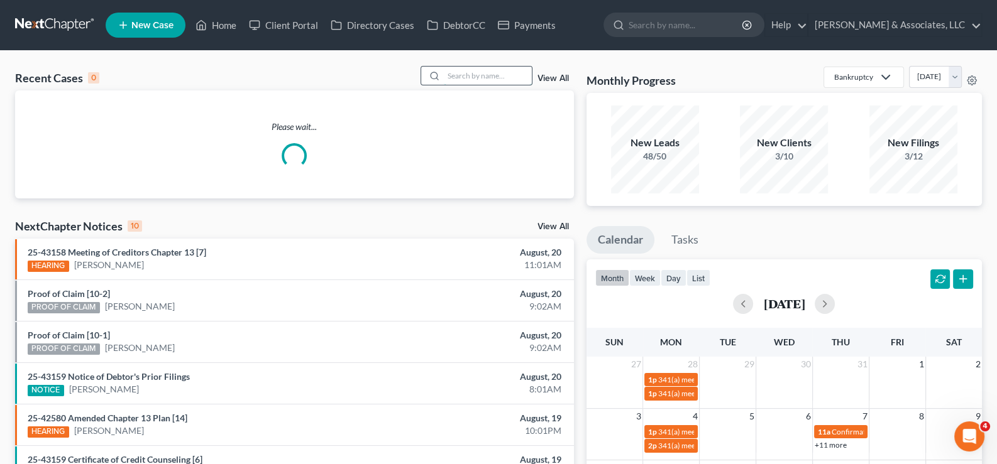
click at [463, 76] on input "search" at bounding box center [488, 76] width 88 height 18
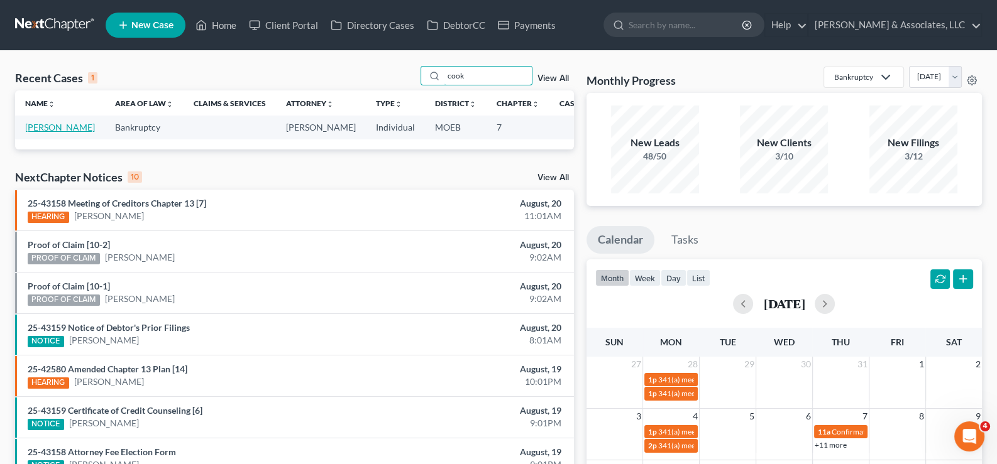
type input "cook"
click at [43, 130] on link "[PERSON_NAME]" at bounding box center [60, 127] width 70 height 11
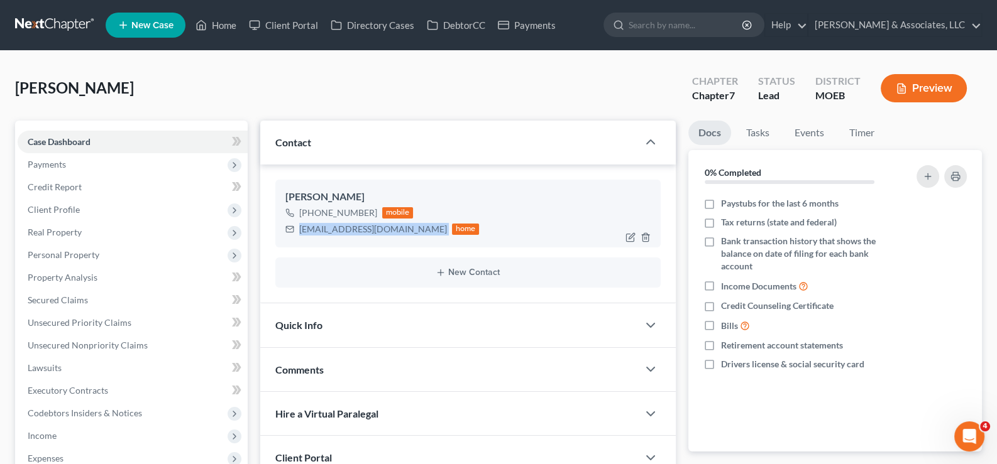
drag, startPoint x: 298, startPoint y: 229, endPoint x: 422, endPoint y: 237, distance: 123.4
click at [422, 237] on div "[PERSON_NAME] [PHONE_NUMBER] mobile [EMAIL_ADDRESS][DOMAIN_NAME] home" at bounding box center [468, 214] width 386 height 68
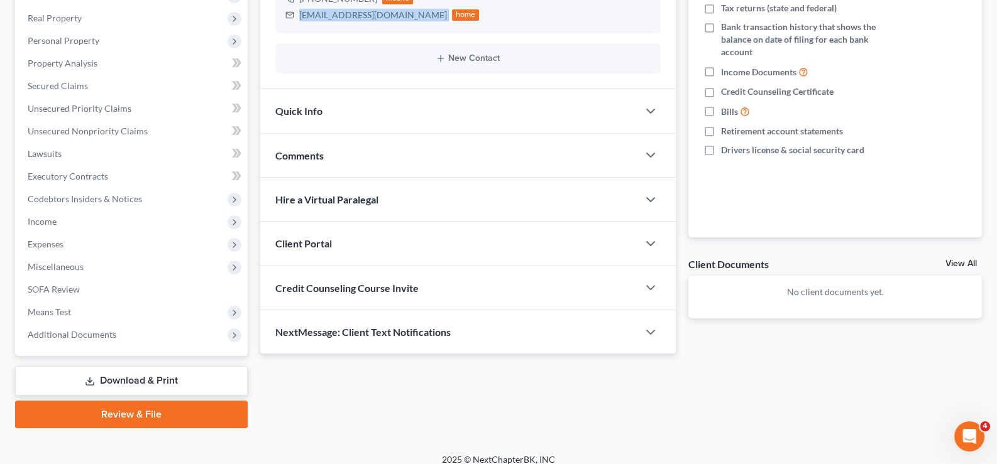
scroll to position [225, 0]
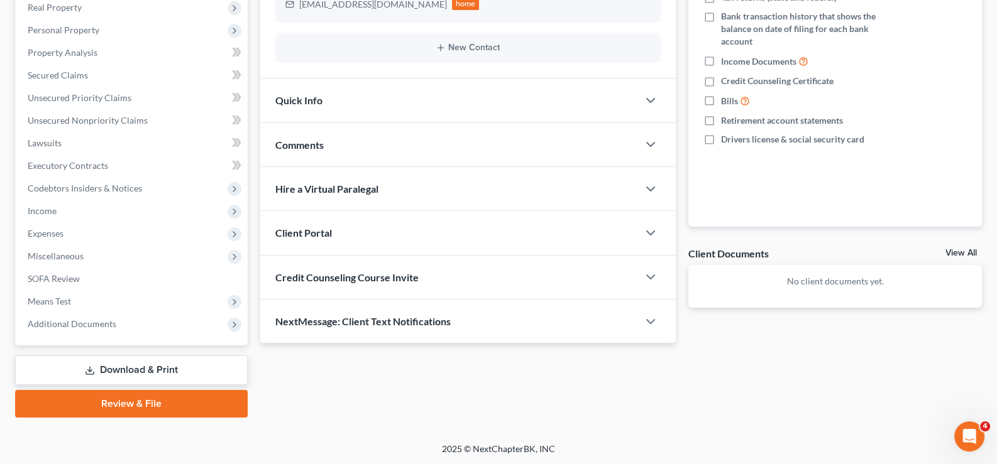
click at [310, 229] on span "Client Portal" at bounding box center [303, 233] width 57 height 12
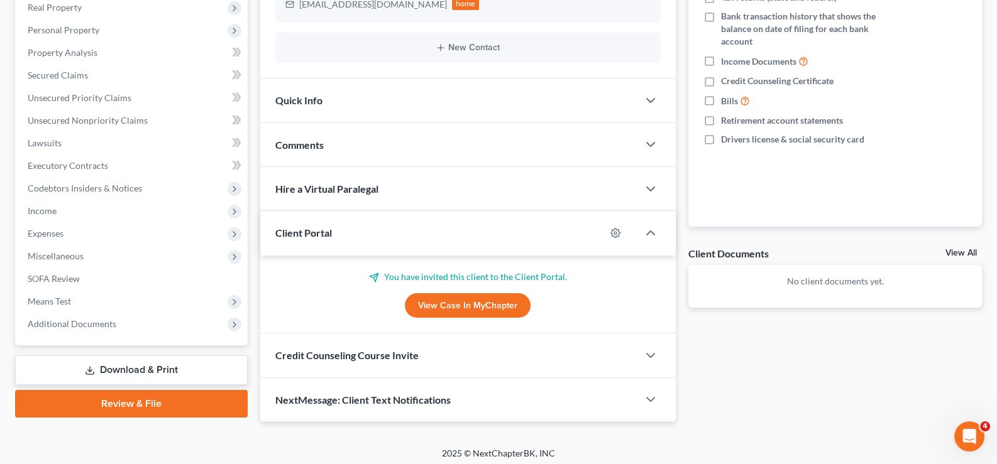
click at [449, 304] on link "View Case in MyChapter" at bounding box center [468, 305] width 126 height 25
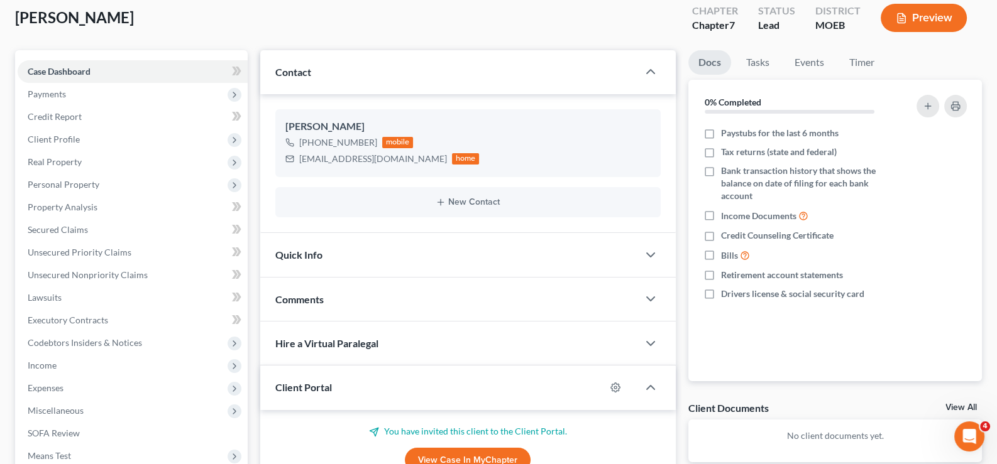
scroll to position [0, 0]
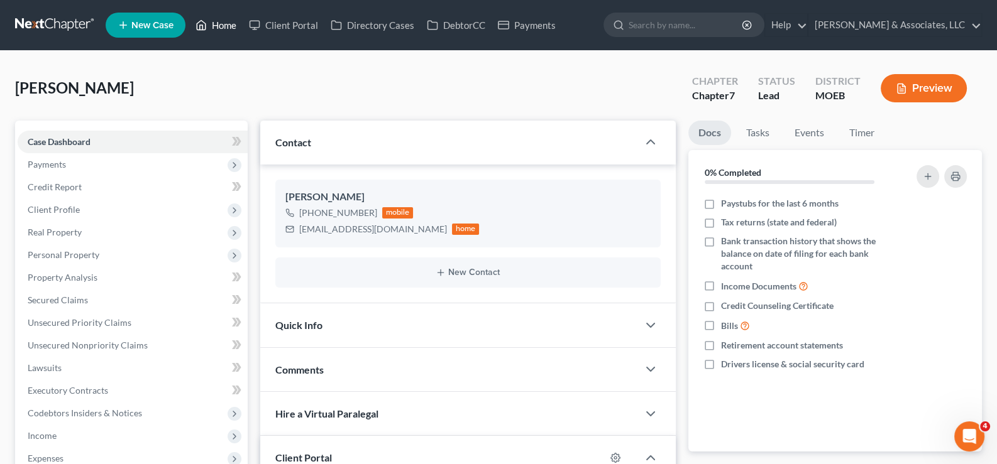
click at [214, 25] on link "Home" at bounding box center [215, 25] width 53 height 23
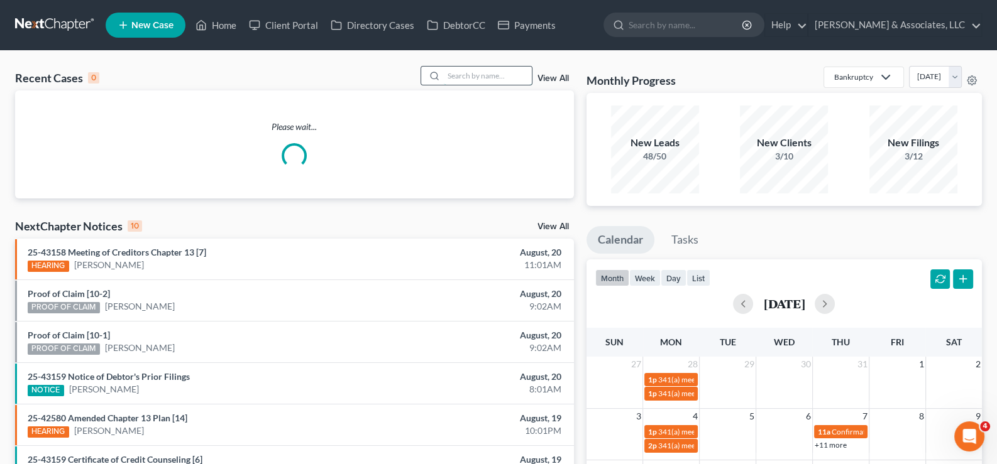
click at [487, 80] on input "search" at bounding box center [488, 76] width 88 height 18
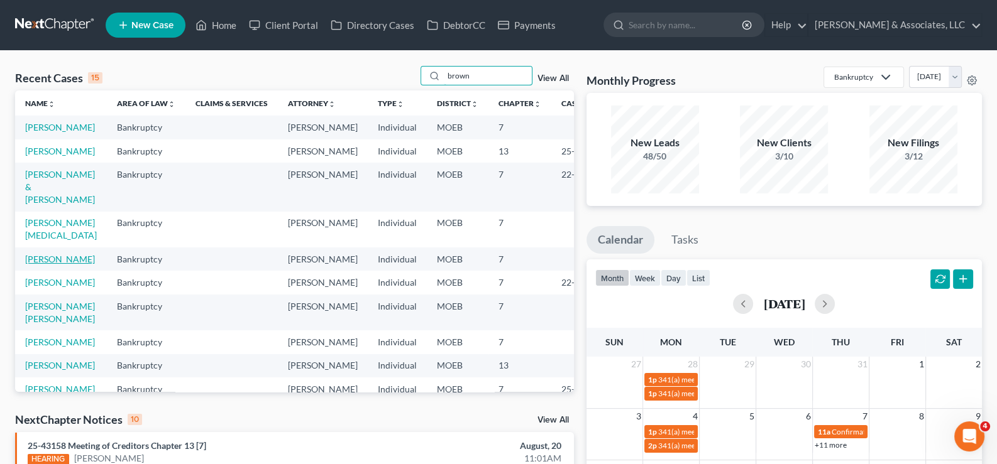
type input "brown"
click at [41, 265] on link "[PERSON_NAME]" at bounding box center [60, 259] width 70 height 11
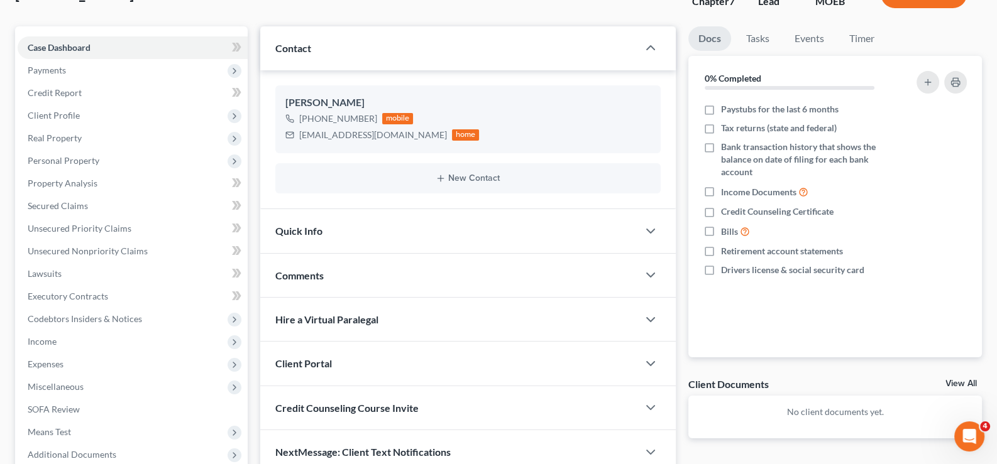
scroll to position [125, 0]
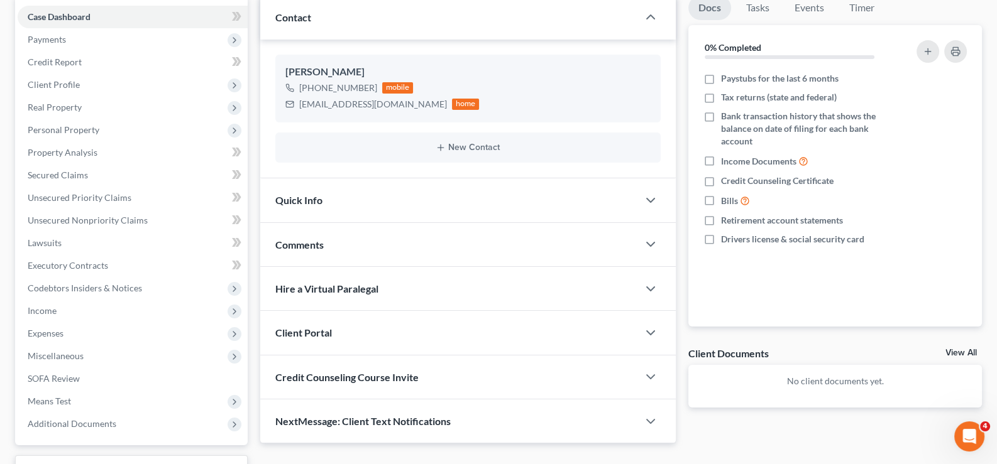
click at [307, 327] on span "Client Portal" at bounding box center [303, 333] width 57 height 12
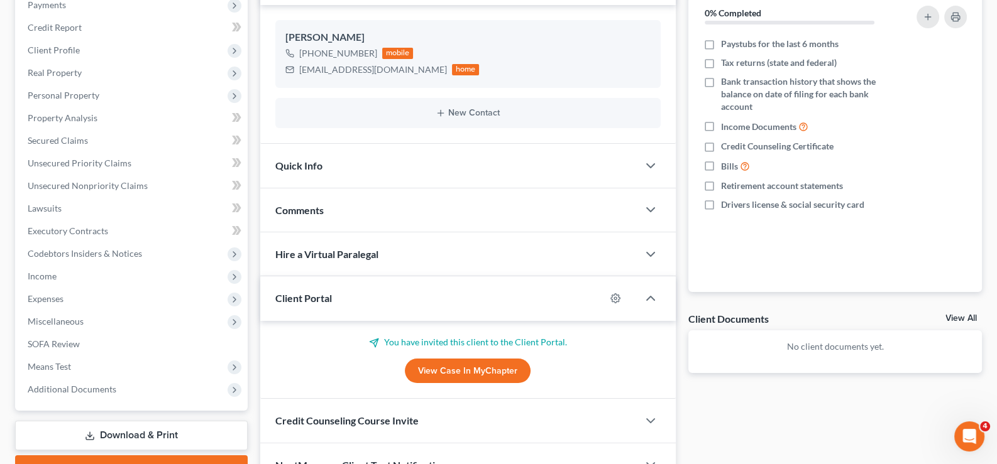
scroll to position [189, 0]
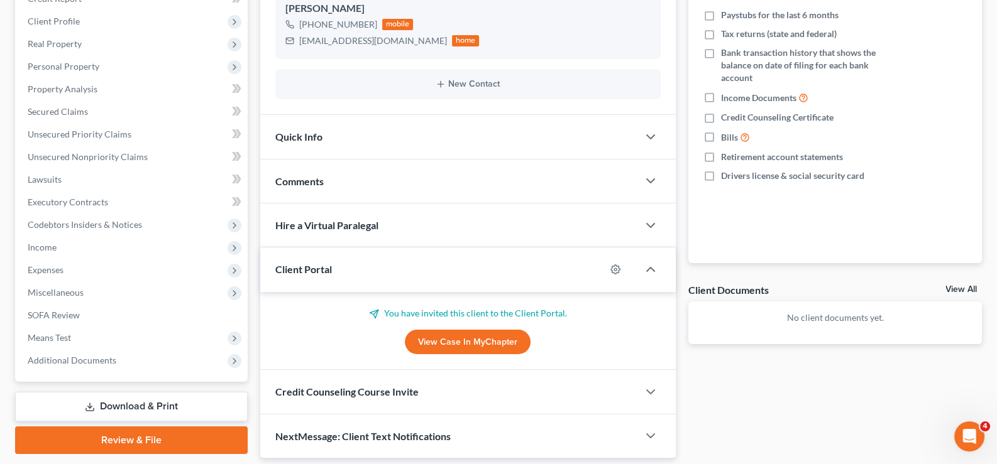
click at [452, 336] on link "View Case in MyChapter" at bounding box center [468, 342] width 126 height 25
drag, startPoint x: 411, startPoint y: 41, endPoint x: 277, endPoint y: 35, distance: 134.0
click at [277, 35] on div "[PERSON_NAME] [PHONE_NUMBER] mobile [EMAIL_ADDRESS][DOMAIN_NAME] home" at bounding box center [468, 25] width 386 height 68
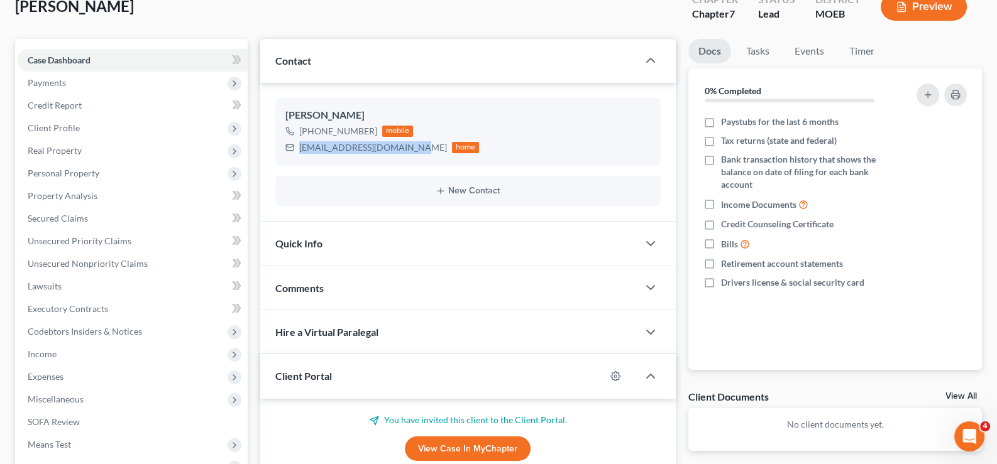
scroll to position [0, 0]
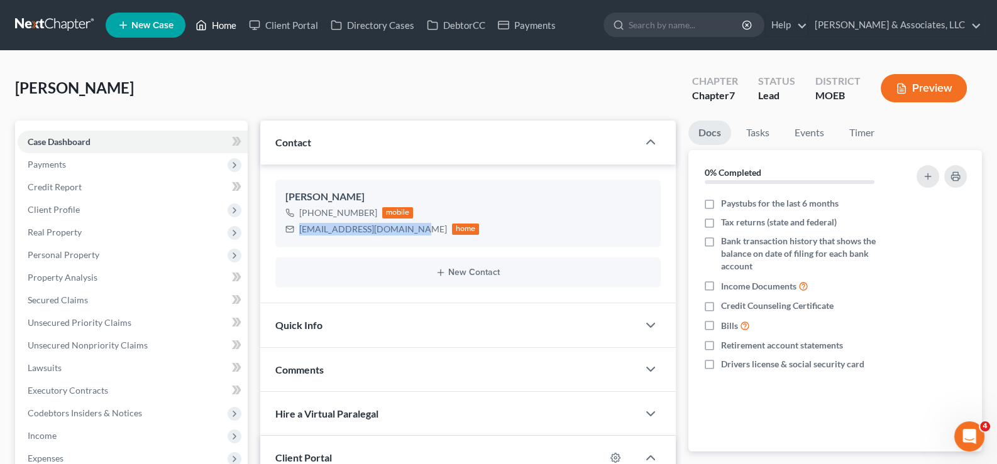
click at [231, 21] on link "Home" at bounding box center [215, 25] width 53 height 23
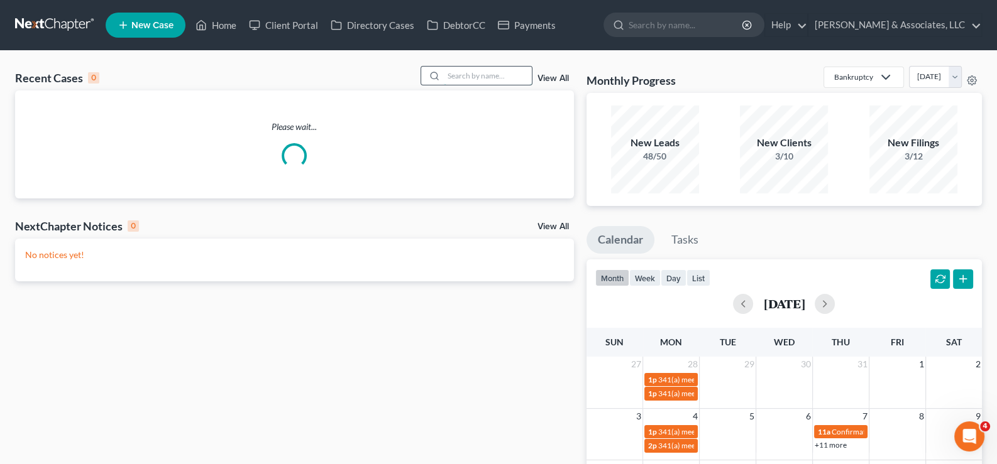
click at [485, 74] on input "search" at bounding box center [488, 76] width 88 height 18
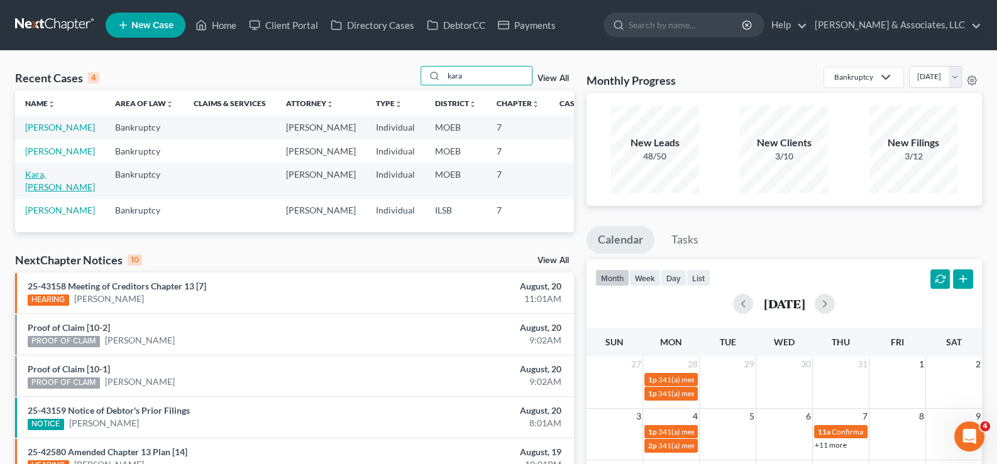
type input "kara"
click at [50, 192] on link "Kara, [PERSON_NAME]" at bounding box center [60, 180] width 70 height 23
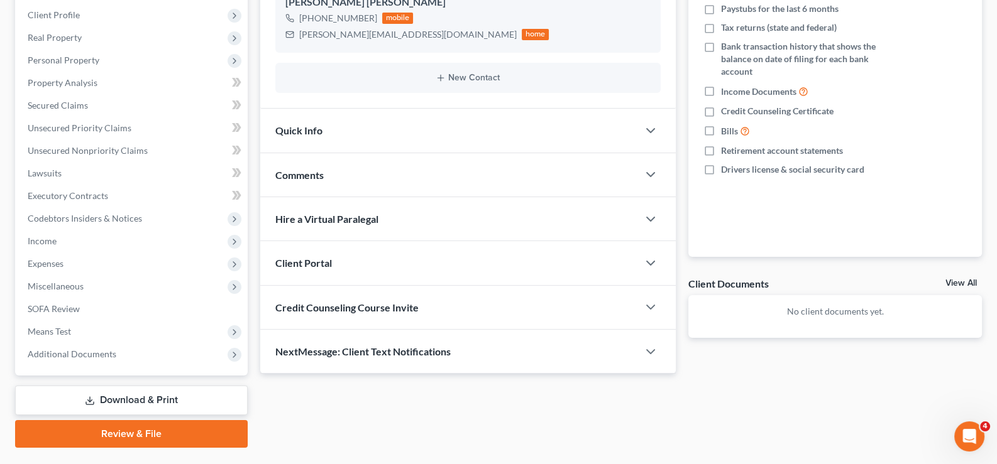
scroll to position [225, 0]
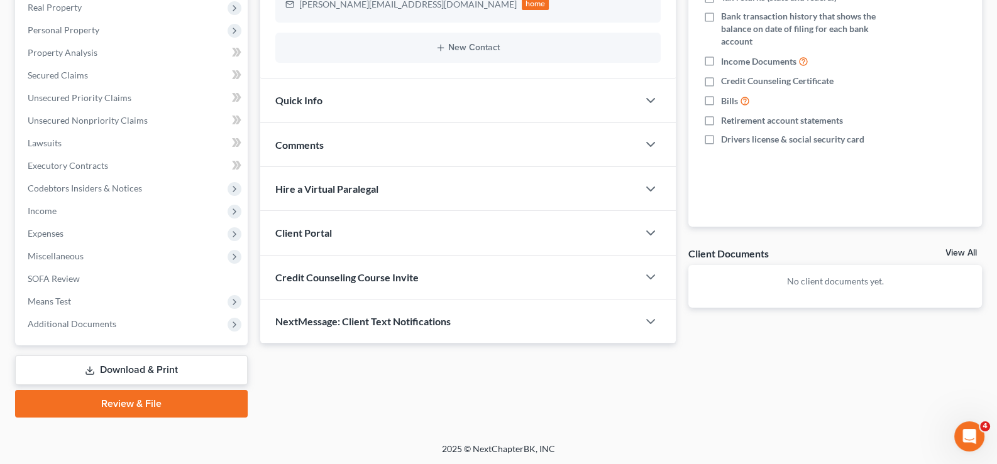
click at [295, 238] on div "Client Portal" at bounding box center [449, 232] width 378 height 43
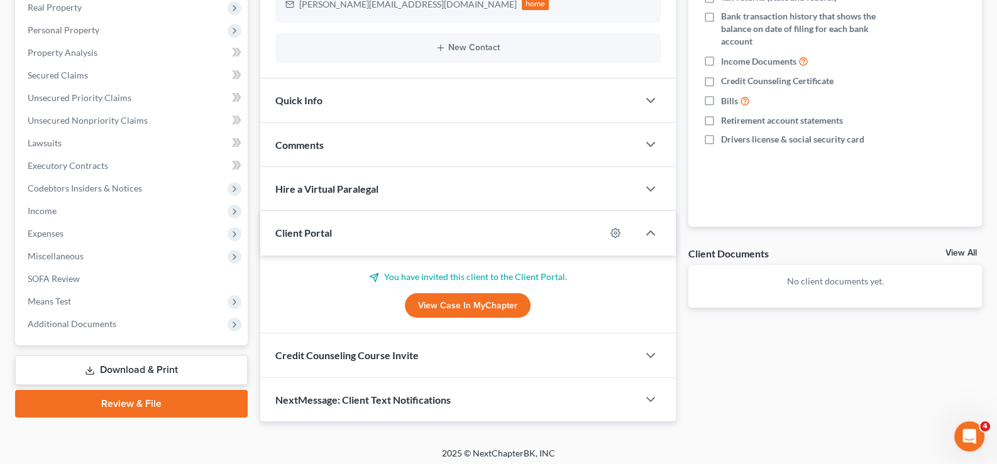
click at [467, 302] on link "View Case in MyChapter" at bounding box center [468, 305] width 126 height 25
click at [292, 235] on span "Client Portal" at bounding box center [303, 233] width 57 height 12
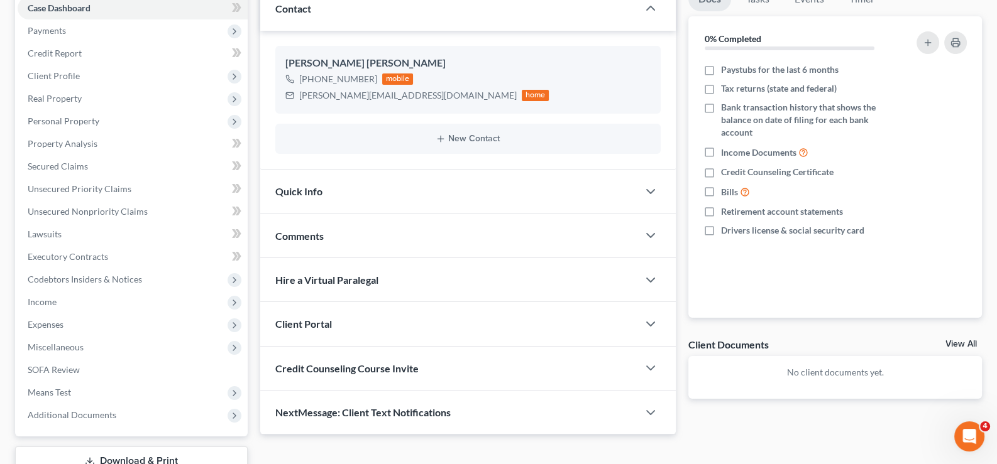
scroll to position [99, 0]
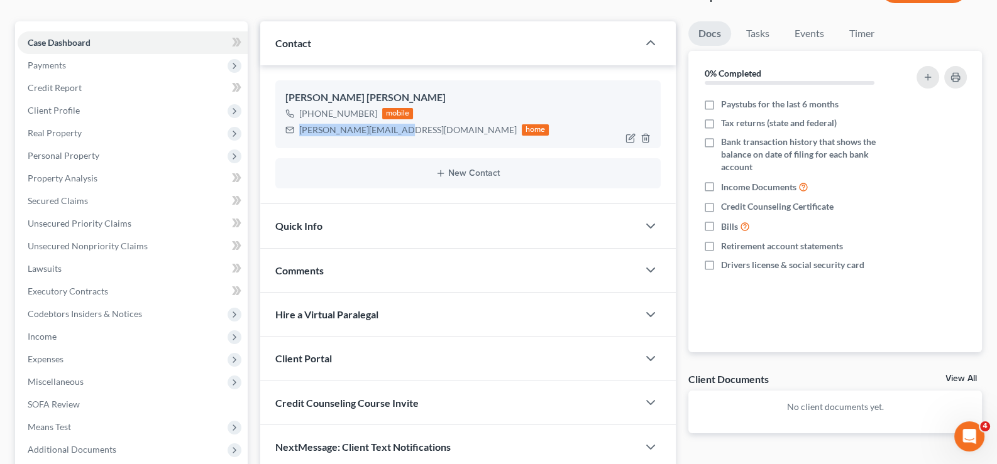
drag, startPoint x: 395, startPoint y: 131, endPoint x: 298, endPoint y: 138, distance: 96.4
click at [298, 138] on div "[PERSON_NAME] [PERSON_NAME] [PHONE_NUMBER] mobile [PERSON_NAME][EMAIL_ADDRESS][…" at bounding box center [468, 114] width 386 height 68
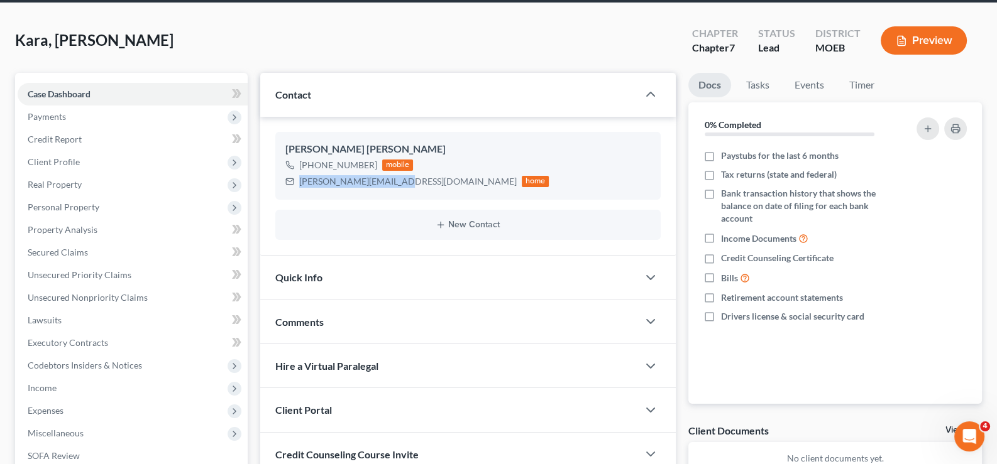
scroll to position [0, 0]
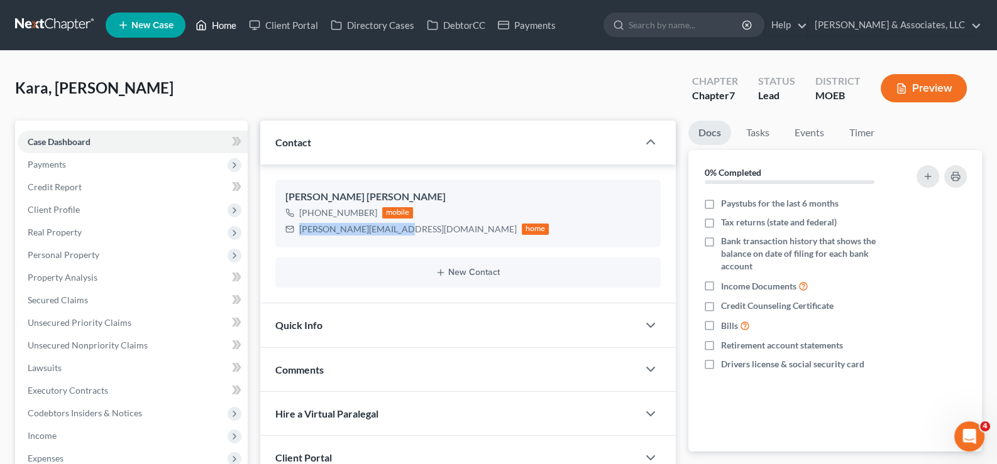
click at [235, 31] on link "Home" at bounding box center [215, 25] width 53 height 23
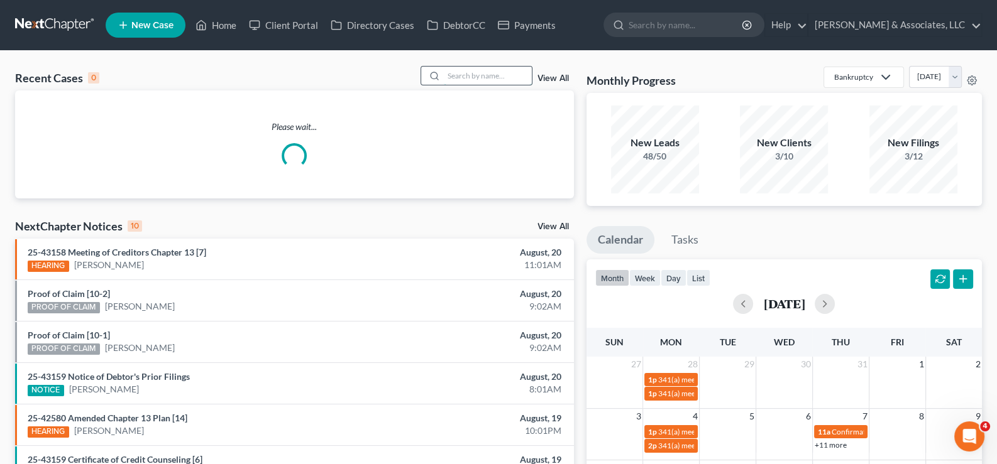
click at [465, 74] on input "search" at bounding box center [488, 76] width 88 height 18
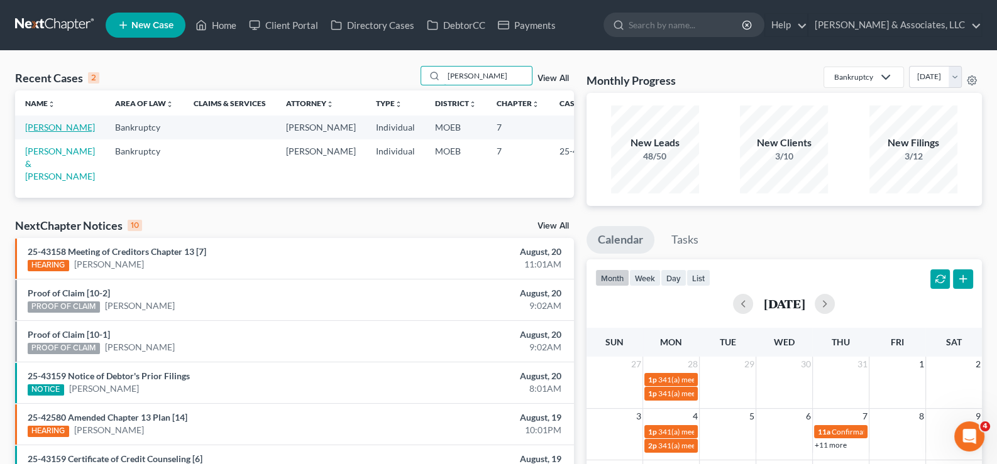
type input "[PERSON_NAME]"
click at [35, 127] on link "[PERSON_NAME]" at bounding box center [60, 127] width 70 height 11
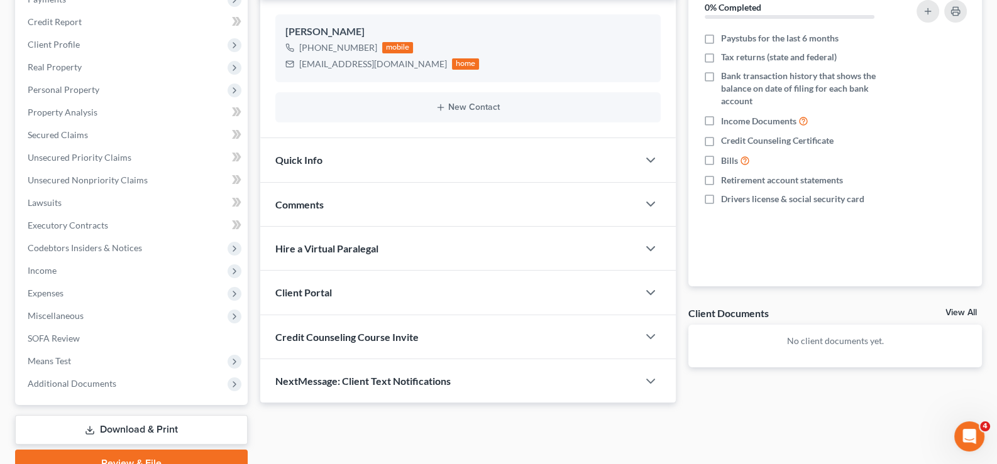
scroll to position [189, 0]
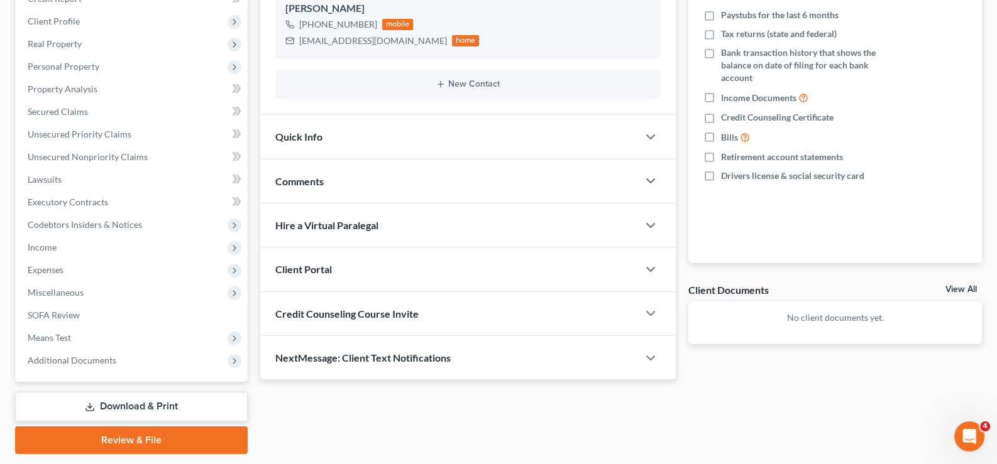
click at [318, 263] on span "Client Portal" at bounding box center [303, 269] width 57 height 12
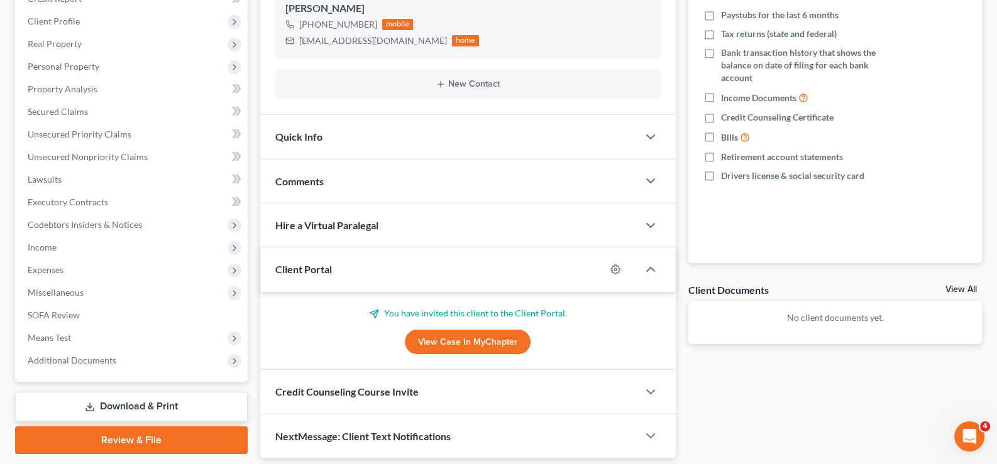
click at [439, 342] on link "View Case in MyChapter" at bounding box center [468, 342] width 126 height 25
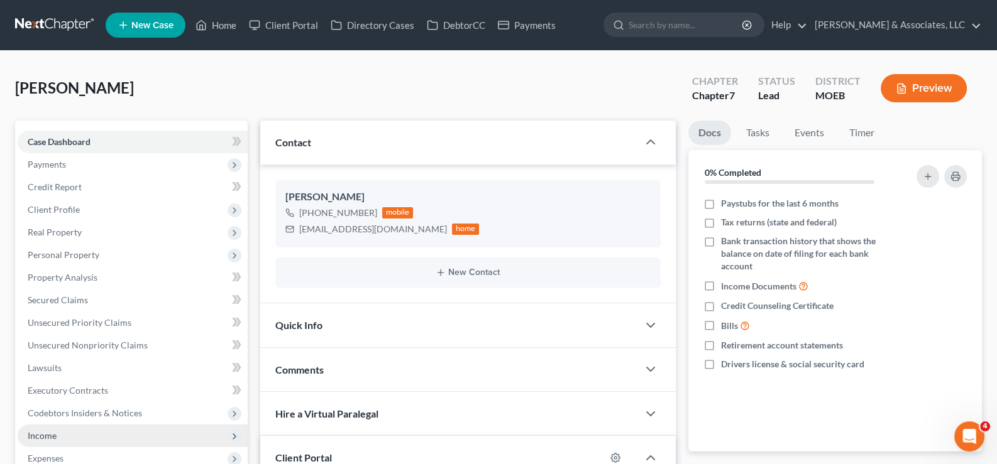
scroll to position [0, 0]
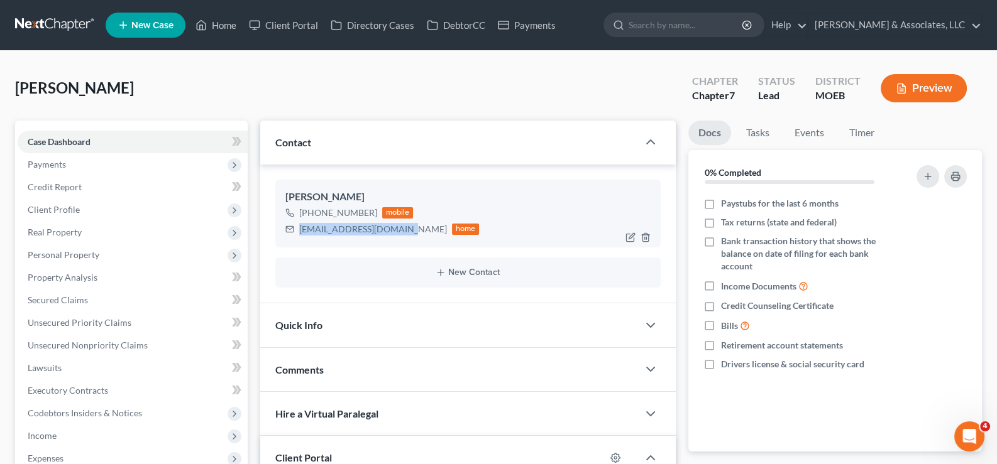
drag, startPoint x: 400, startPoint y: 229, endPoint x: 300, endPoint y: 228, distance: 99.9
click at [300, 228] on div "[EMAIL_ADDRESS][DOMAIN_NAME] home" at bounding box center [382, 229] width 194 height 16
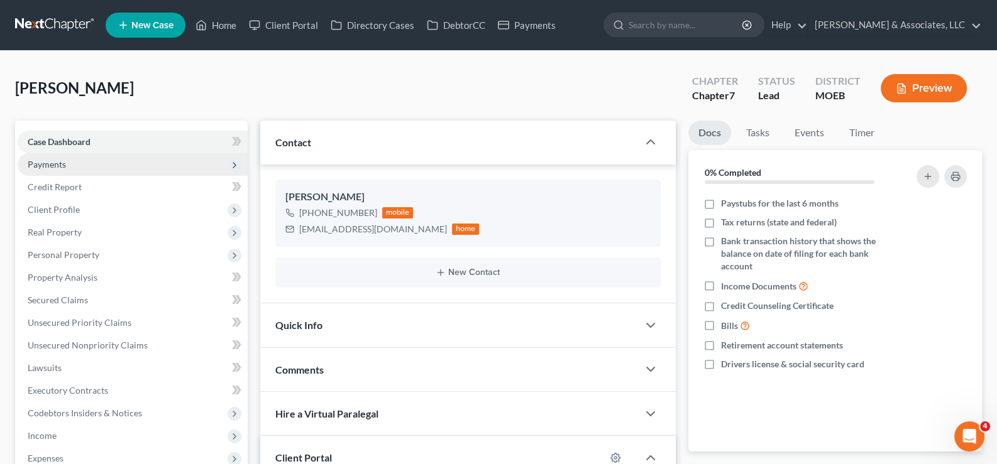
click at [47, 167] on span "Payments" at bounding box center [47, 164] width 38 height 11
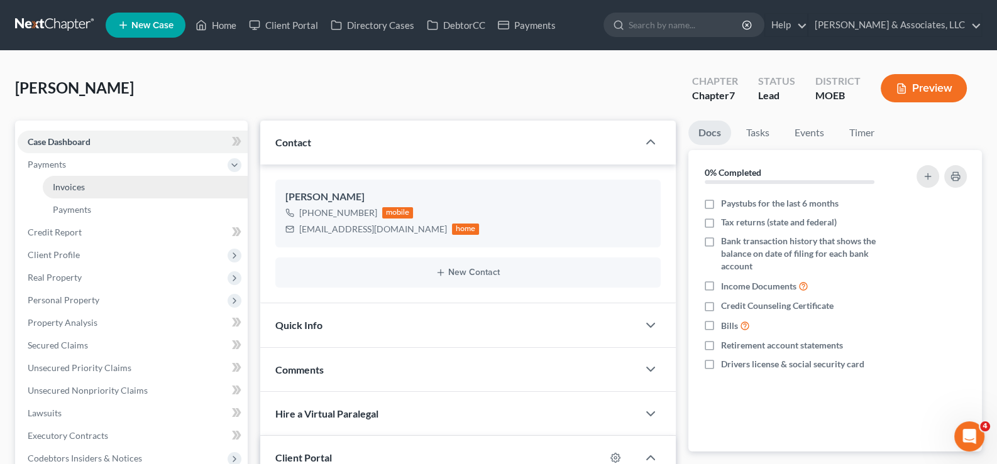
click at [74, 185] on span "Invoices" at bounding box center [69, 187] width 32 height 11
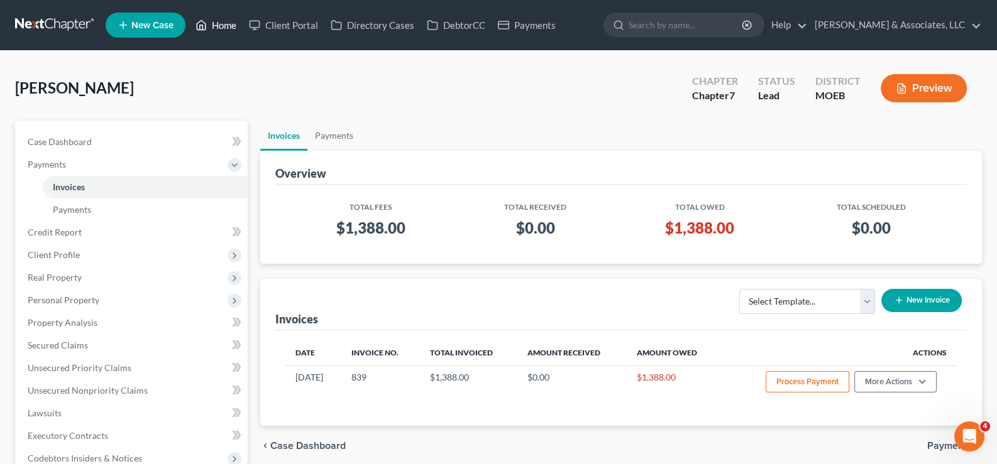
click at [217, 21] on link "Home" at bounding box center [215, 25] width 53 height 23
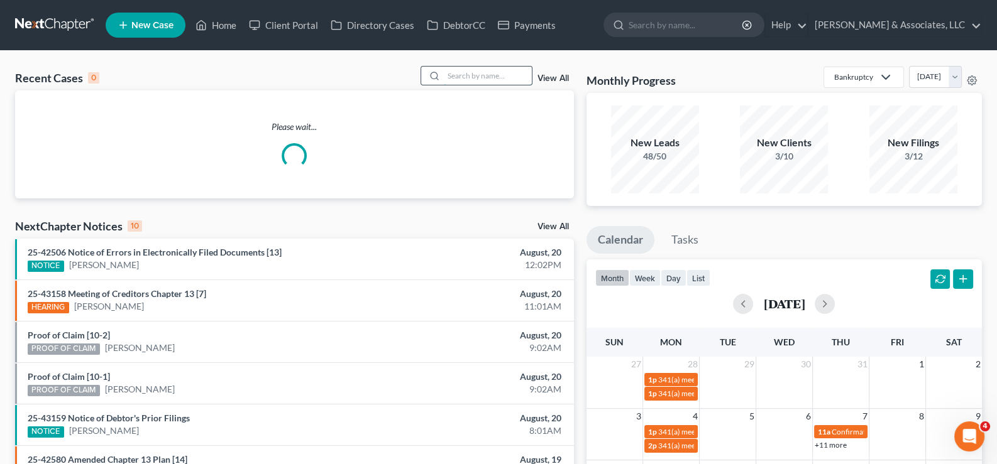
click at [466, 81] on input "search" at bounding box center [488, 76] width 88 height 18
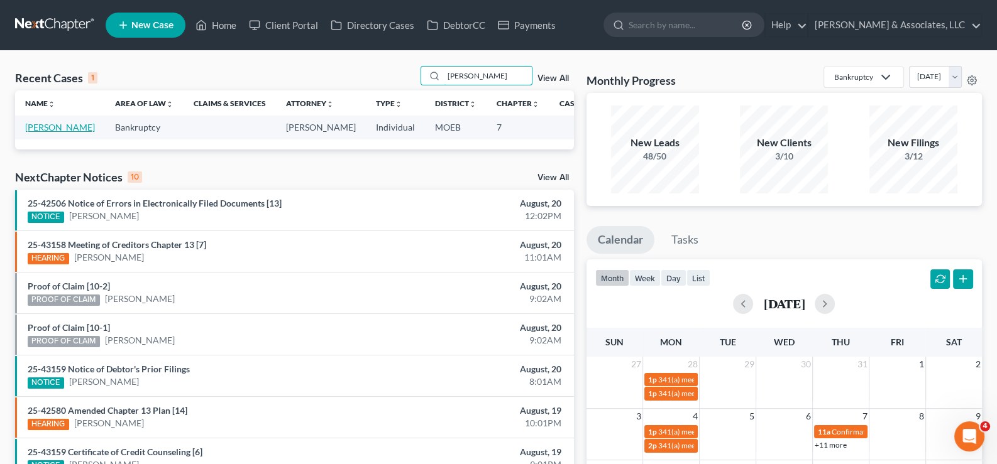
type input "[PERSON_NAME]"
click at [44, 133] on link "[PERSON_NAME]" at bounding box center [60, 127] width 70 height 11
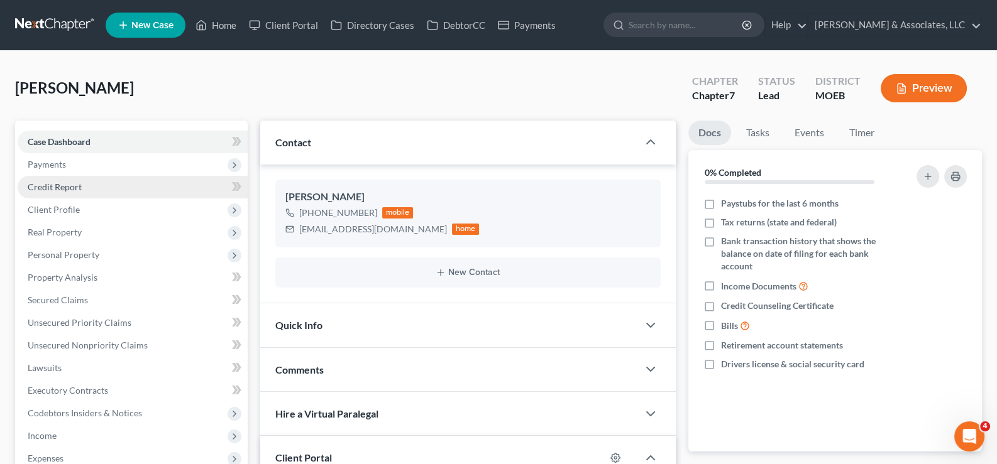
click at [47, 187] on span "Credit Report" at bounding box center [55, 187] width 54 height 11
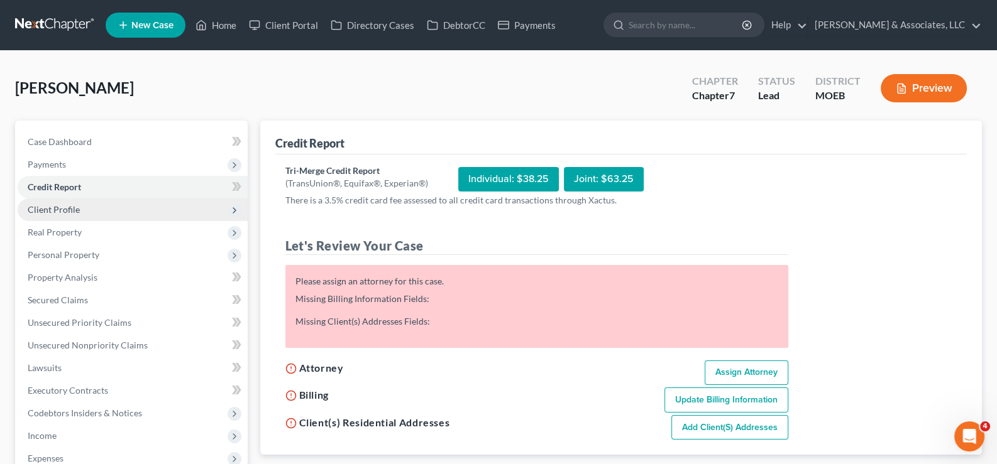
click at [45, 209] on span "Client Profile" at bounding box center [54, 209] width 52 height 11
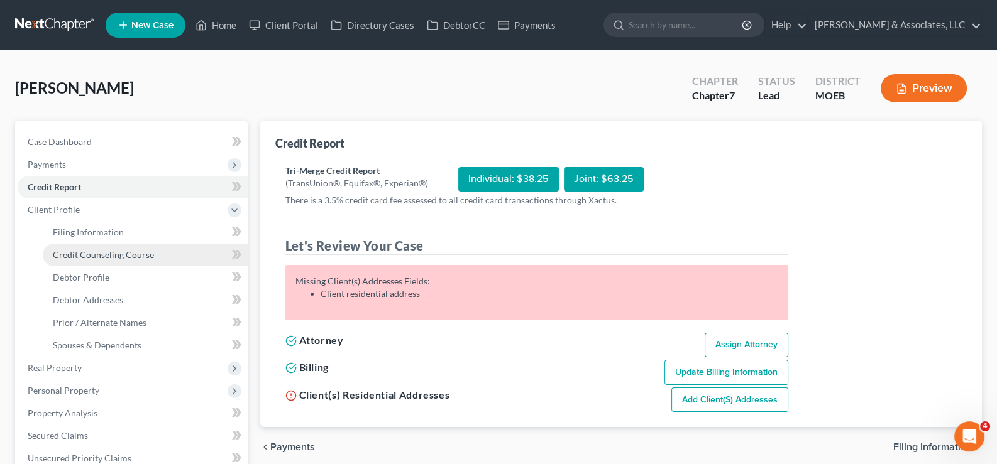
click at [84, 254] on span "Credit Counseling Course" at bounding box center [103, 254] width 101 height 11
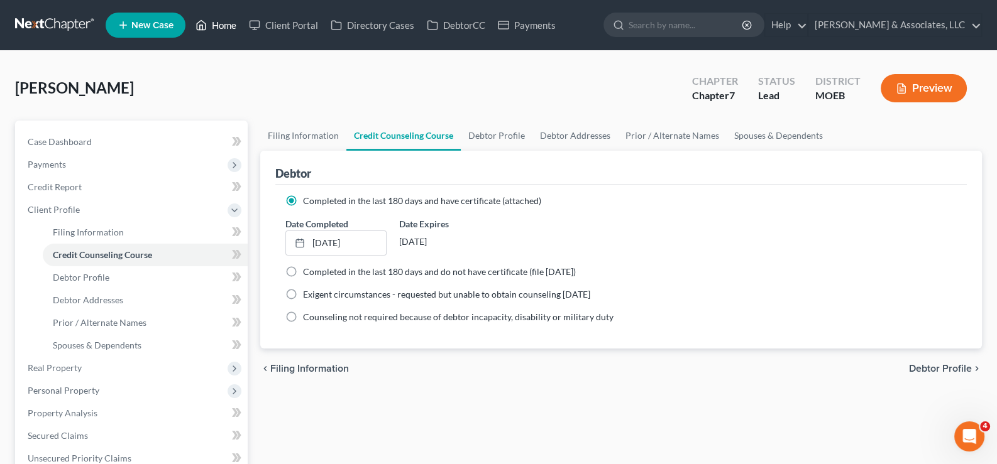
drag, startPoint x: 231, startPoint y: 25, endPoint x: 373, endPoint y: 55, distance: 144.4
click at [231, 25] on link "Home" at bounding box center [215, 25] width 53 height 23
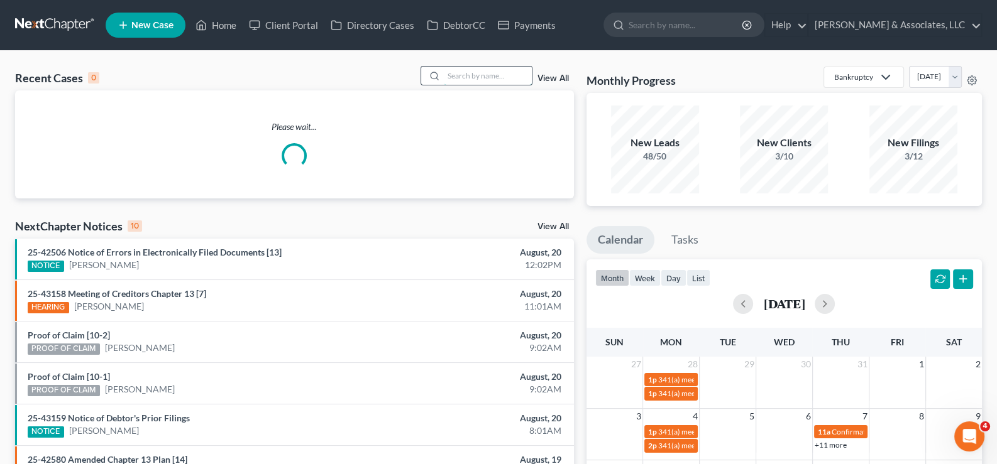
click at [468, 75] on input "search" at bounding box center [488, 76] width 88 height 18
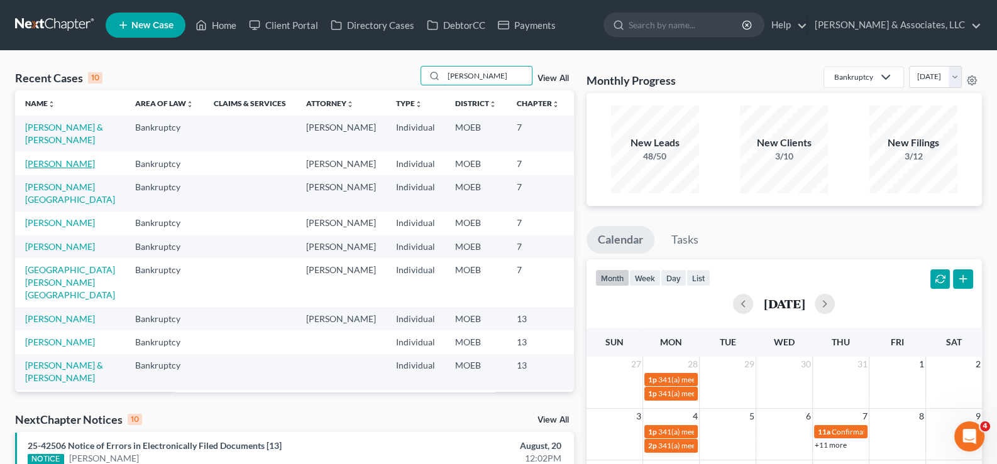
type input "[PERSON_NAME]"
click at [38, 169] on link "[PERSON_NAME]" at bounding box center [60, 163] width 70 height 11
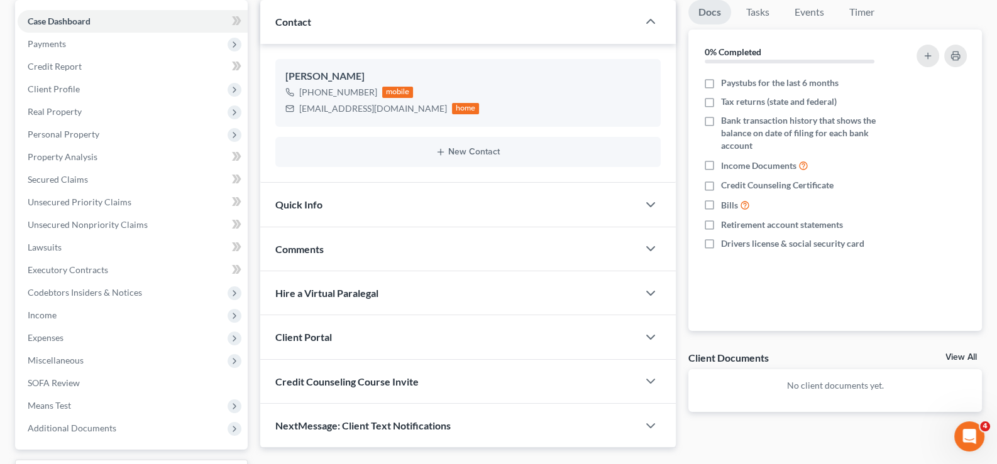
scroll to position [225, 0]
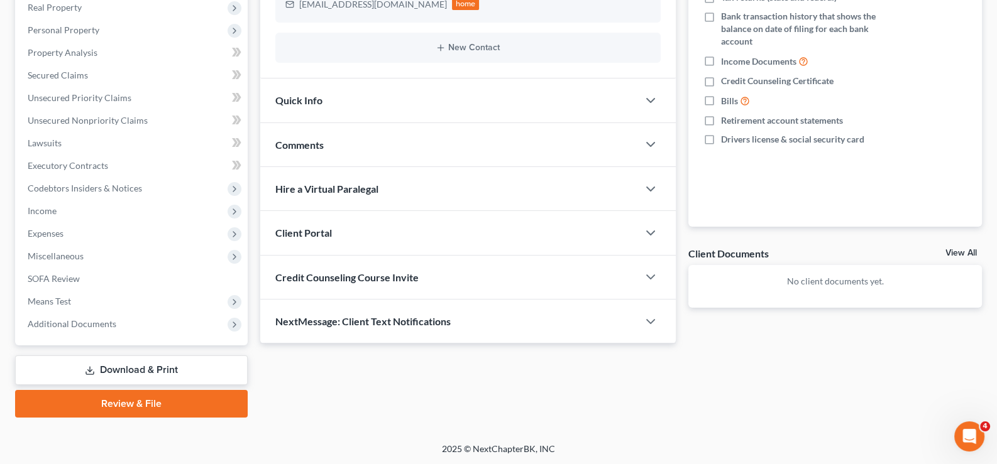
drag, startPoint x: 319, startPoint y: 234, endPoint x: 388, endPoint y: 262, distance: 73.9
click at [319, 234] on span "Client Portal" at bounding box center [303, 233] width 57 height 12
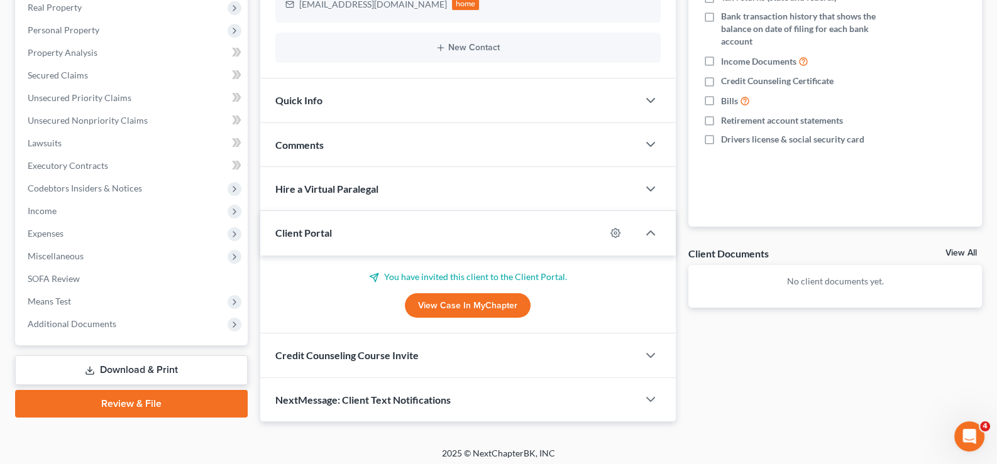
click at [422, 300] on link "View Case in MyChapter" at bounding box center [468, 305] width 126 height 25
drag, startPoint x: 310, startPoint y: 231, endPoint x: 381, endPoint y: 70, distance: 175.9
click at [310, 229] on span "Client Portal" at bounding box center [303, 233] width 57 height 12
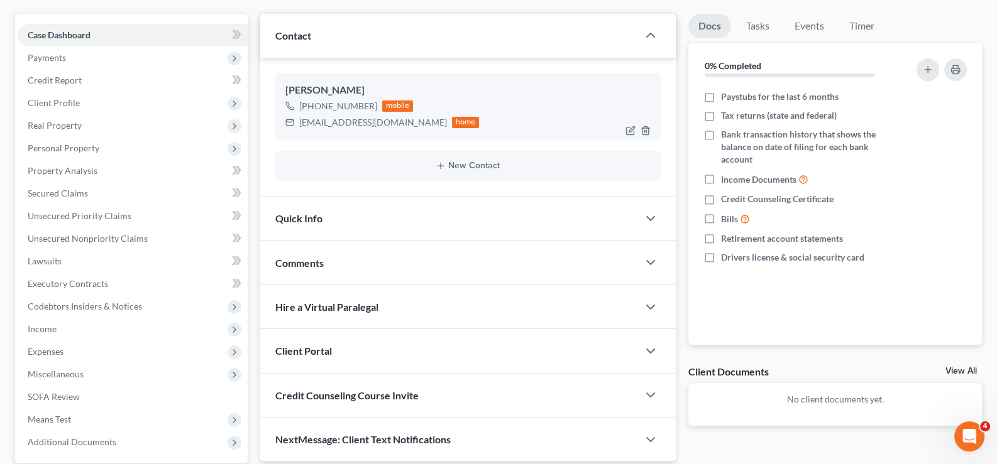
scroll to position [99, 0]
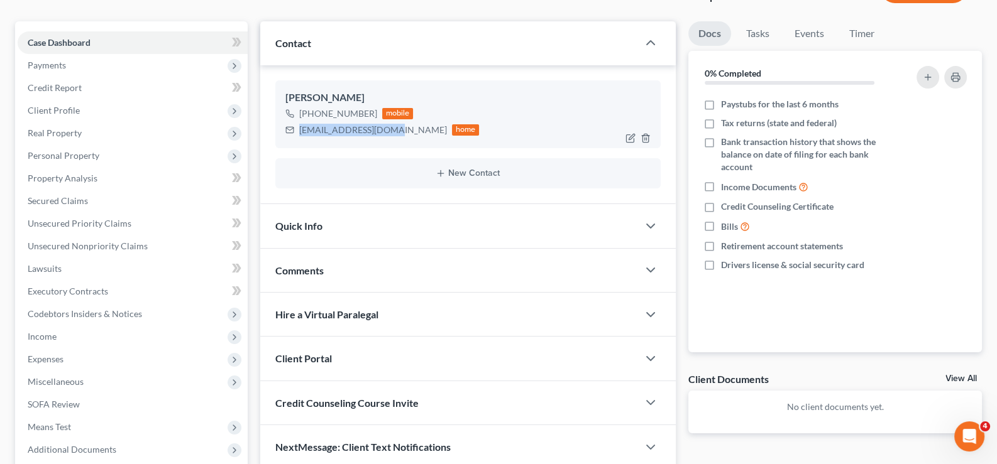
drag, startPoint x: 392, startPoint y: 131, endPoint x: 293, endPoint y: 134, distance: 99.3
click at [293, 134] on div "[EMAIL_ADDRESS][DOMAIN_NAME] home" at bounding box center [382, 130] width 194 height 16
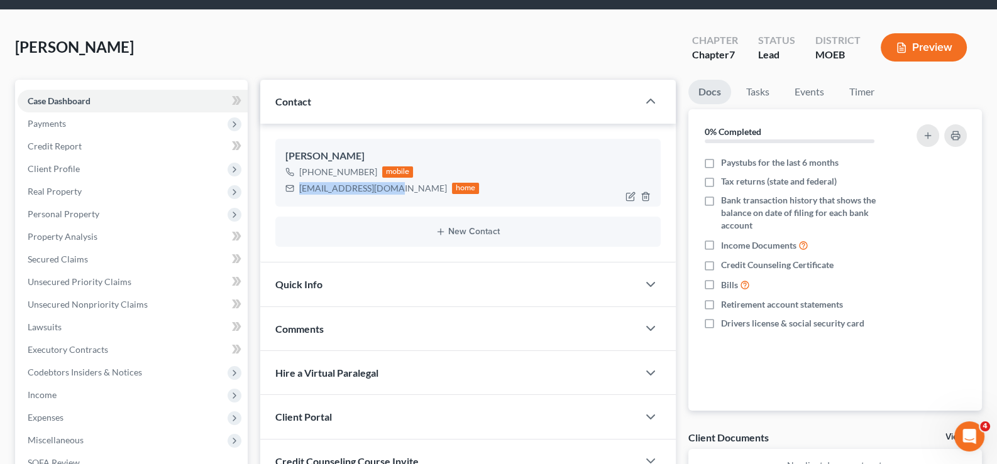
scroll to position [0, 0]
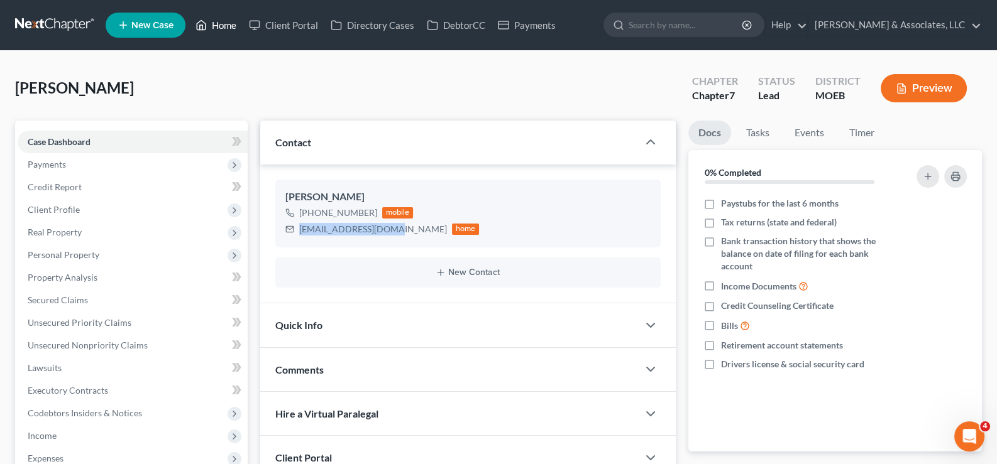
drag, startPoint x: 214, startPoint y: 23, endPoint x: 479, endPoint y: 96, distance: 275.2
click at [214, 23] on link "Home" at bounding box center [215, 25] width 53 height 23
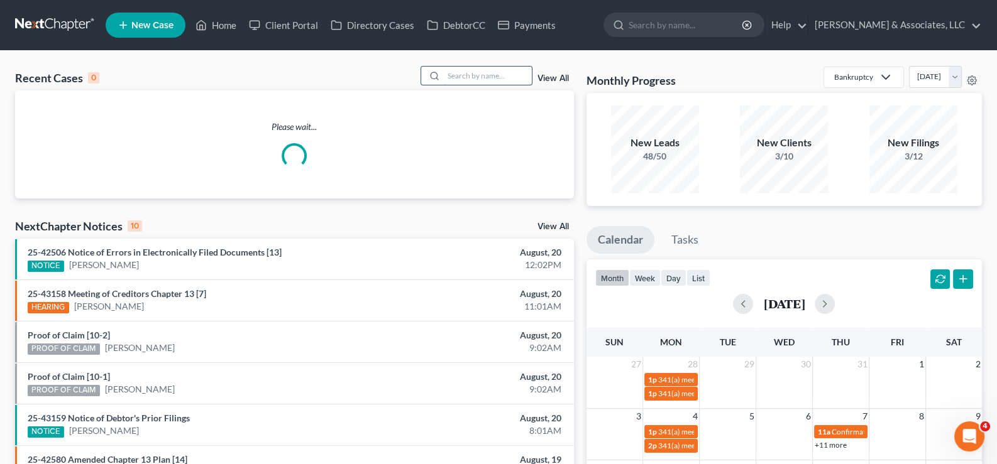
click at [454, 78] on input "search" at bounding box center [488, 76] width 88 height 18
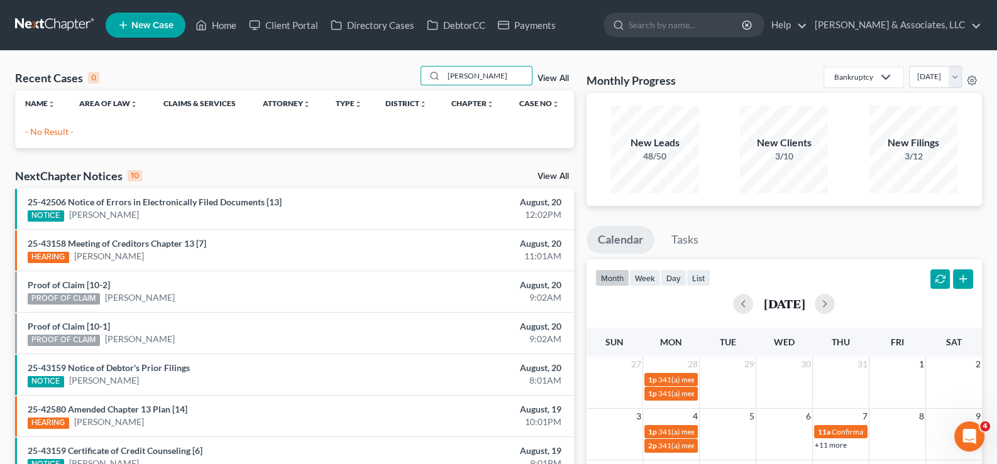
type input "[PERSON_NAME]"
drag, startPoint x: 487, startPoint y: 74, endPoint x: 382, endPoint y: 86, distance: 105.6
click at [382, 86] on div "Recent Cases 0 [PERSON_NAME] View All" at bounding box center [294, 78] width 559 height 25
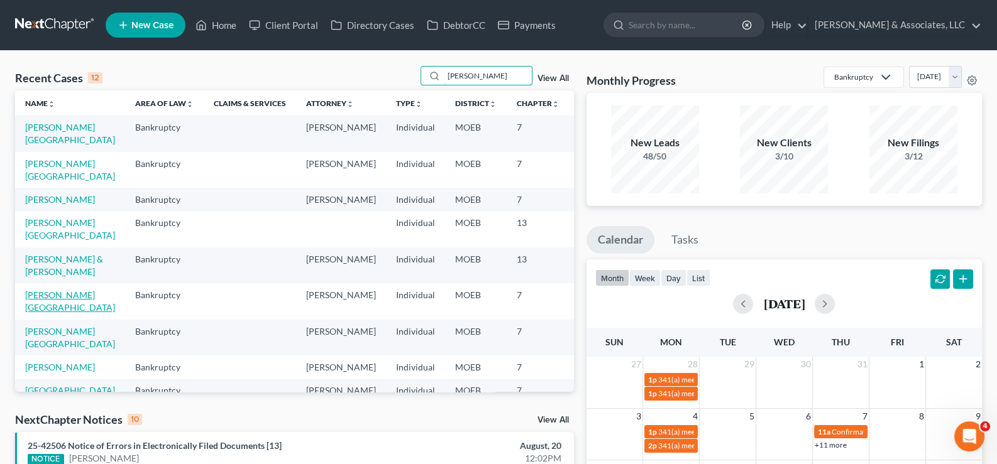
type input "[PERSON_NAME]"
click at [36, 313] on link "[PERSON_NAME][GEOGRAPHIC_DATA]" at bounding box center [70, 301] width 90 height 23
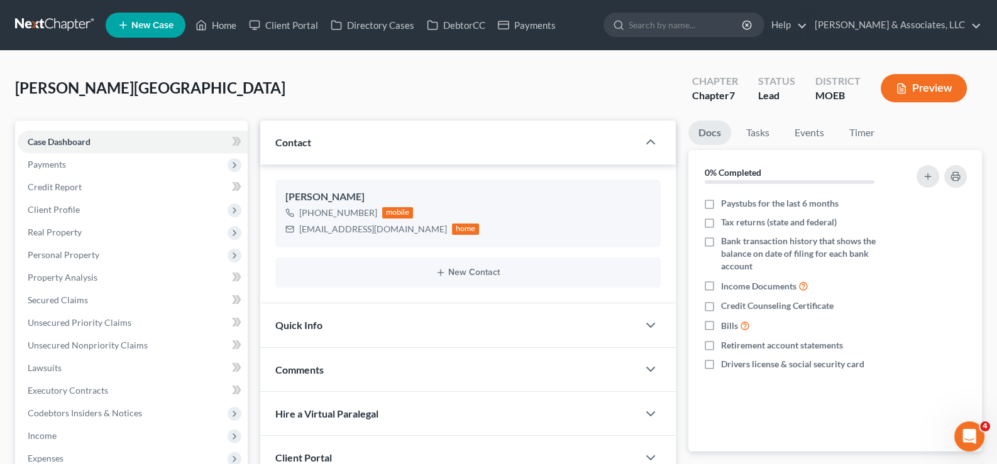
drag, startPoint x: 47, startPoint y: 207, endPoint x: 264, endPoint y: 231, distance: 218.2
click at [47, 207] on span "Client Profile" at bounding box center [54, 209] width 52 height 11
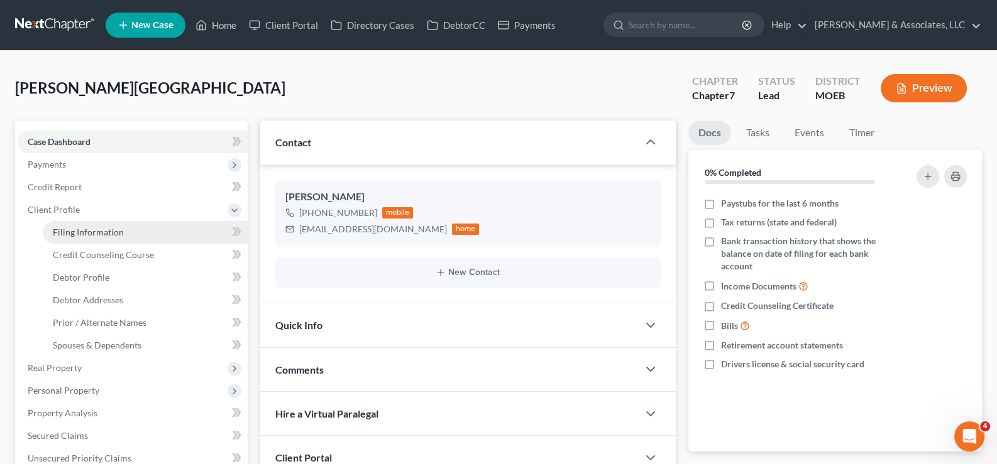
click at [86, 231] on span "Filing Information" at bounding box center [88, 232] width 71 height 11
select select "1"
select select "0"
select select "45"
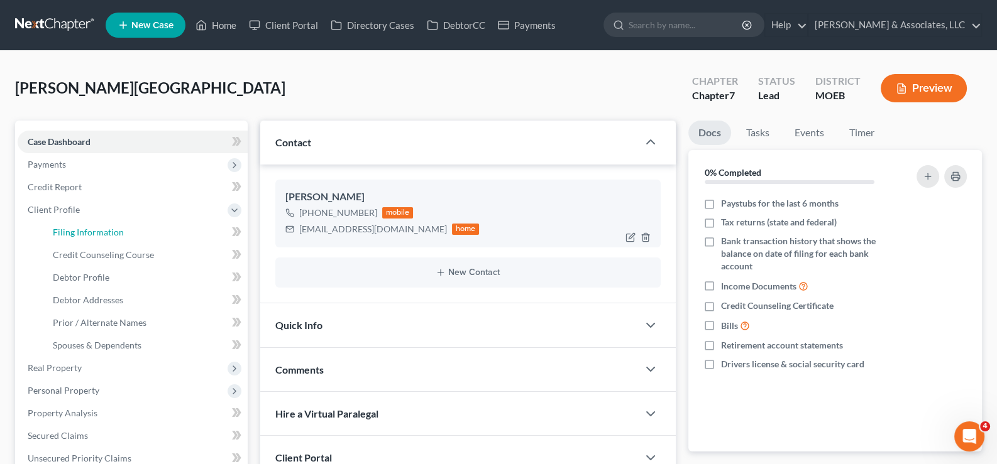
select select "0"
select select "26"
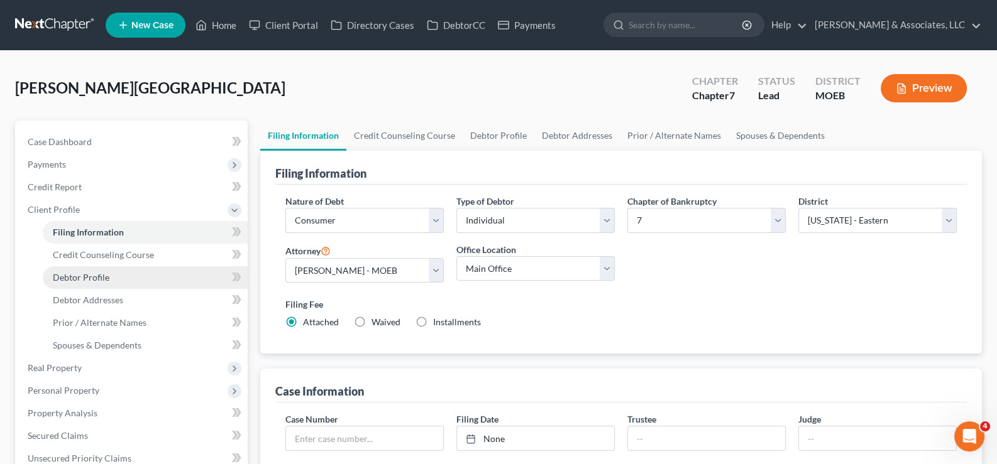
click at [75, 273] on span "Debtor Profile" at bounding box center [81, 277] width 57 height 11
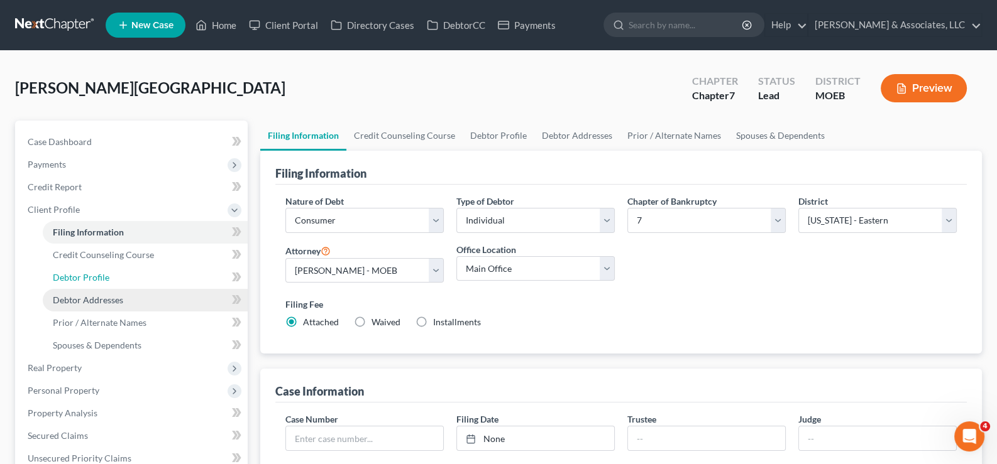
select select "0"
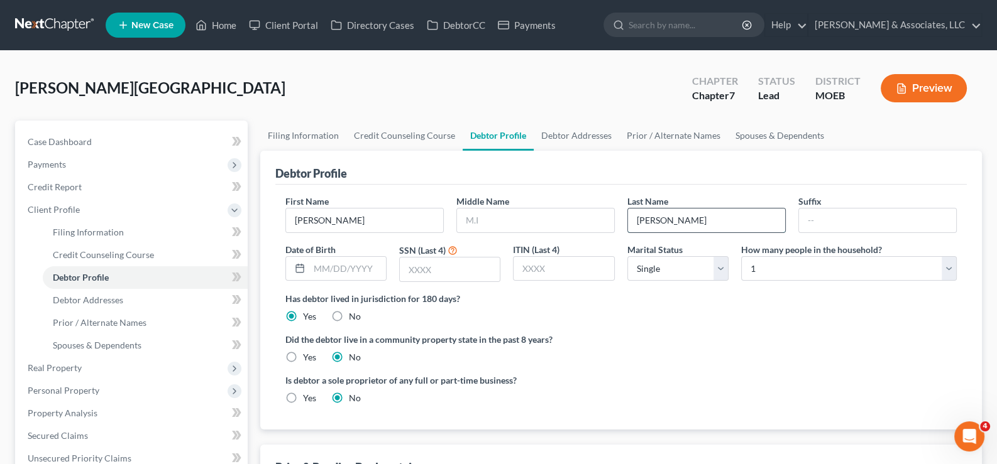
click at [644, 219] on input "[PERSON_NAME]" at bounding box center [706, 221] width 157 height 24
type input "[PERSON_NAME]"
click at [78, 138] on span "Case Dashboard" at bounding box center [60, 141] width 64 height 11
